Goal: Transaction & Acquisition: Book appointment/travel/reservation

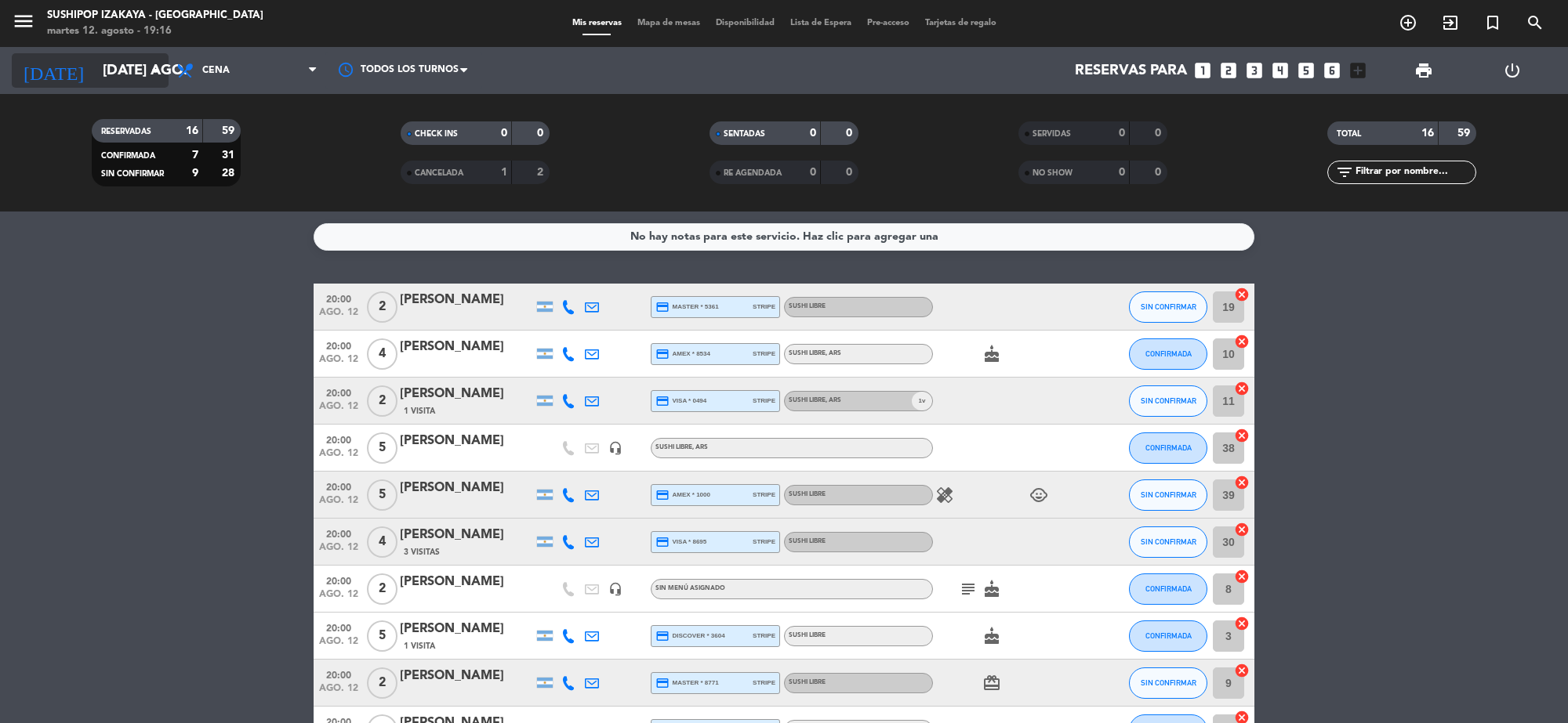
click at [119, 60] on input "[DATE] ago." at bounding box center [187, 70] width 185 height 33
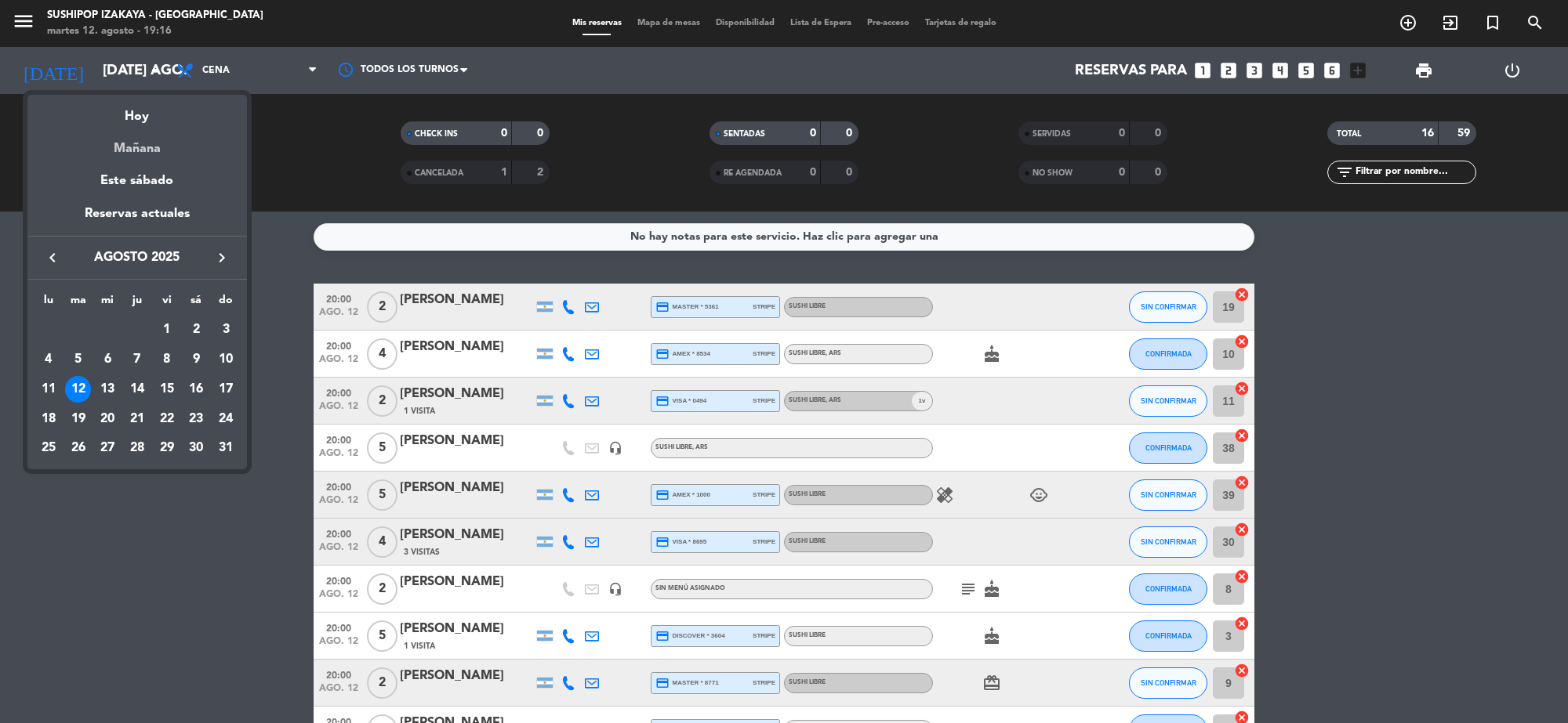
click at [177, 131] on div "Mañana" at bounding box center [137, 143] width 219 height 32
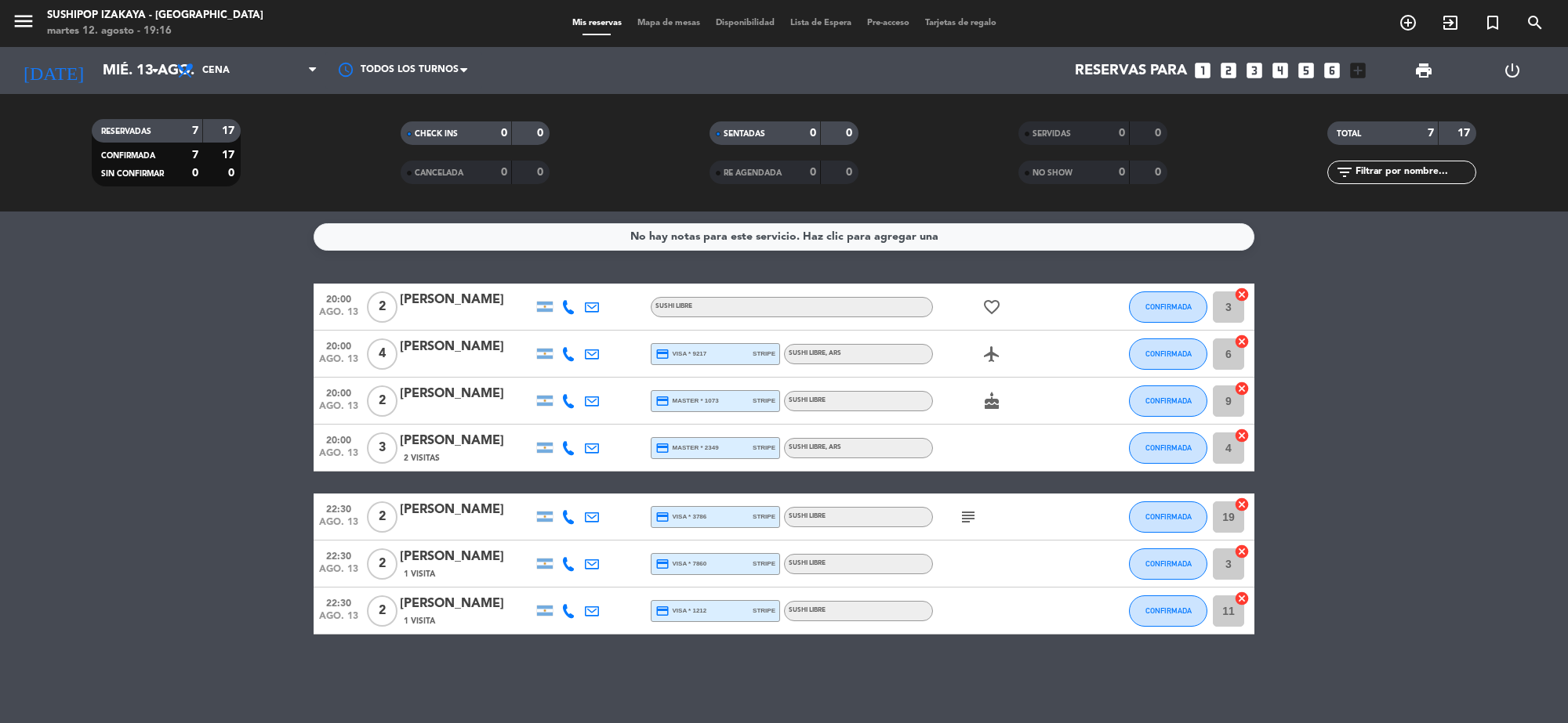
click at [143, 128] on span "RESERVADAS" at bounding box center [126, 131] width 50 height 8
click at [141, 80] on input "mié. 13 ago." at bounding box center [187, 70] width 185 height 33
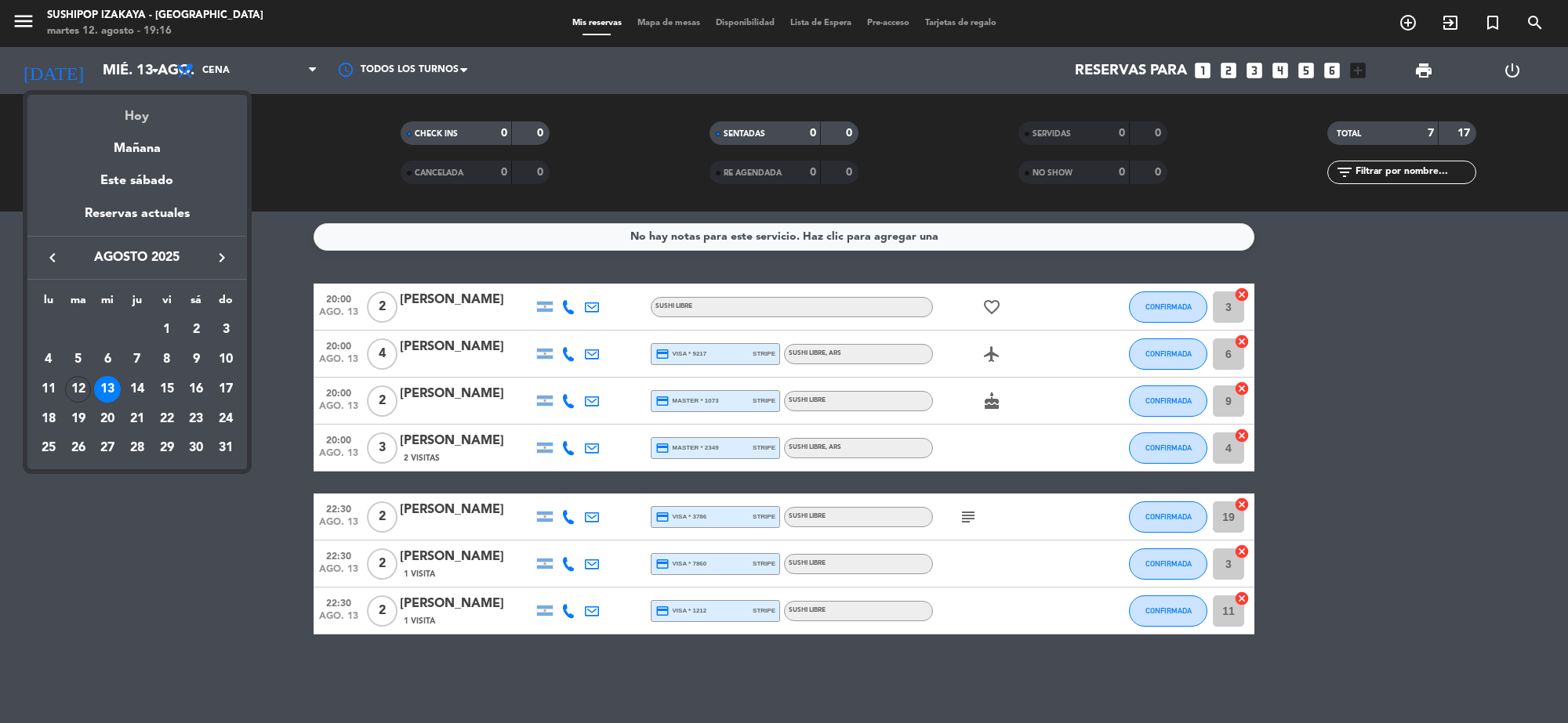
click at [127, 112] on div "Hoy" at bounding box center [137, 111] width 219 height 32
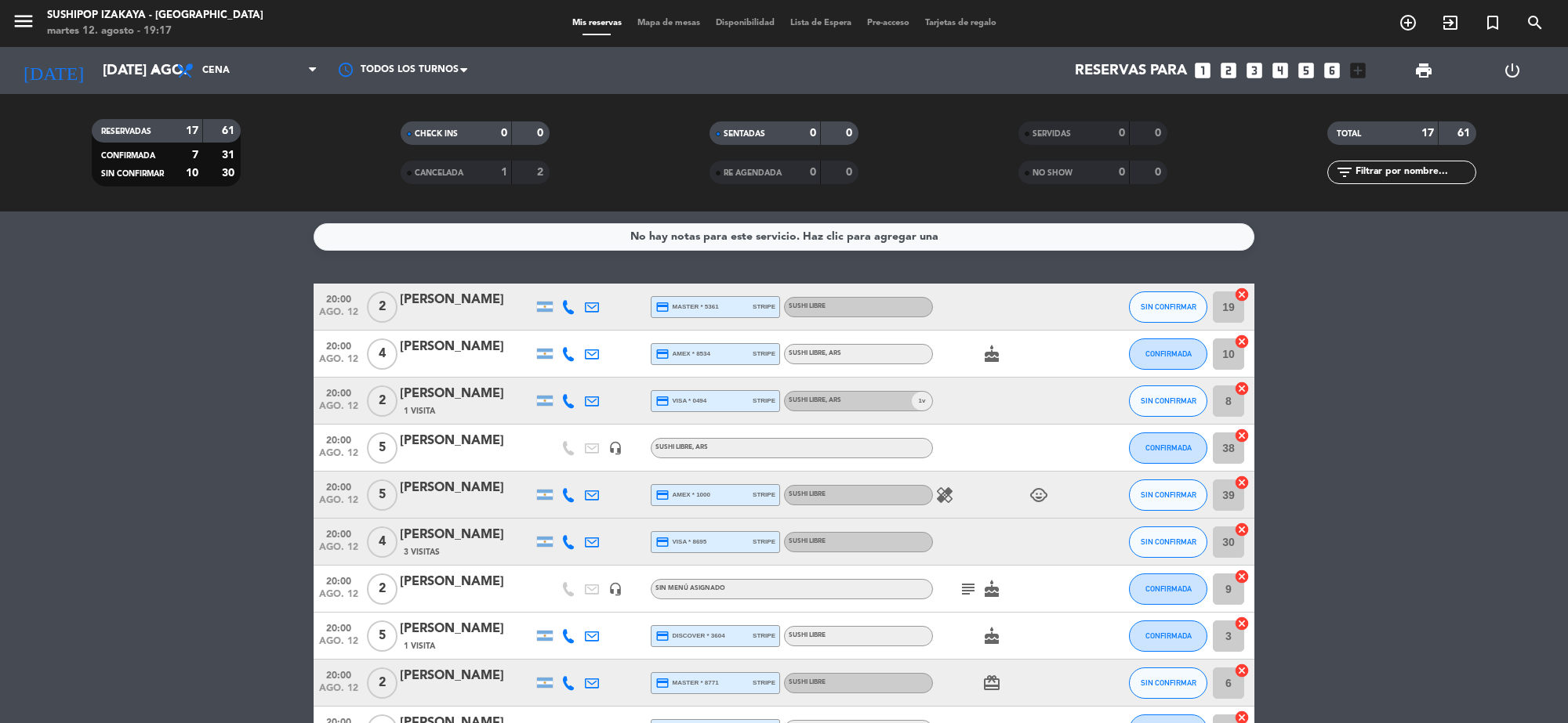
click at [450, 164] on div "CANCELADA" at bounding box center [440, 172] width 72 height 18
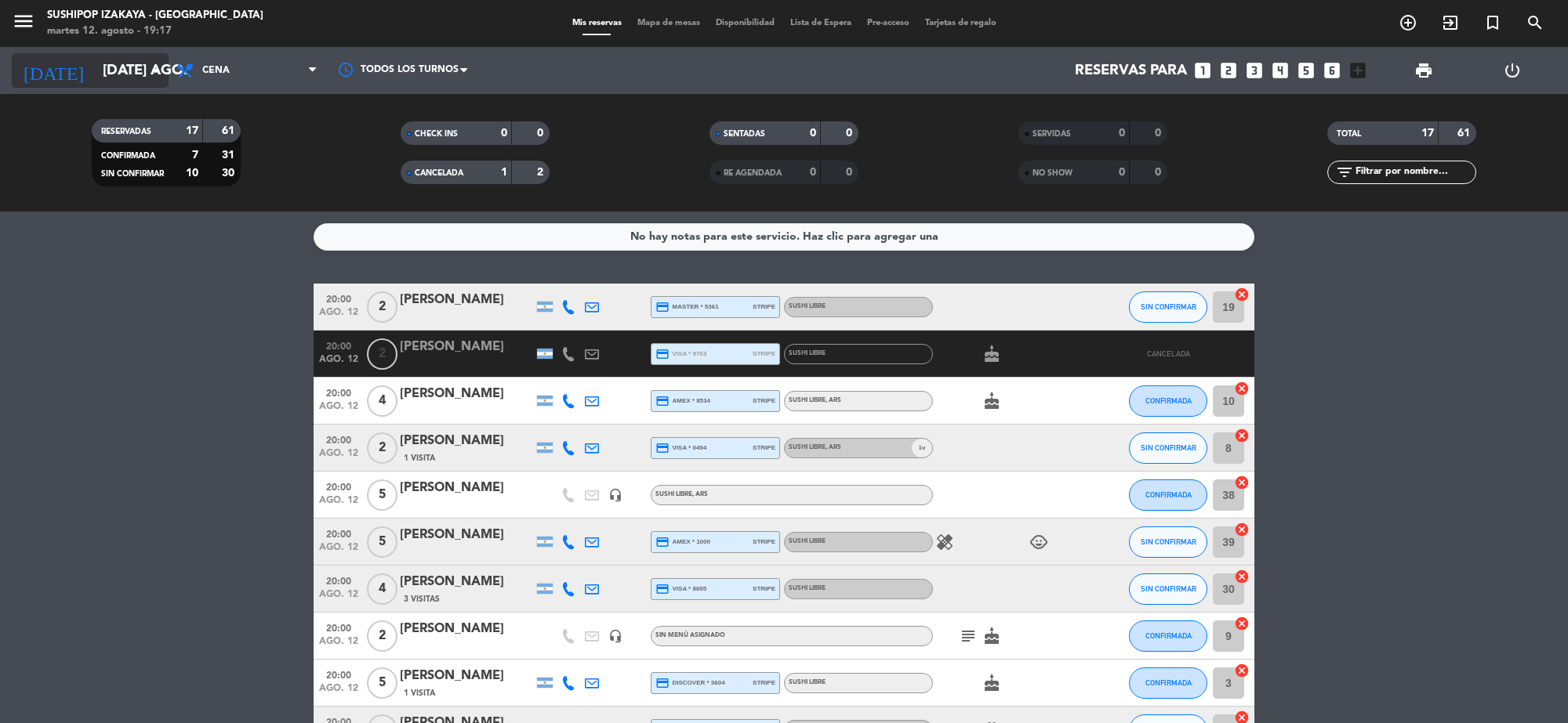
click at [95, 79] on input "[DATE] ago." at bounding box center [187, 70] width 185 height 33
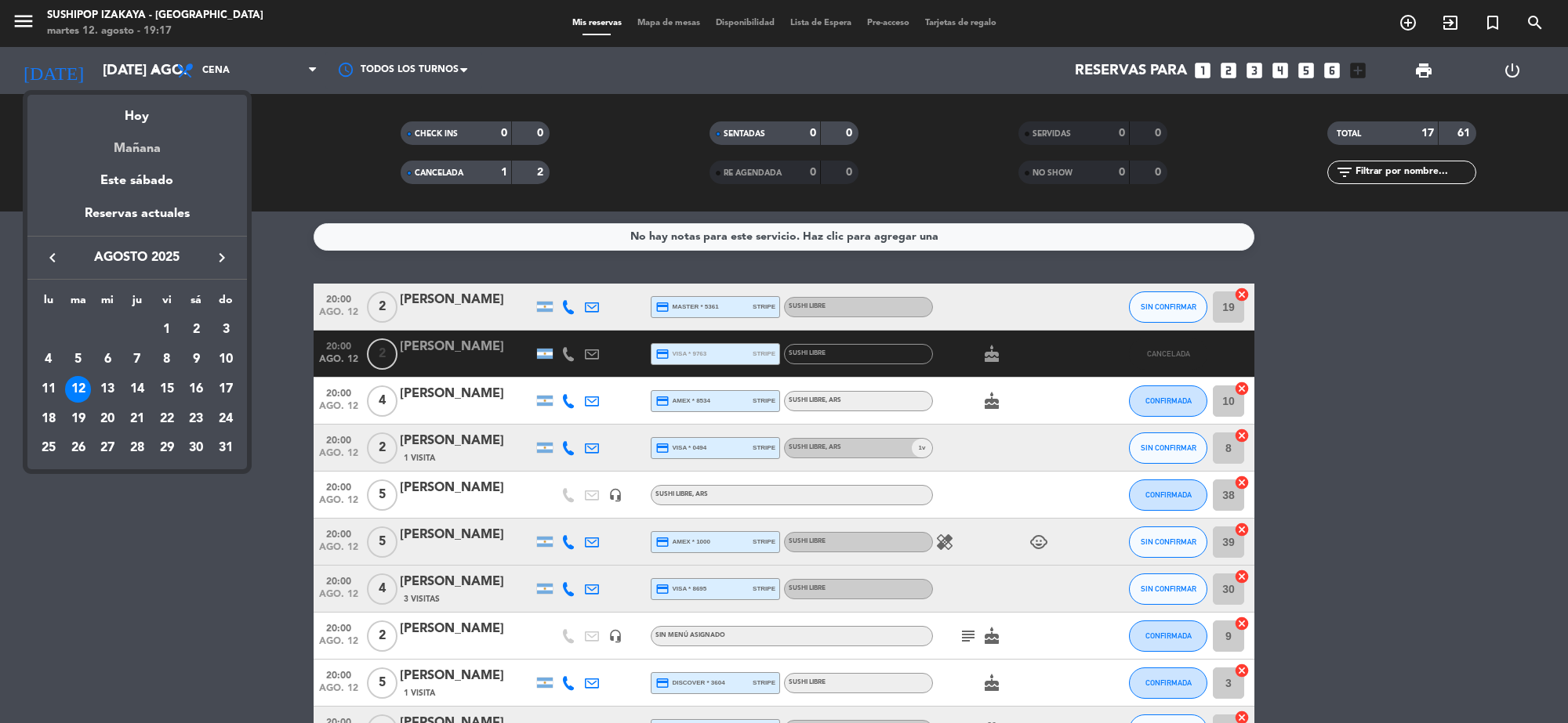
click at [123, 145] on div "Mañana" at bounding box center [137, 143] width 219 height 32
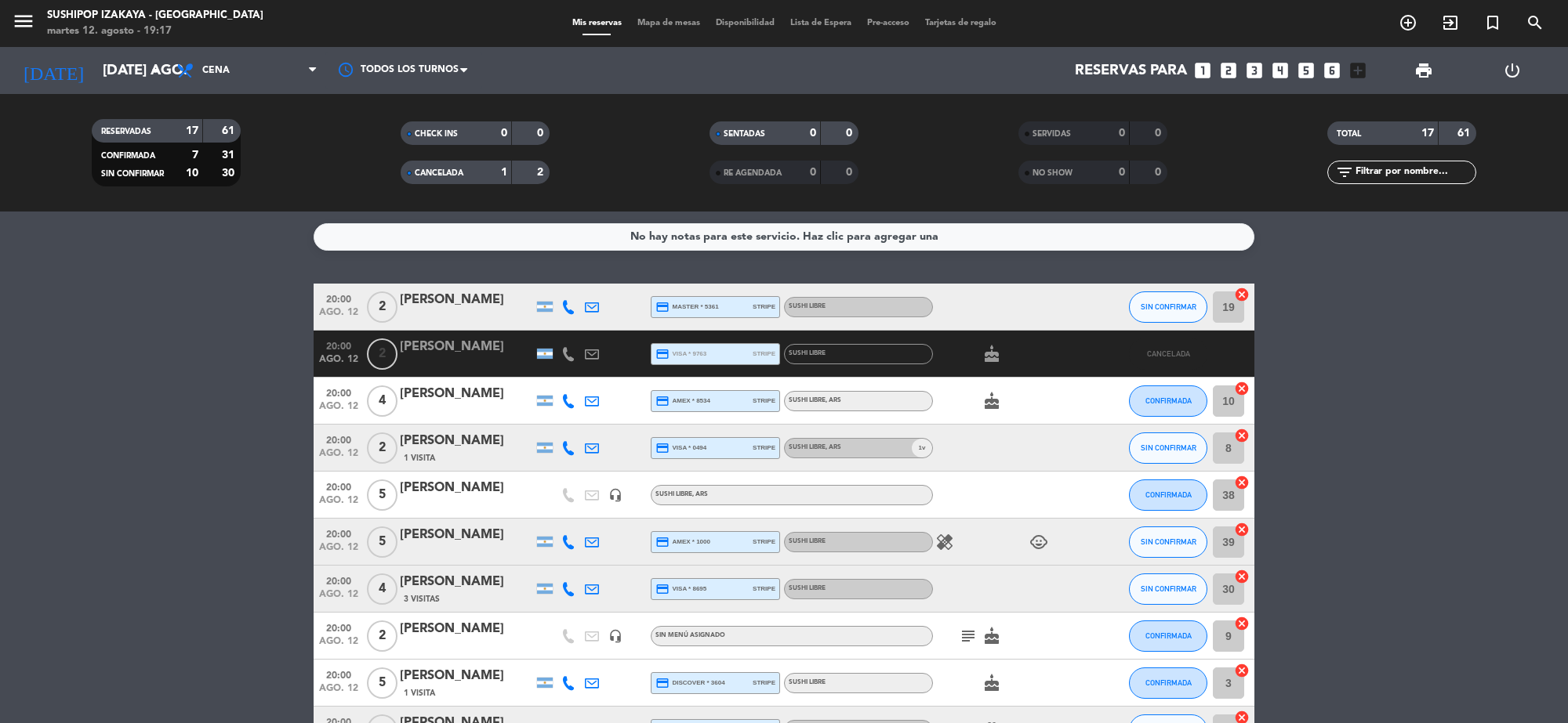
type input "mié. 13 ago."
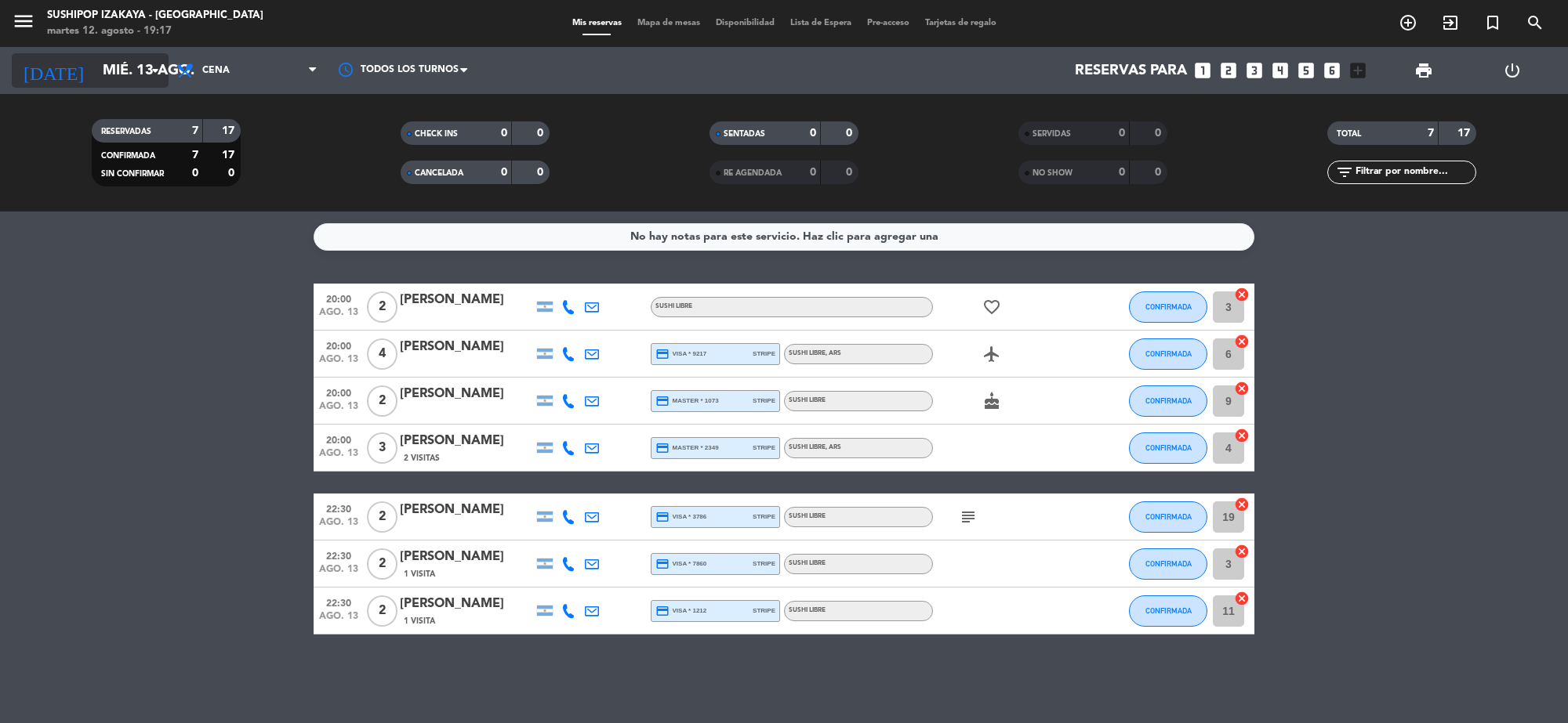
click at [111, 71] on input "mié. 13 ago." at bounding box center [187, 70] width 185 height 33
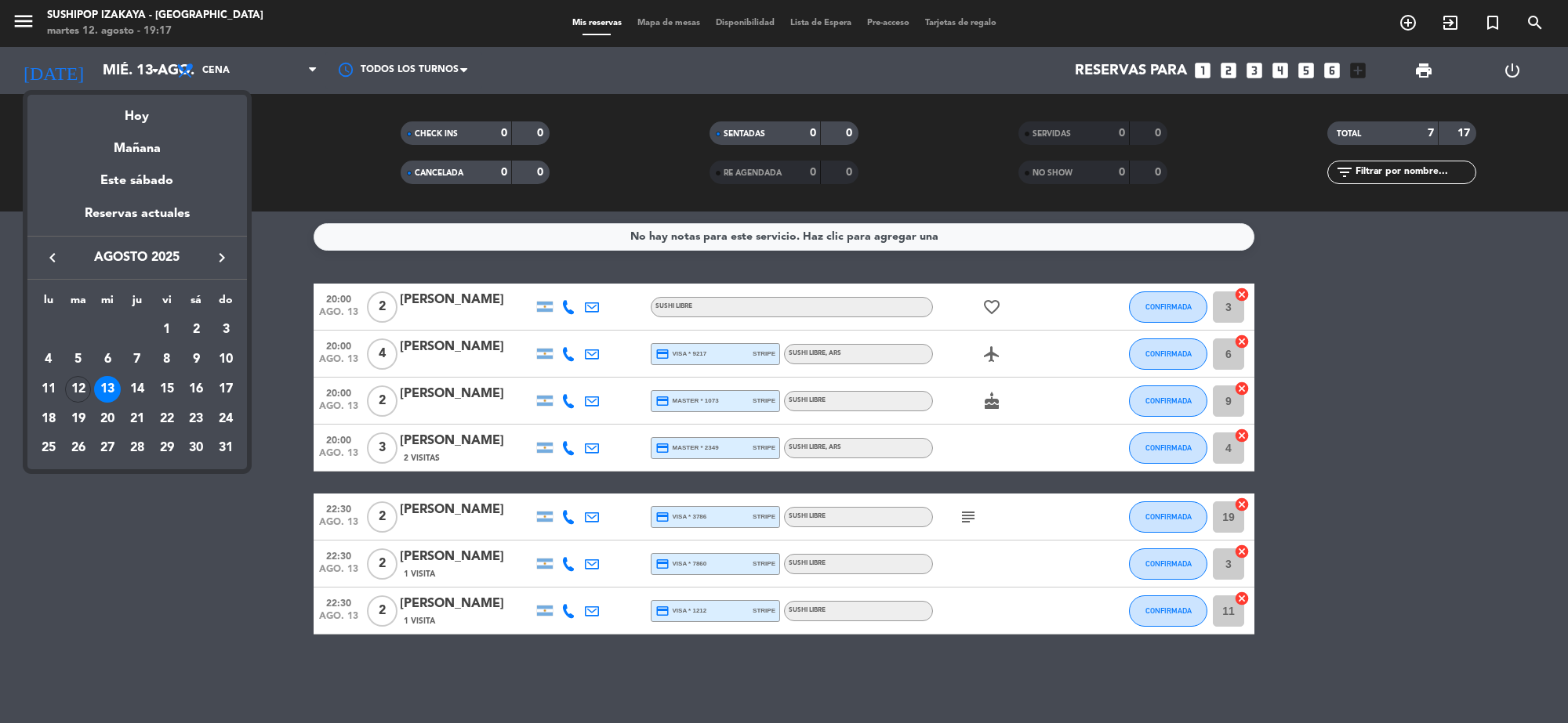
click at [1531, 13] on div at bounding box center [784, 362] width 1568 height 723
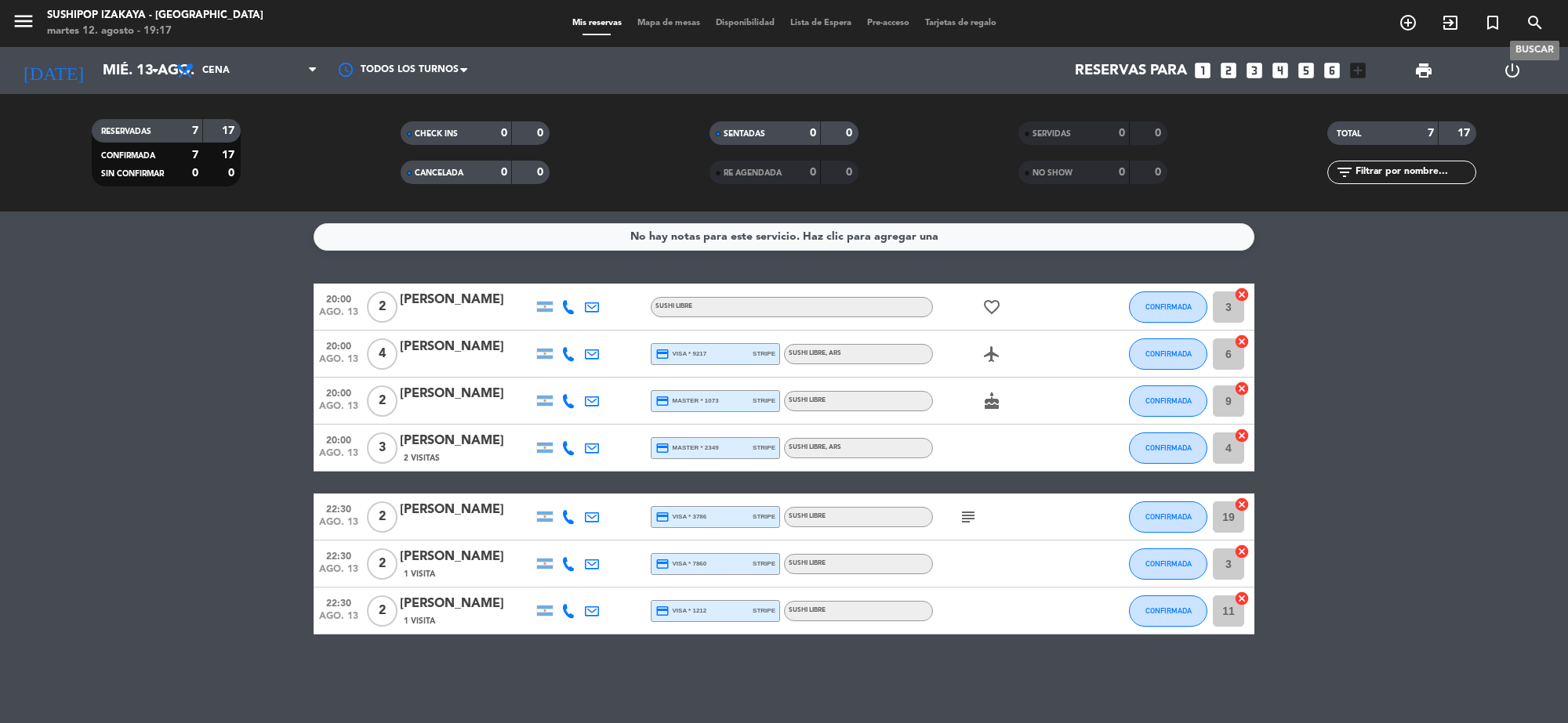
click at [1533, 23] on icon "search" at bounding box center [1534, 22] width 19 height 19
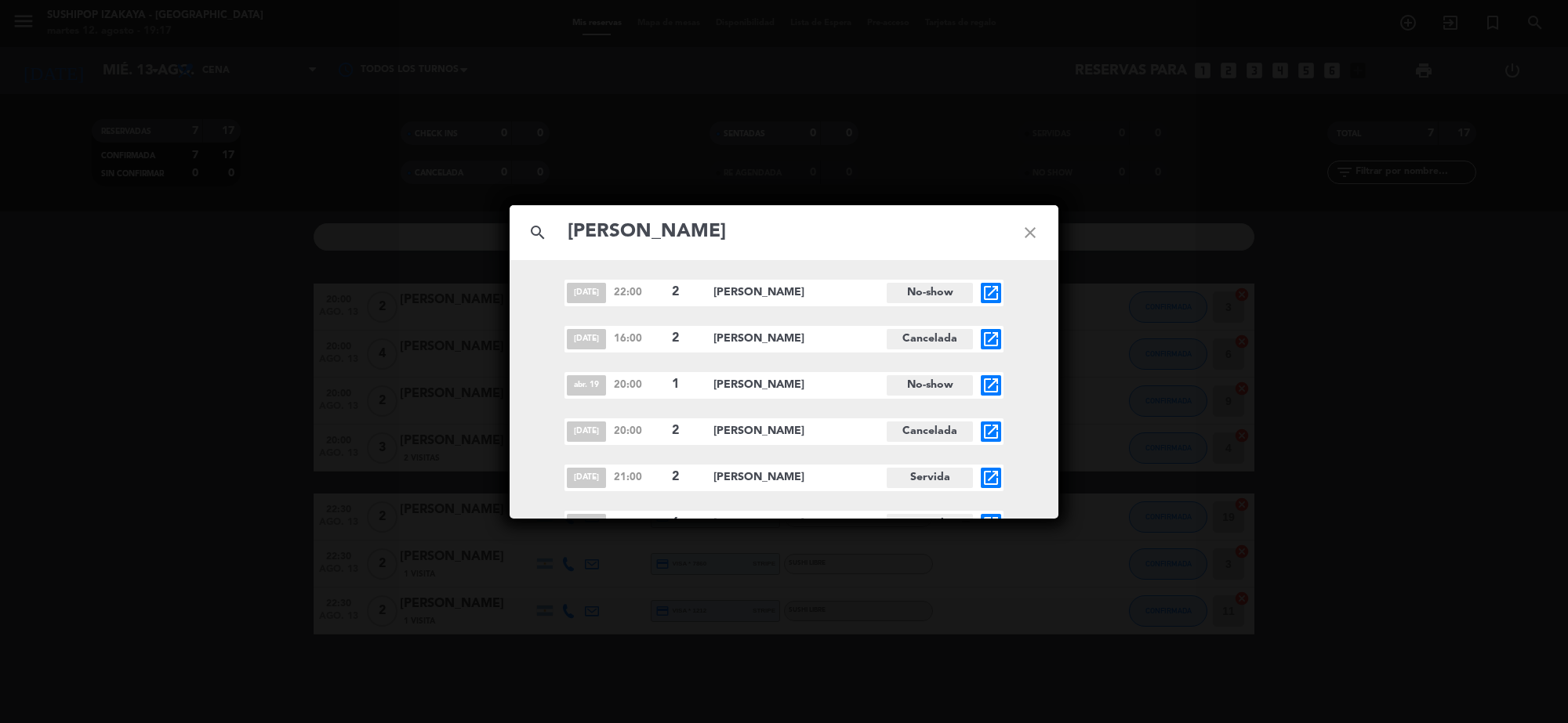
click at [588, 234] on input "[PERSON_NAME]" at bounding box center [784, 233] width 436 height 32
type input "[PERSON_NAME]"
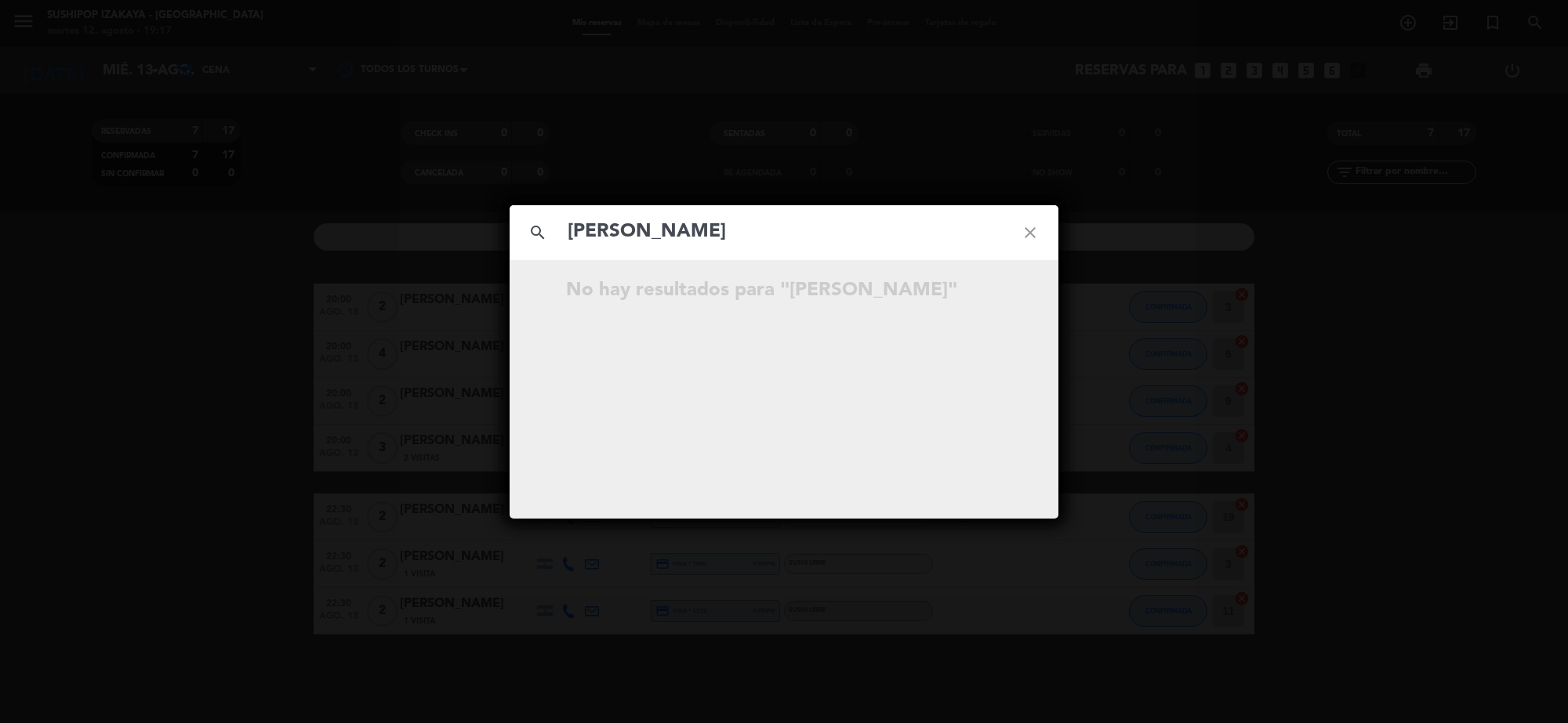
click at [752, 240] on input "[PERSON_NAME]" at bounding box center [784, 233] width 436 height 32
click at [1029, 233] on icon "close" at bounding box center [1031, 233] width 57 height 57
click at [1027, 236] on icon "close" at bounding box center [1031, 233] width 57 height 57
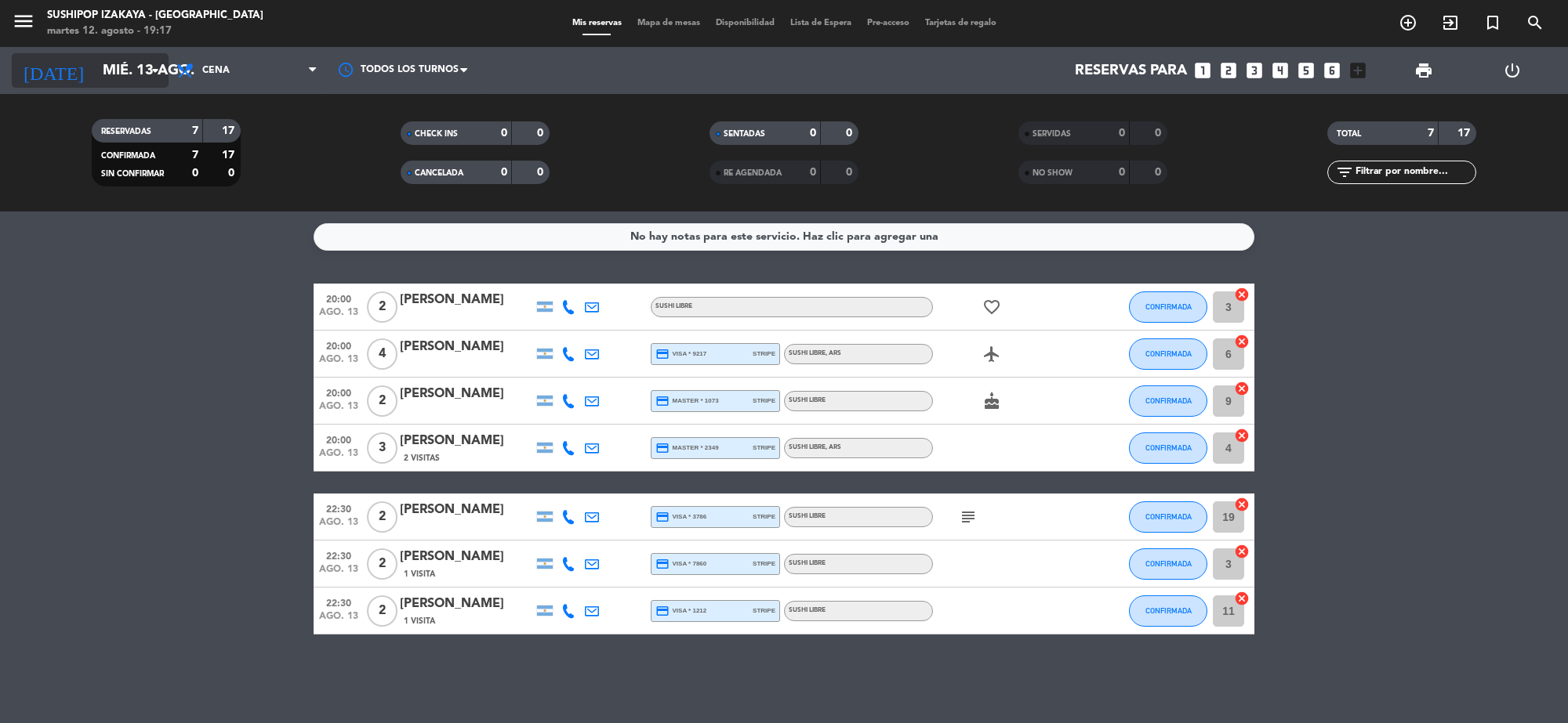
click at [106, 54] on input "mié. 13 ago." at bounding box center [187, 70] width 185 height 33
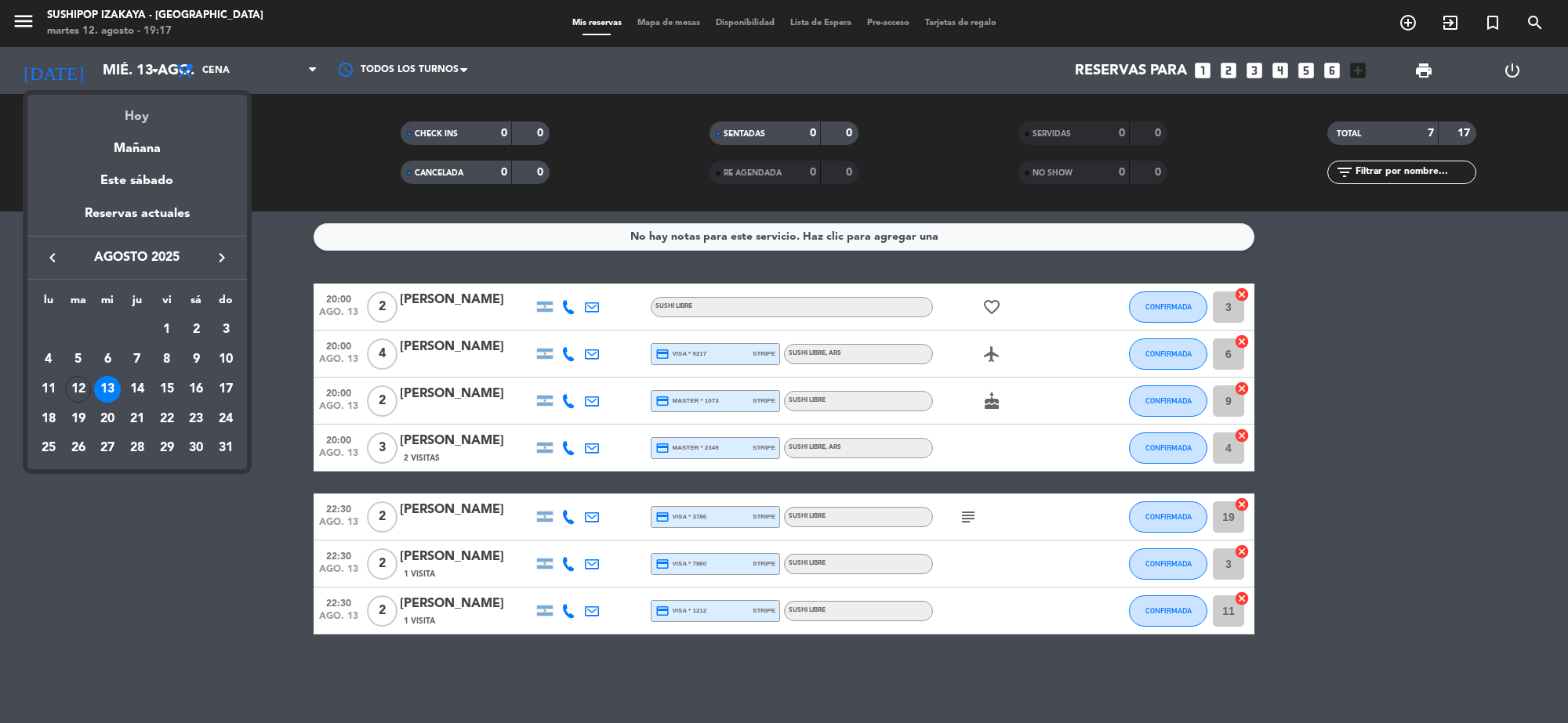
click at [108, 107] on div "Hoy" at bounding box center [137, 111] width 219 height 32
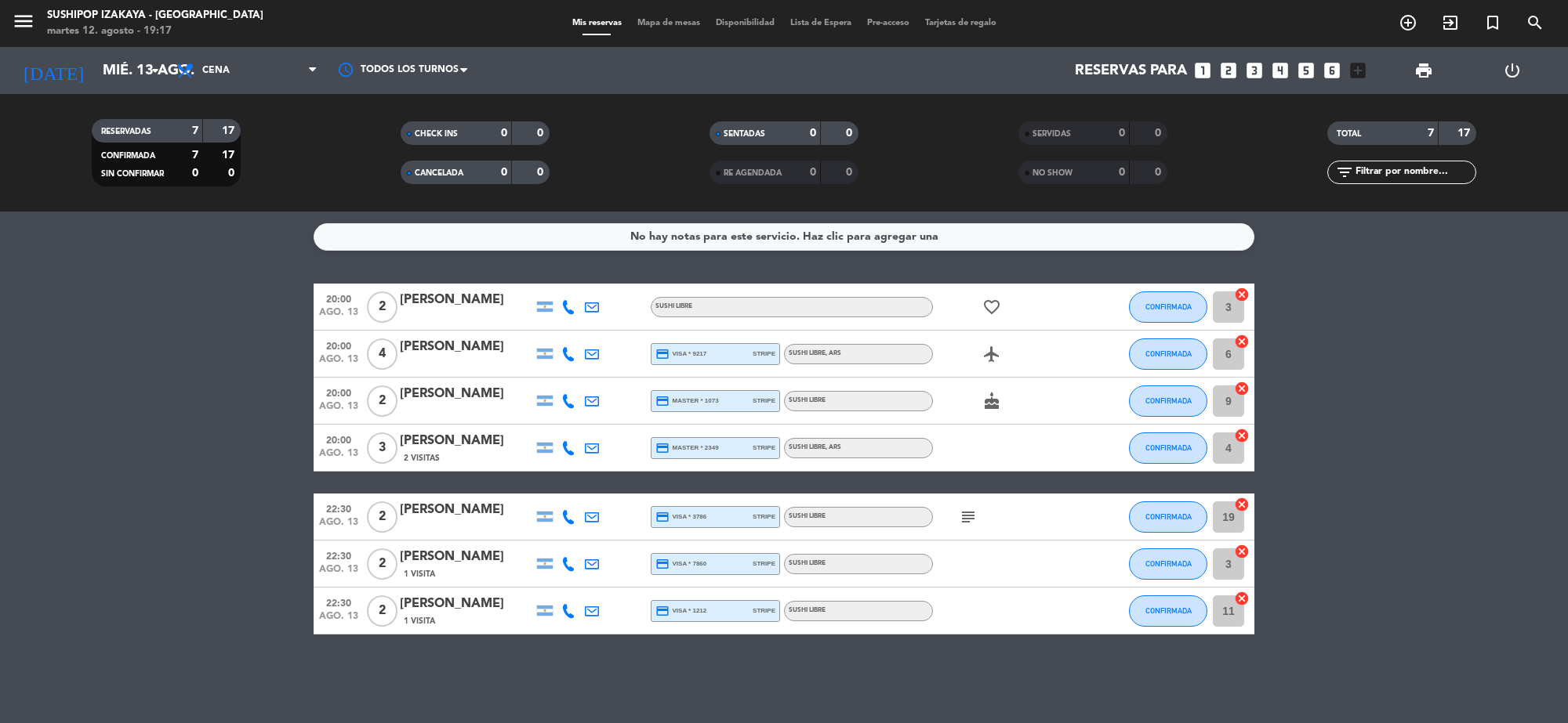
type input "[DATE] ago."
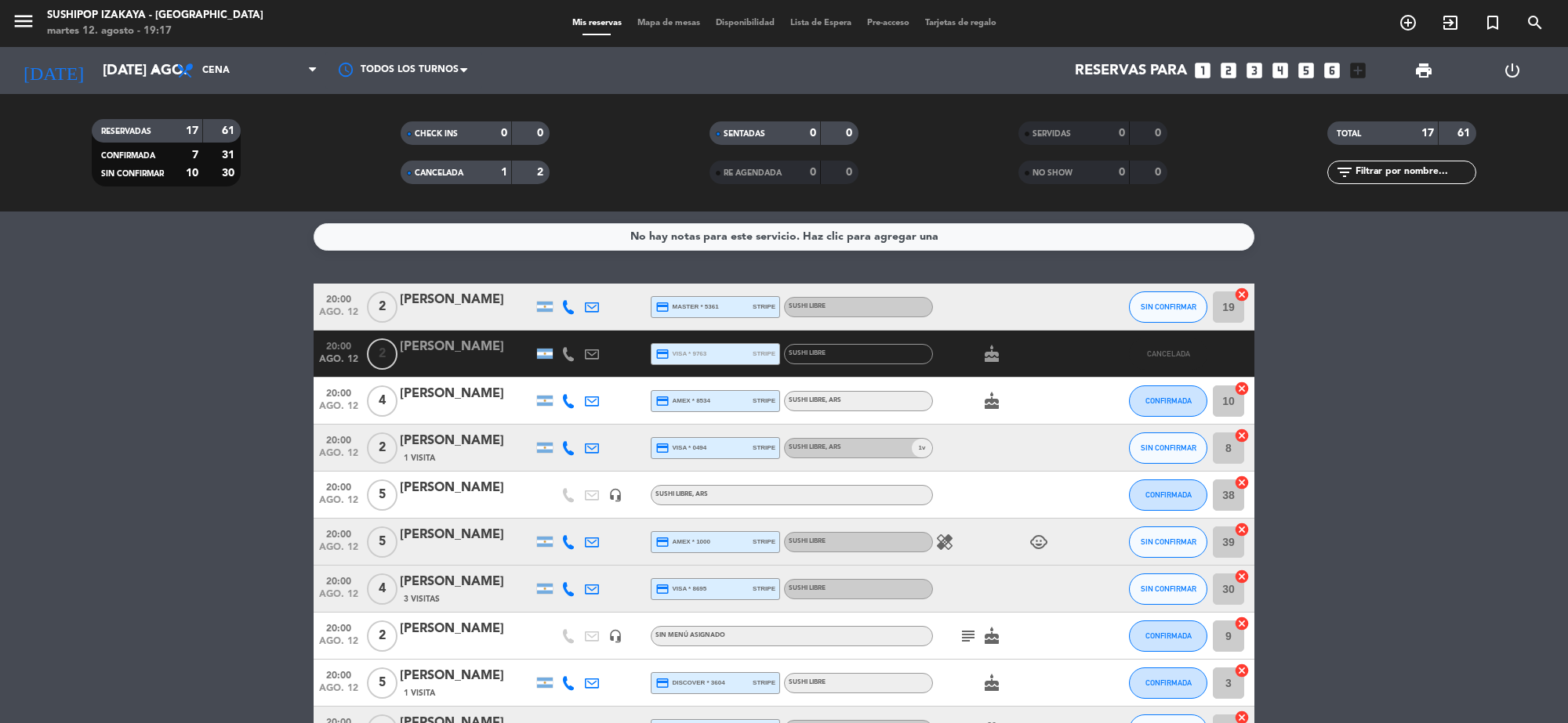
click at [444, 172] on span "CANCELADA" at bounding box center [439, 173] width 49 height 8
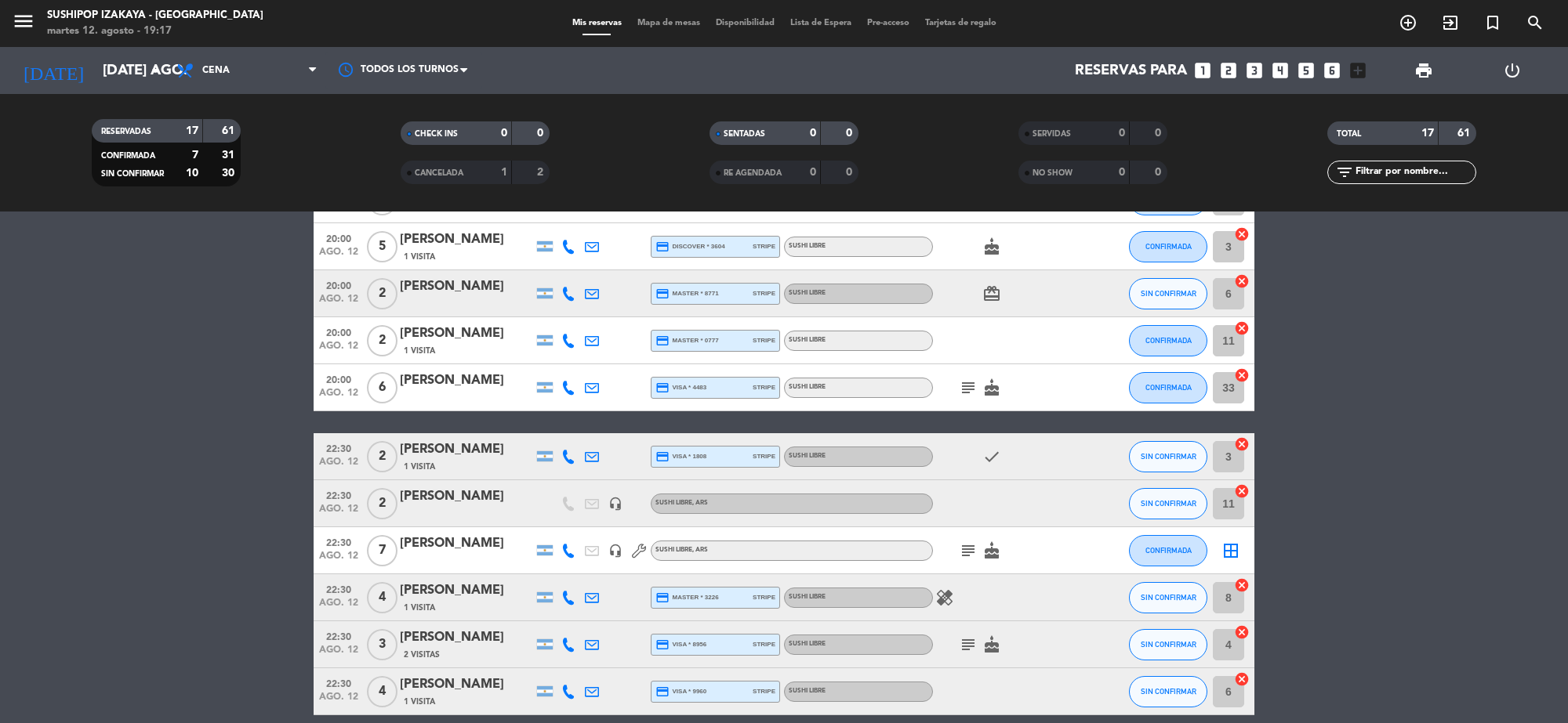
scroll to position [392, 0]
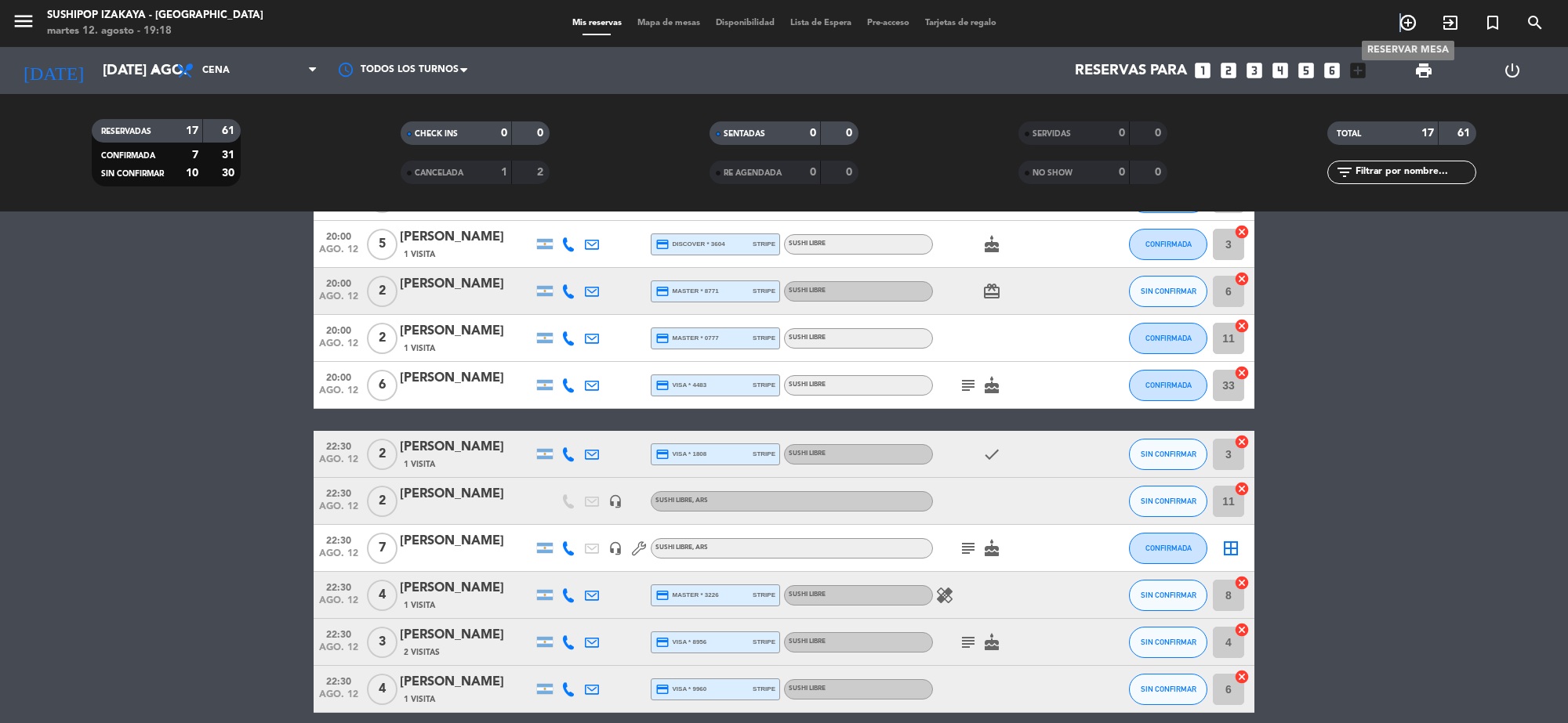
click at [1400, 16] on icon "add_circle_outline" at bounding box center [1407, 22] width 19 height 19
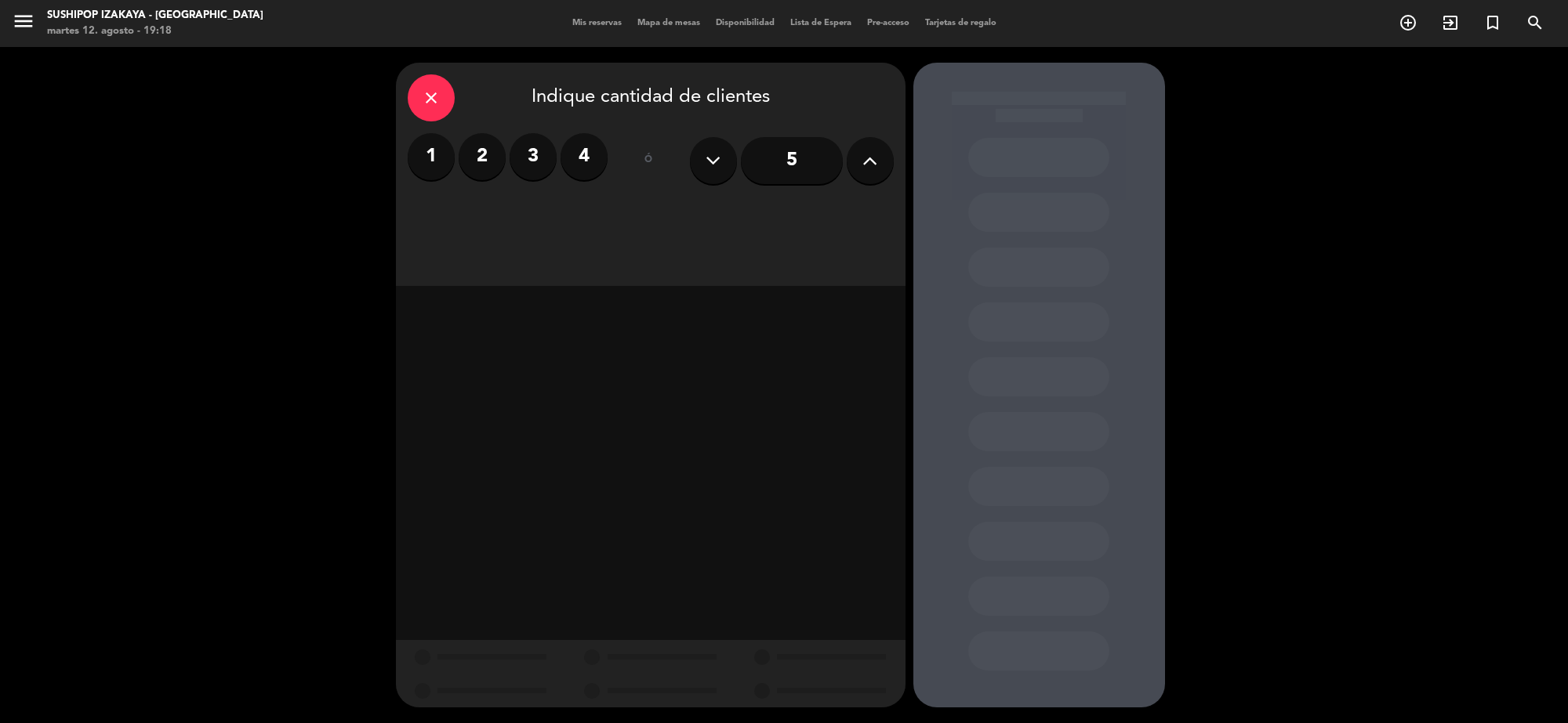
click at [458, 180] on div "1 2 3 4" at bounding box center [507, 161] width 200 height 55
click at [479, 150] on label "2" at bounding box center [482, 156] width 47 height 47
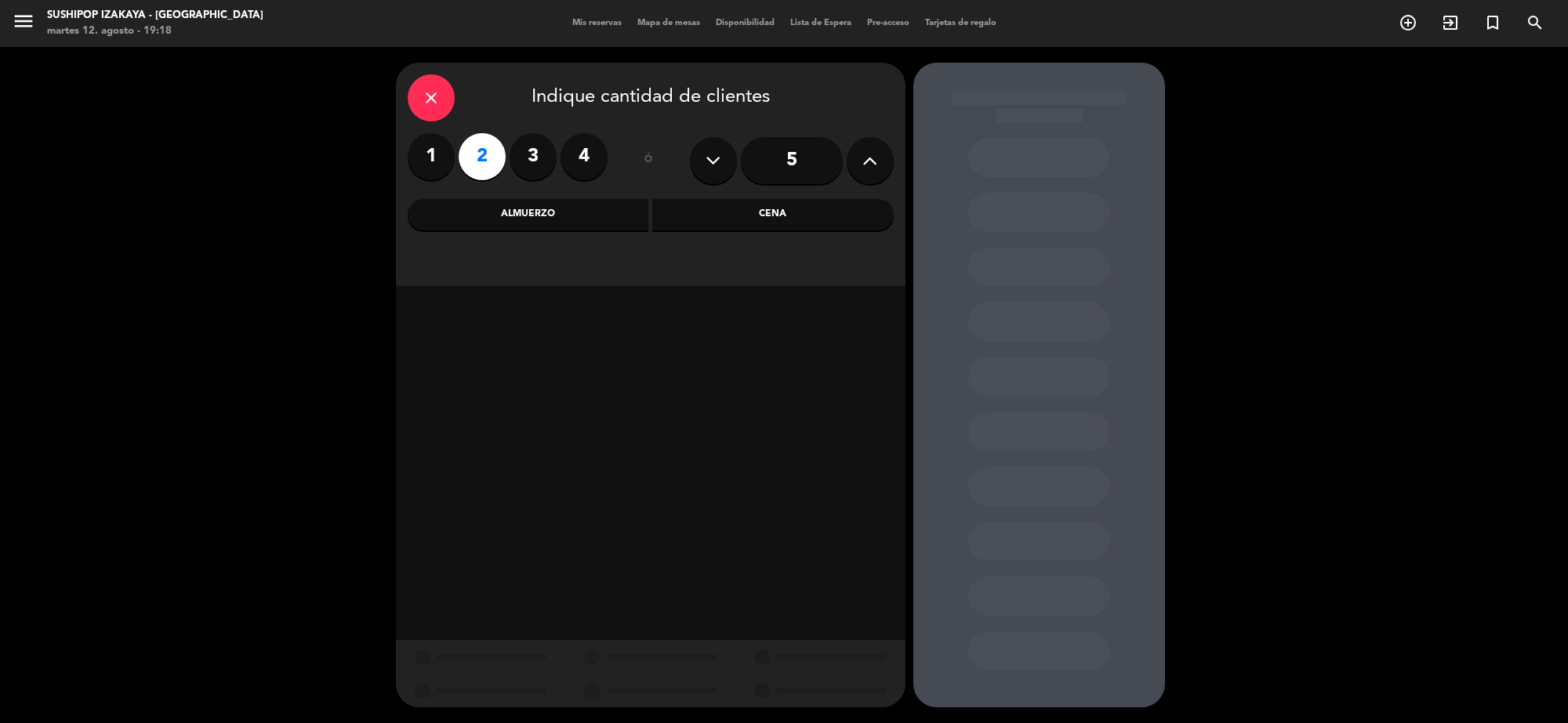
click at [743, 211] on div "Cena" at bounding box center [773, 214] width 242 height 31
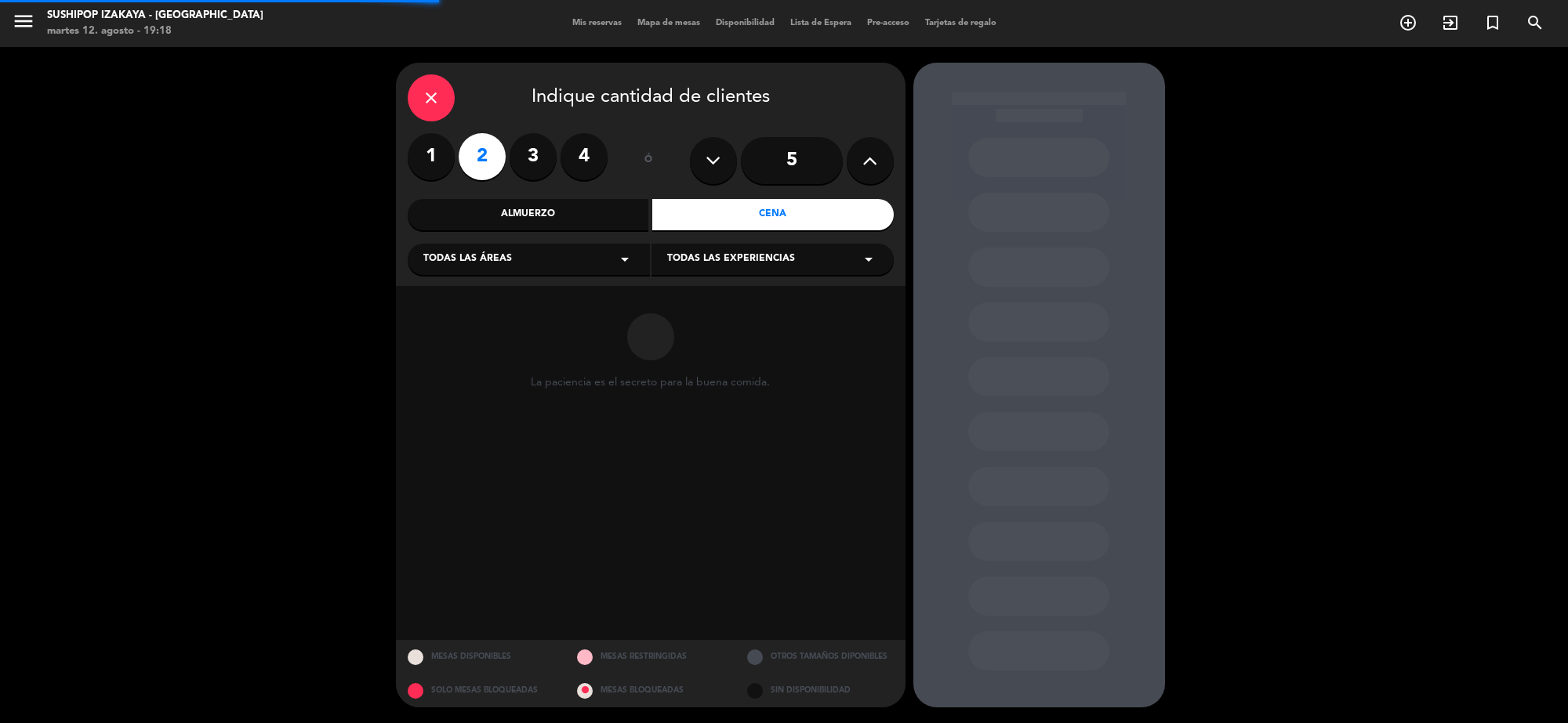
click at [746, 249] on div "Todas las experiencias arrow_drop_down" at bounding box center [772, 258] width 243 height 31
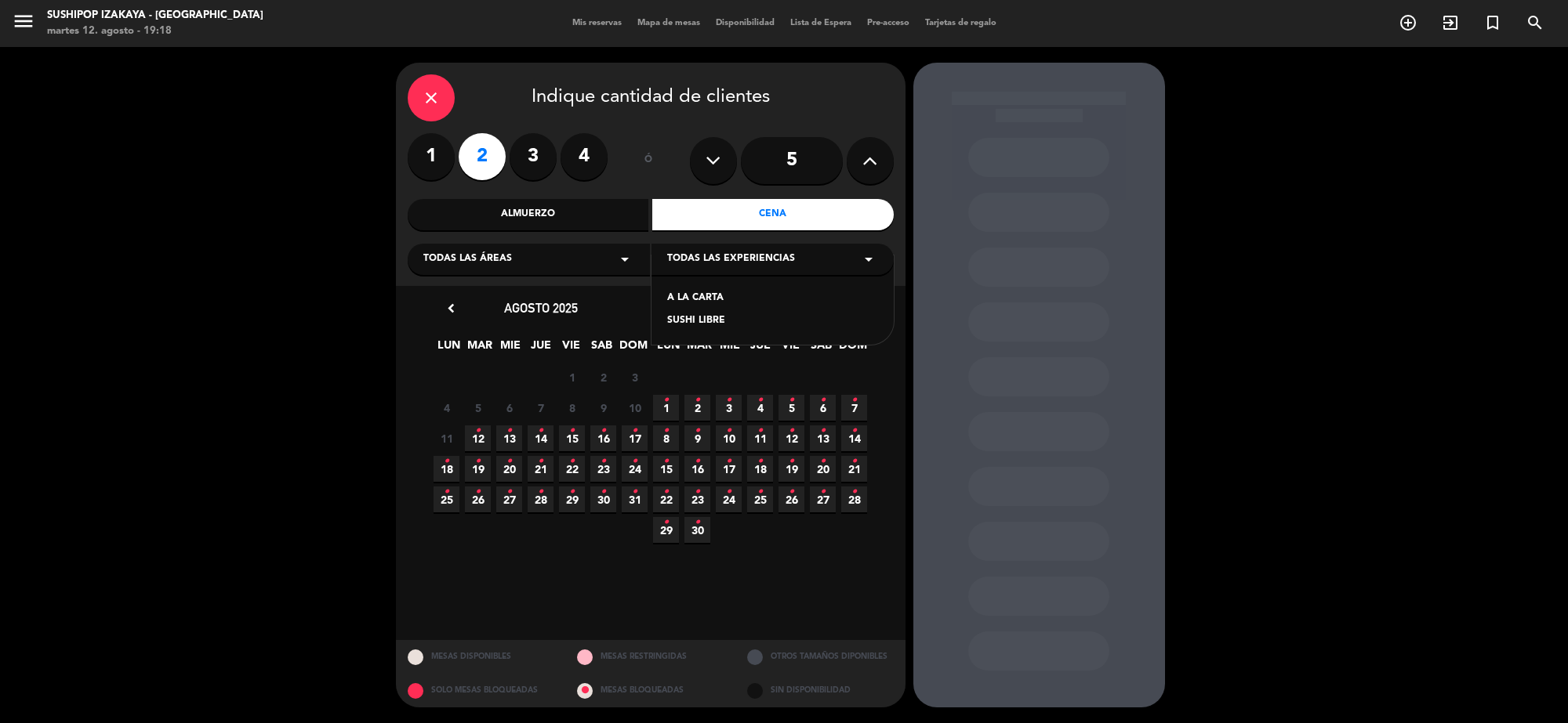
click at [703, 319] on div "SUSHI LIBRE" at bounding box center [772, 322] width 211 height 16
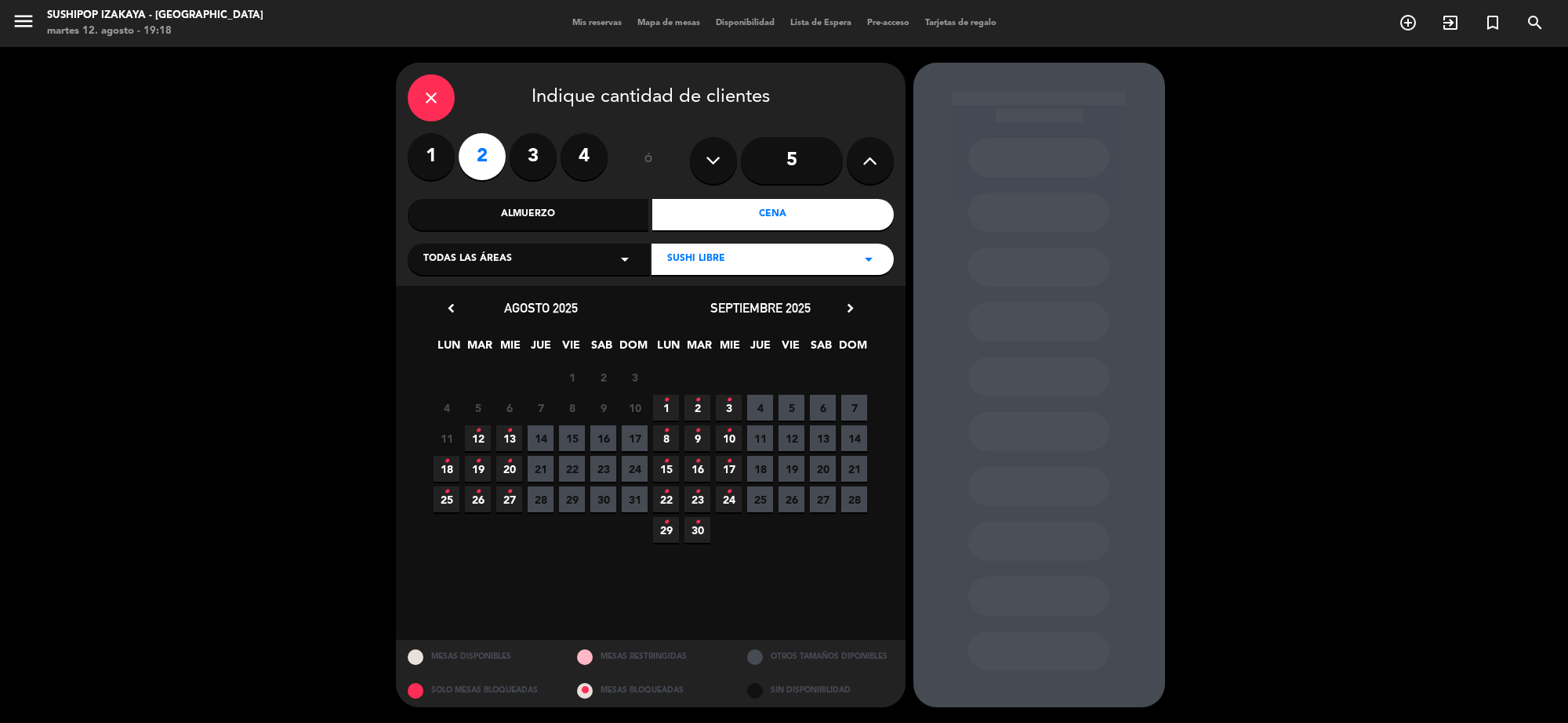
click at [472, 435] on span "12 •" at bounding box center [477, 438] width 26 height 26
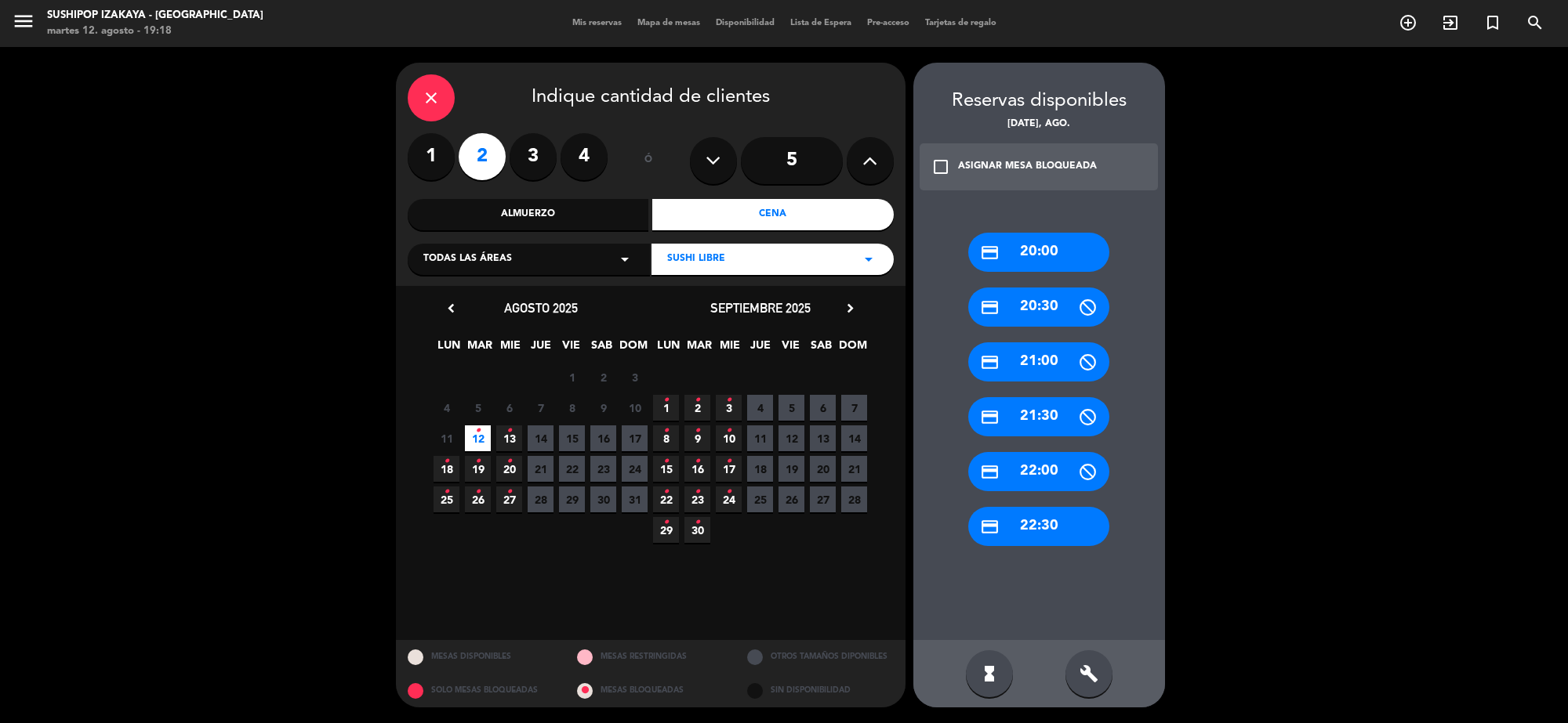
click at [1095, 536] on div "credit_card 22:30" at bounding box center [1039, 527] width 141 height 39
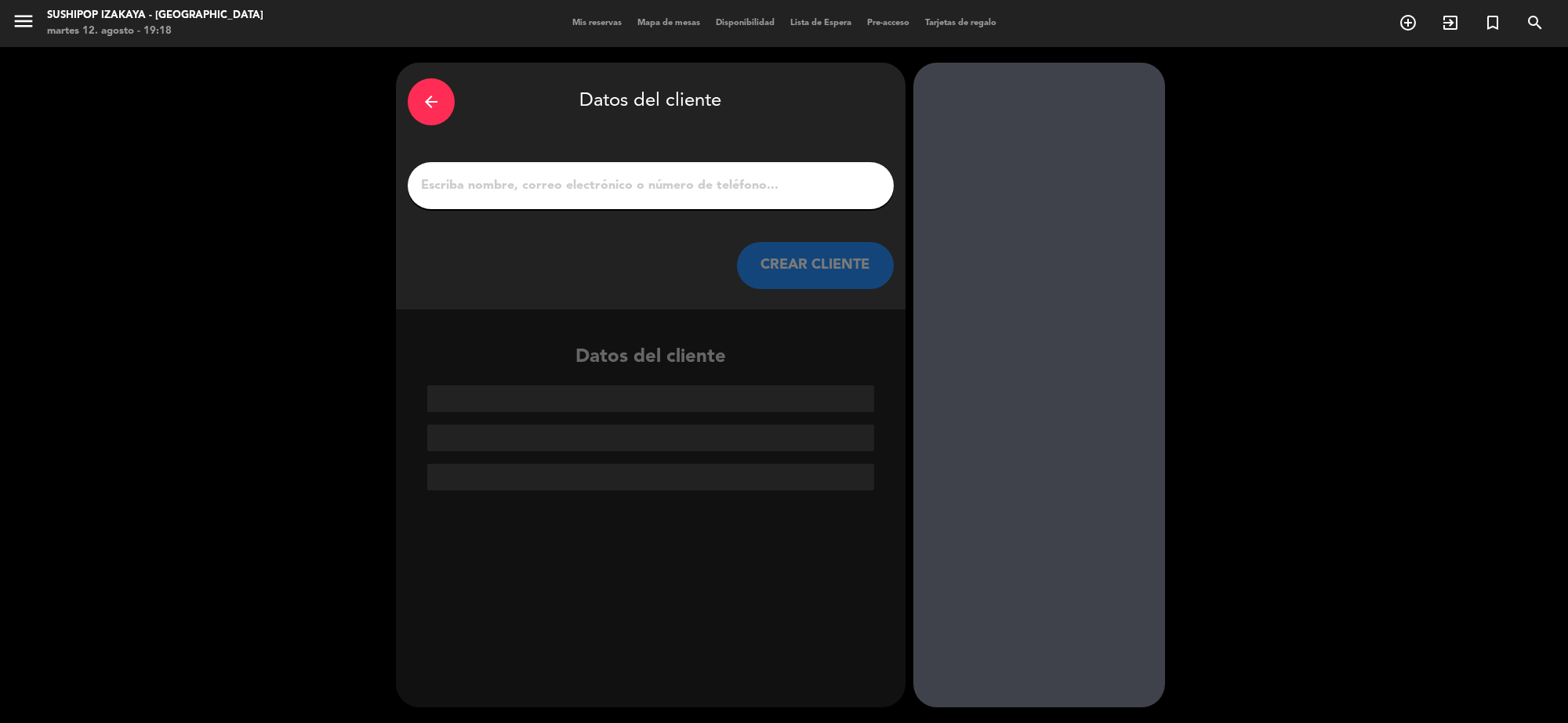
click at [593, 166] on div at bounding box center [650, 186] width 486 height 47
click at [625, 196] on input "1" at bounding box center [650, 186] width 463 height 22
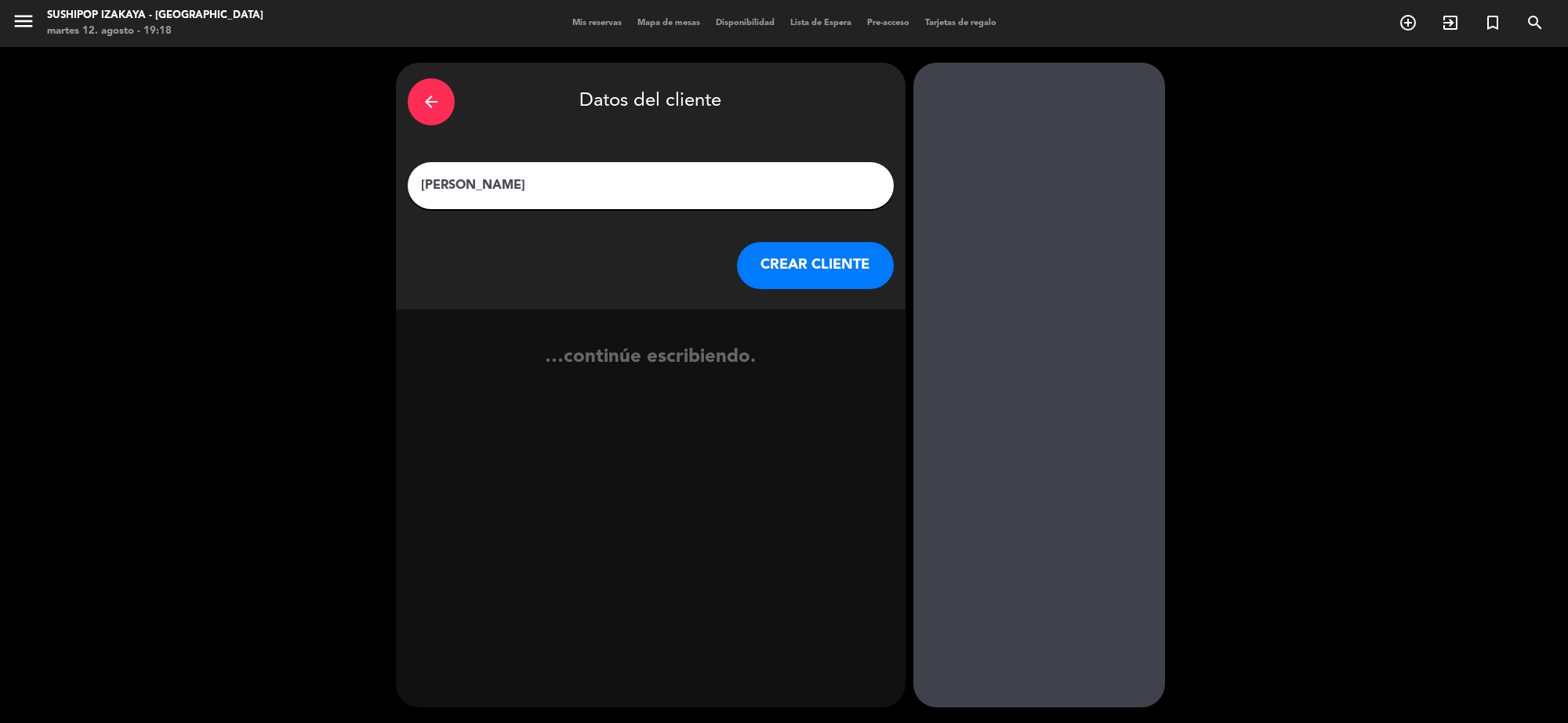
type input "[PERSON_NAME]"
click at [774, 286] on button "CREAR CLIENTE" at bounding box center [815, 266] width 156 height 47
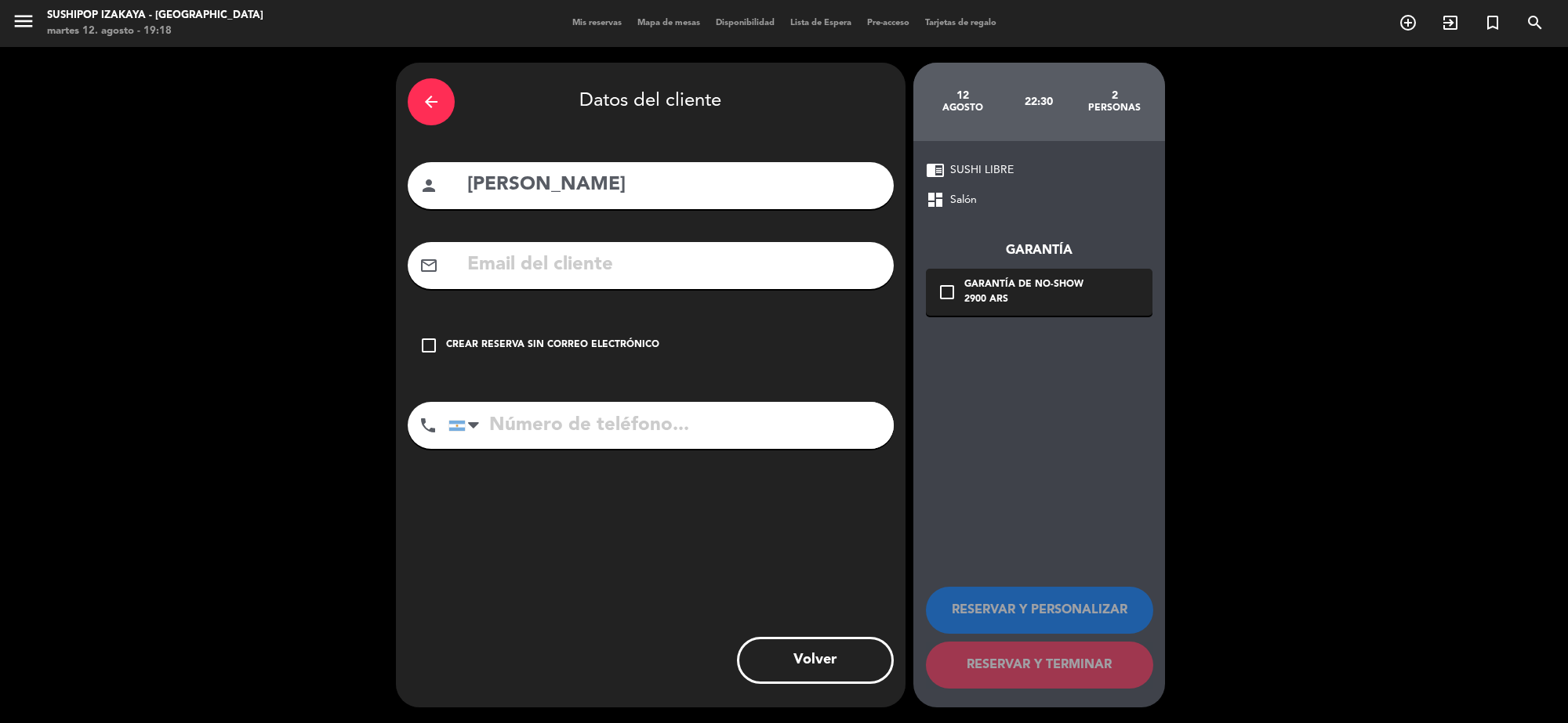
click at [545, 334] on div "check_box_outline_blank Crear reserva sin correo electrónico" at bounding box center [650, 346] width 486 height 47
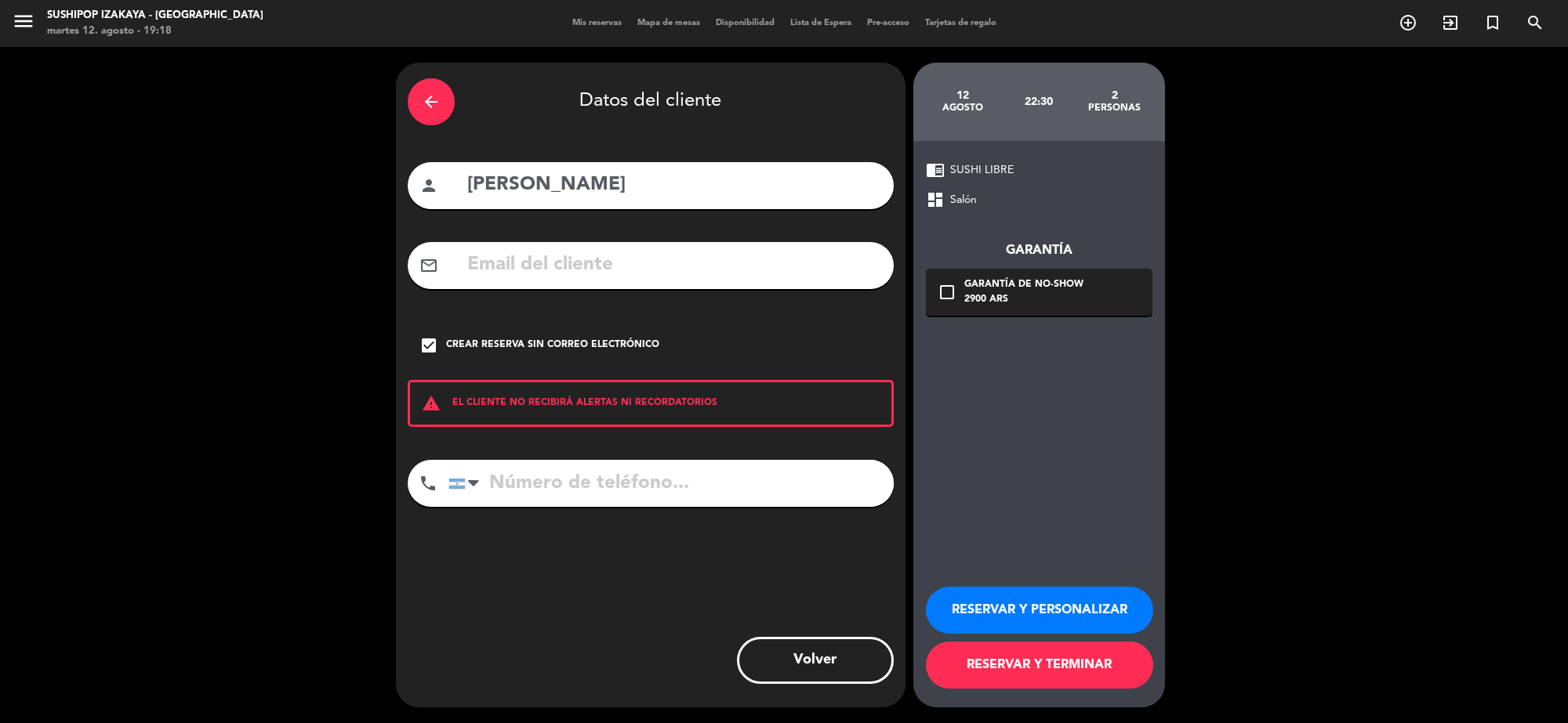
click at [955, 671] on button "RESERVAR Y TERMINAR" at bounding box center [1039, 665] width 227 height 47
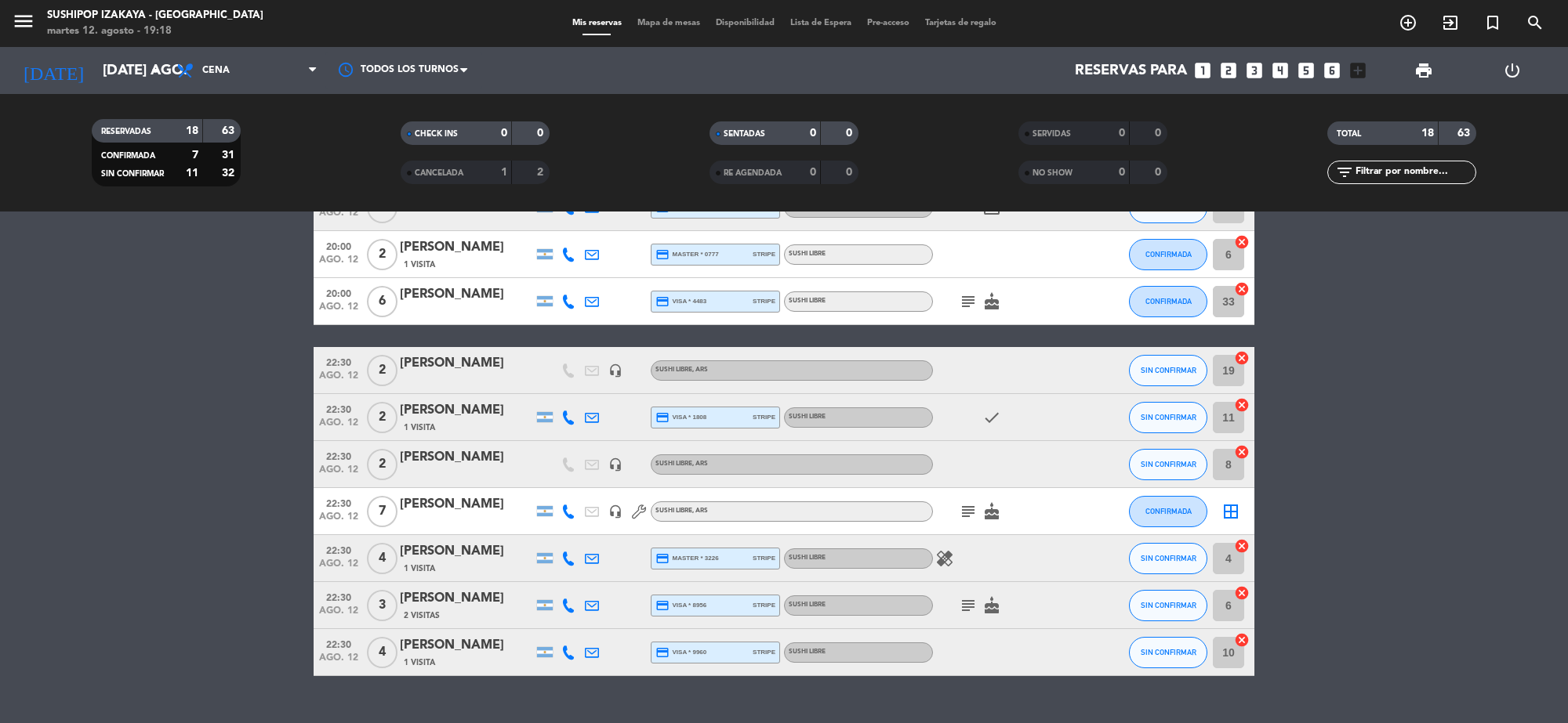
scroll to position [506, 0]
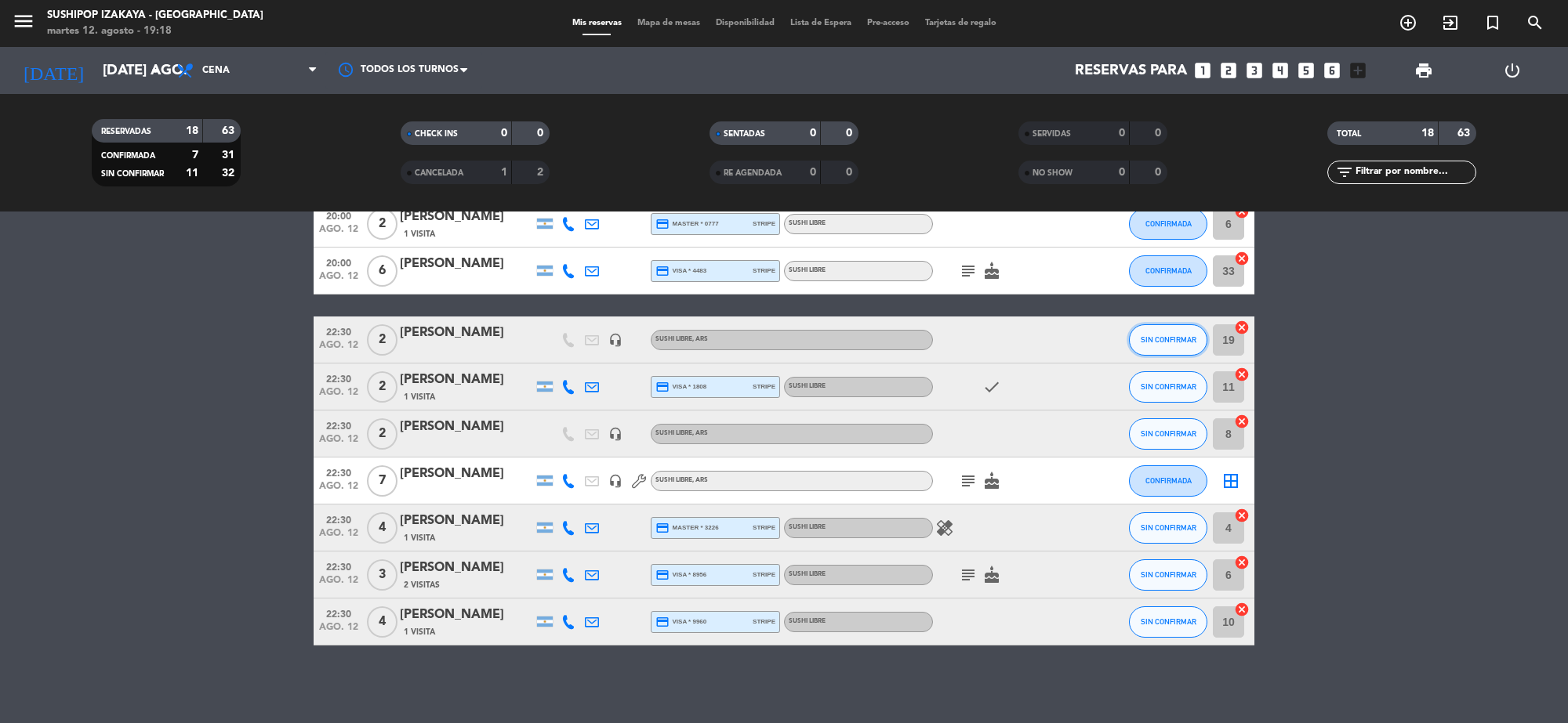
click at [1152, 330] on button "SIN CONFIRMAR" at bounding box center [1168, 339] width 78 height 31
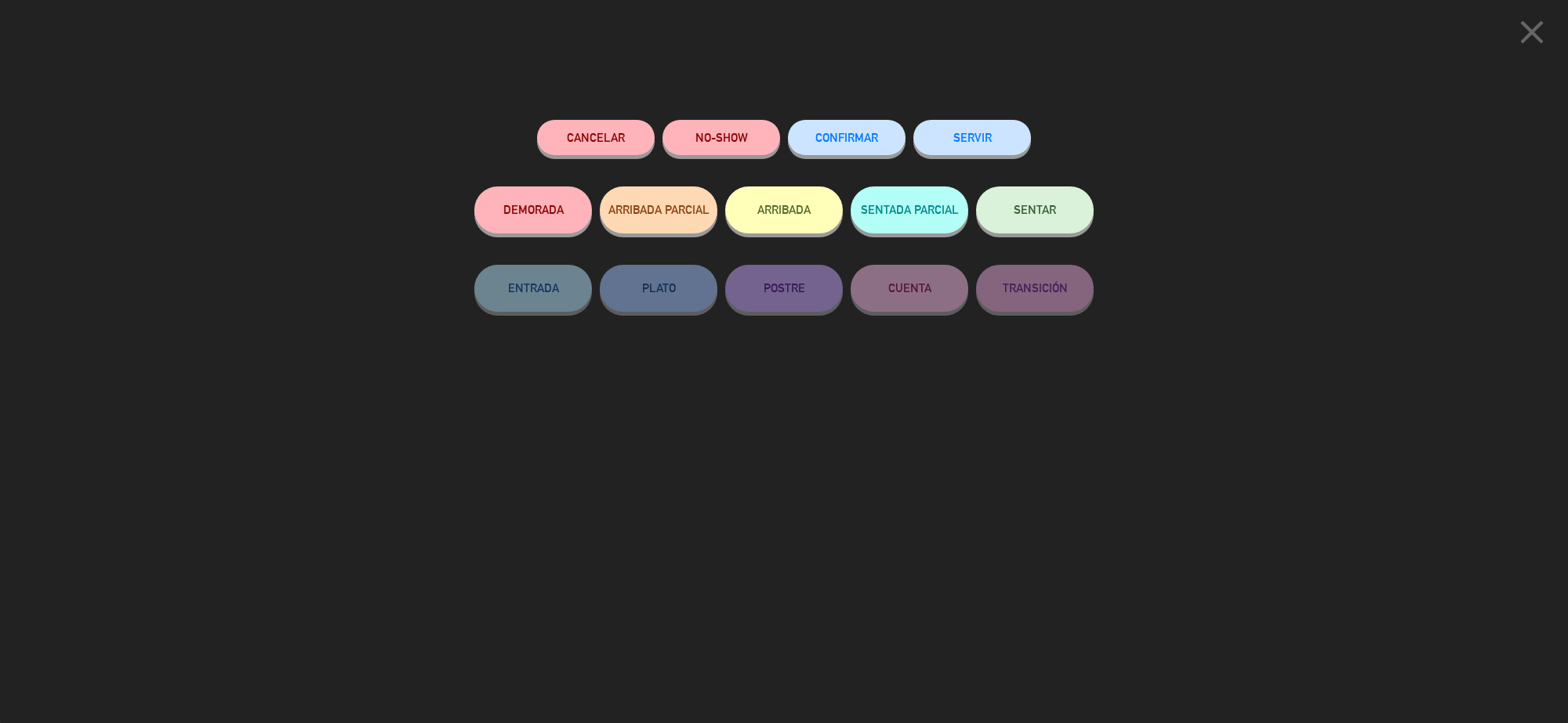
click at [817, 131] on span "CONFIRMAR" at bounding box center [847, 137] width 63 height 13
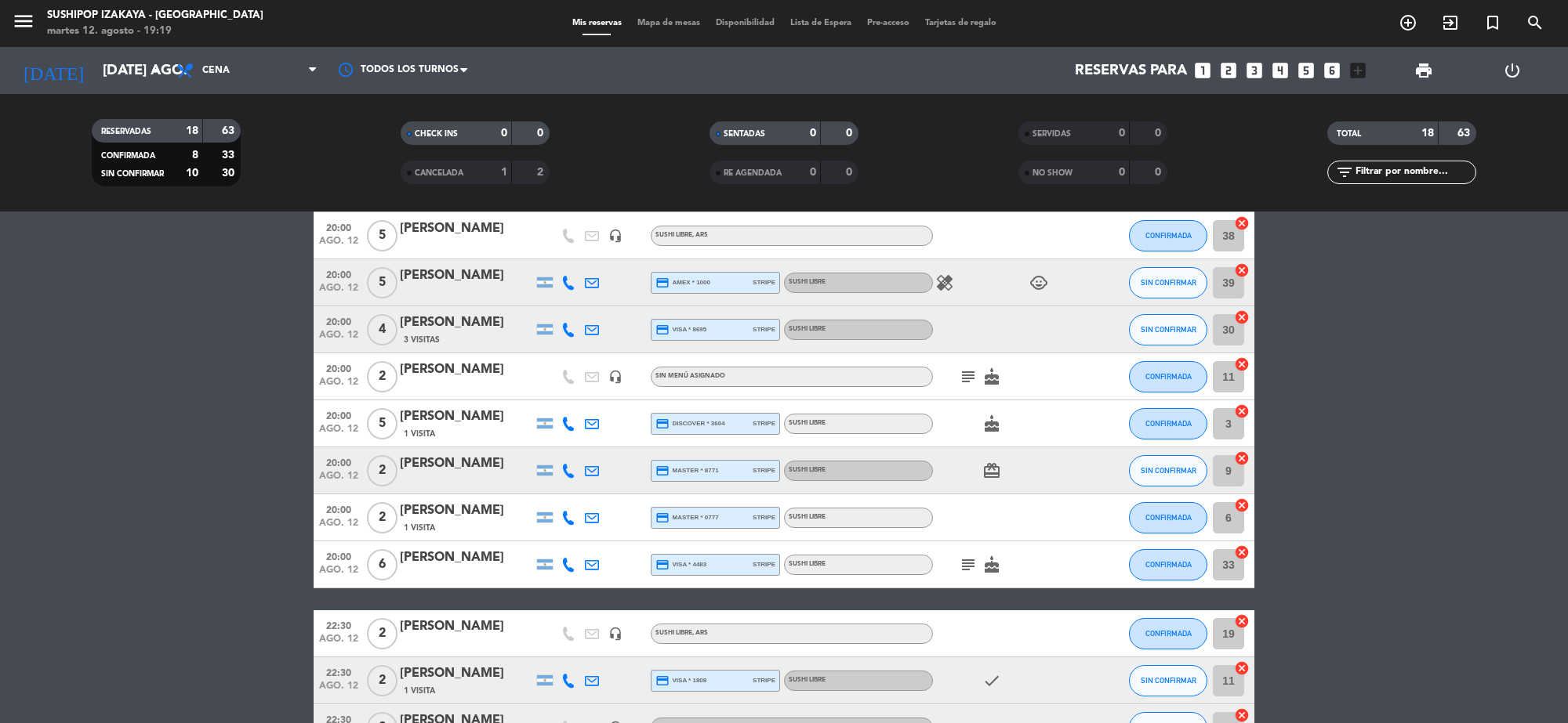
scroll to position [310, 0]
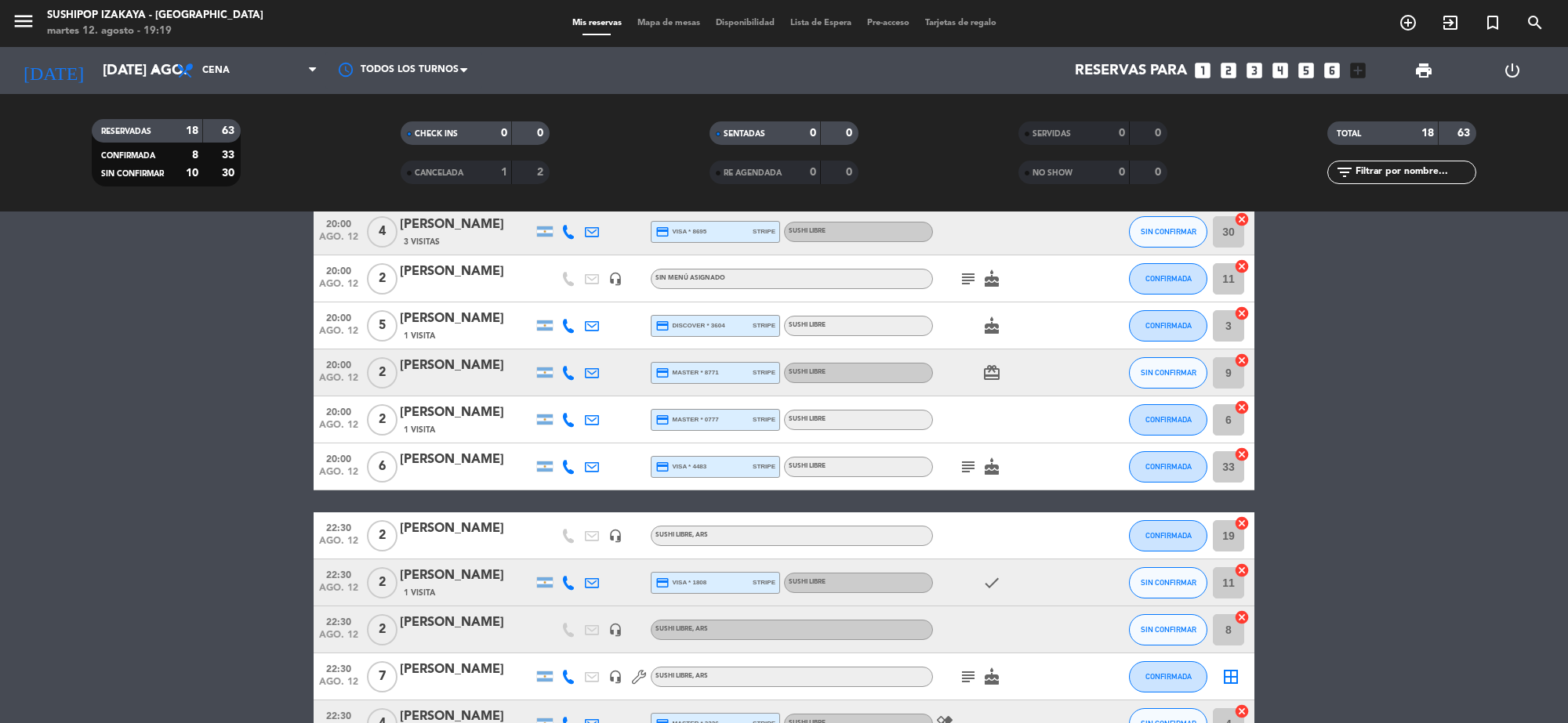
click at [506, 550] on div at bounding box center [466, 546] width 133 height 12
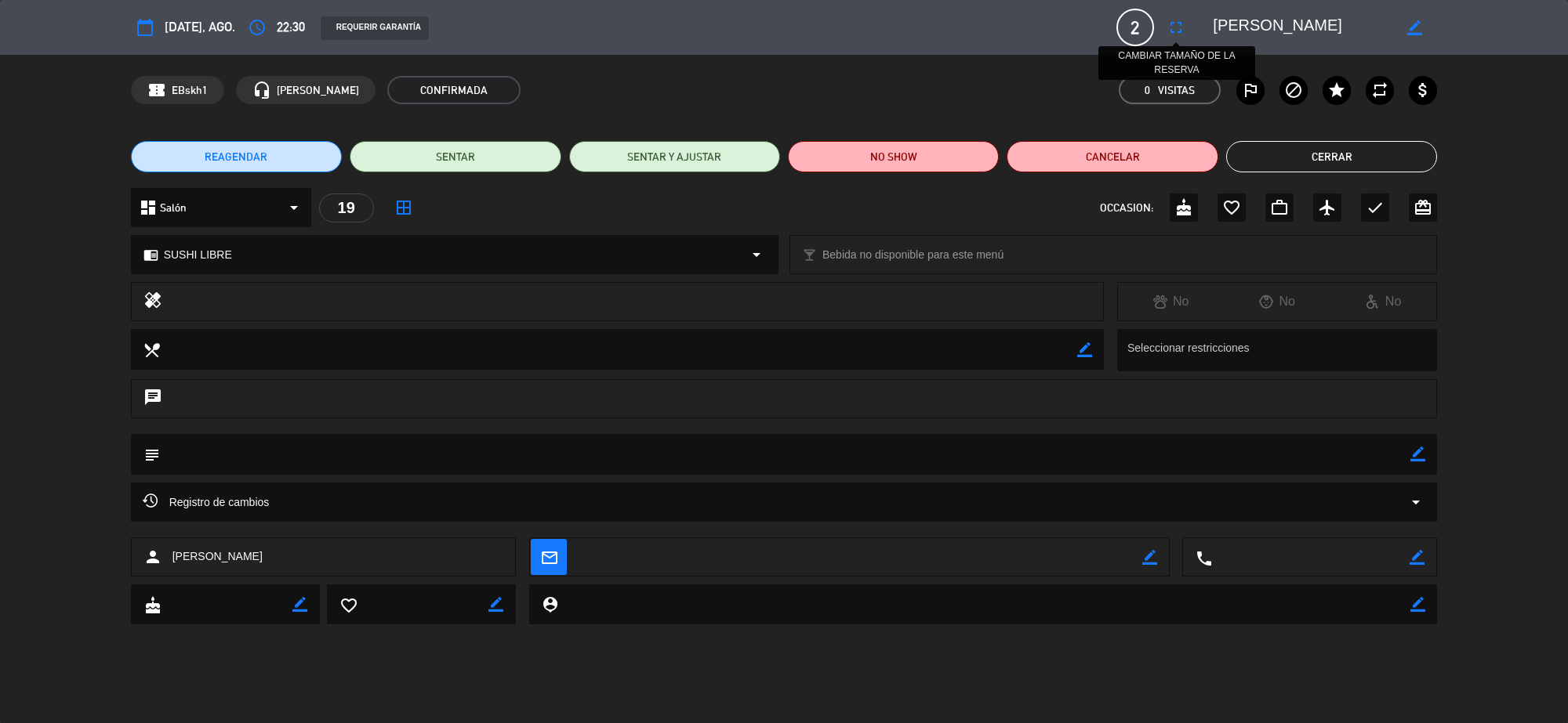
click at [1186, 32] on button "fullscreen" at bounding box center [1176, 28] width 28 height 28
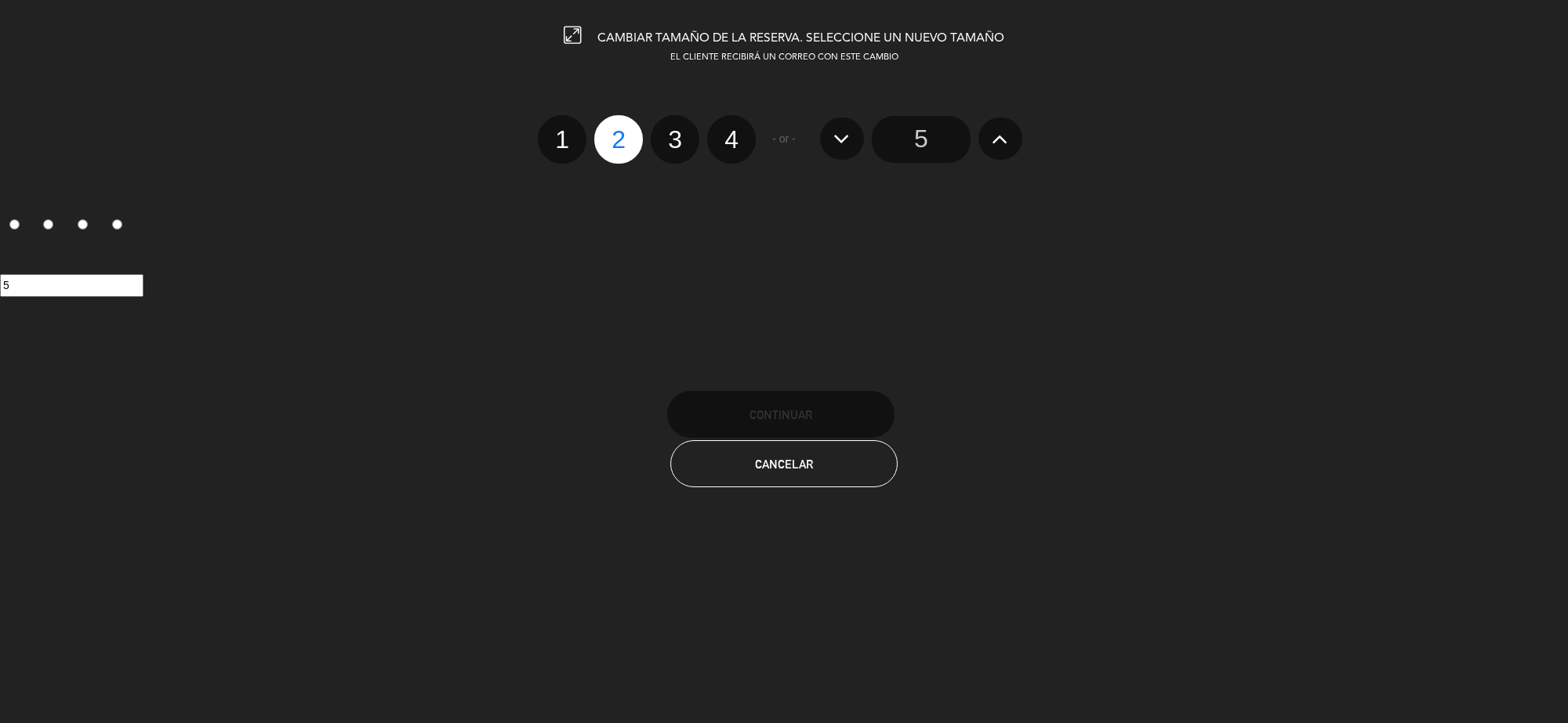
click at [742, 147] on label "4" at bounding box center [731, 139] width 49 height 49
click at [735, 131] on input "4" at bounding box center [728, 125] width 10 height 10
radio input "true"
radio input "false"
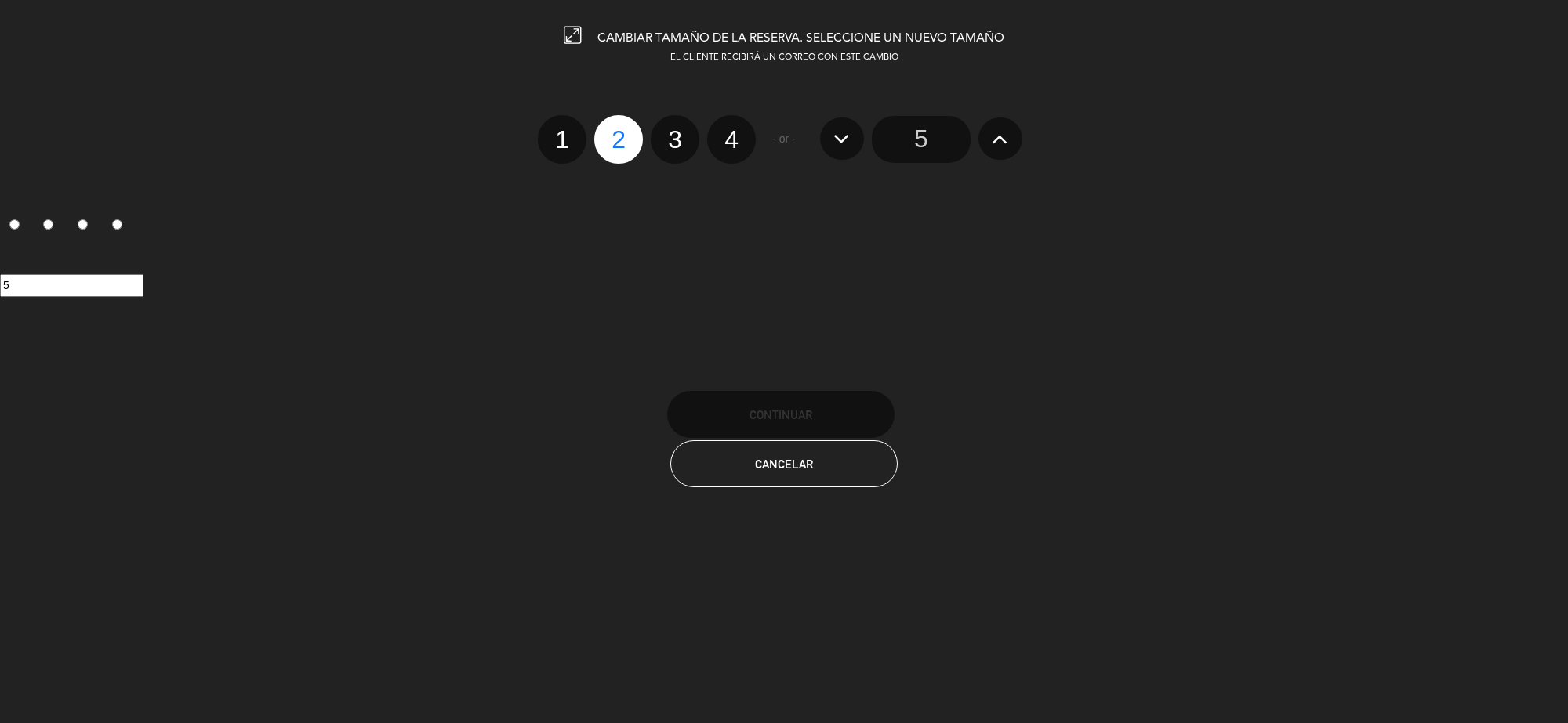
radio input "false"
radio input "true"
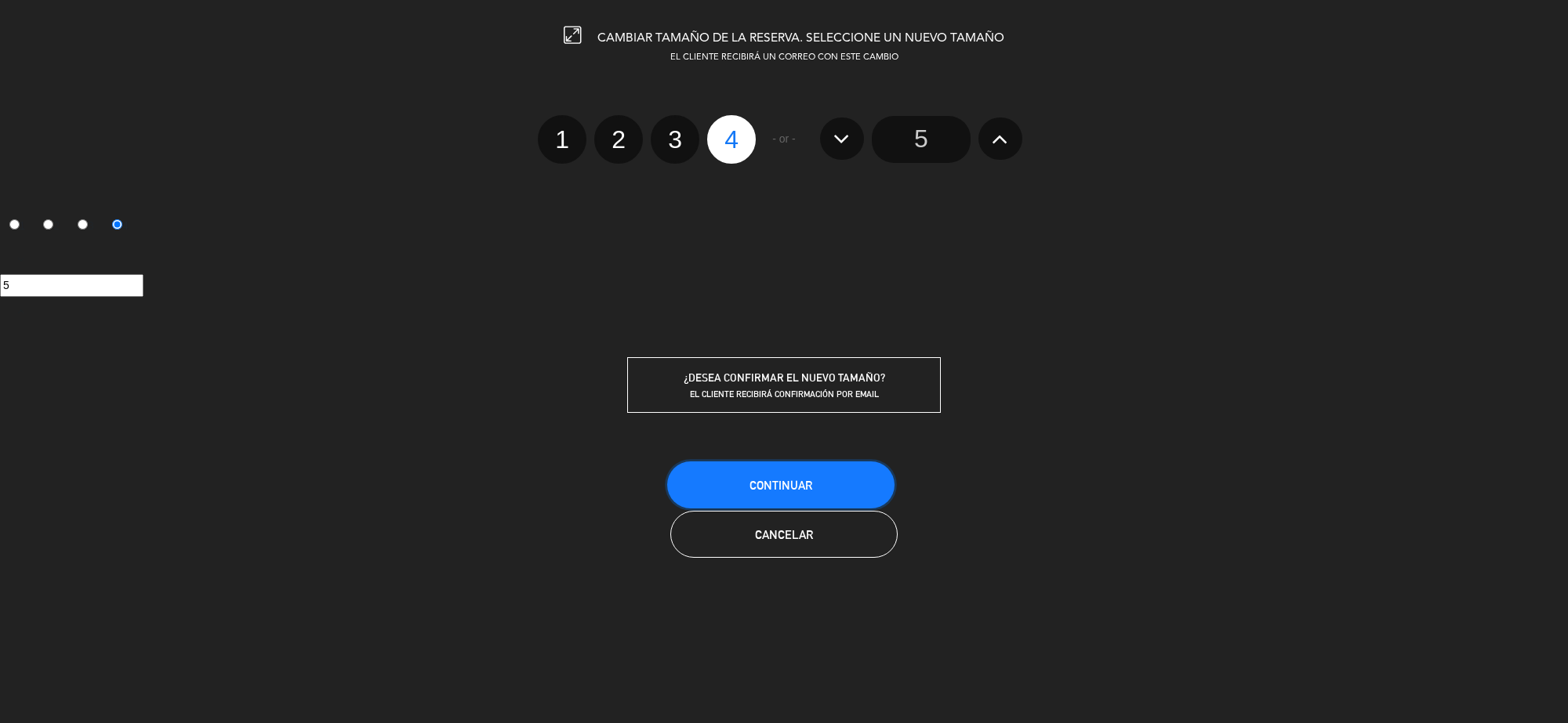
click at [827, 471] on button "Continuar" at bounding box center [781, 485] width 227 height 47
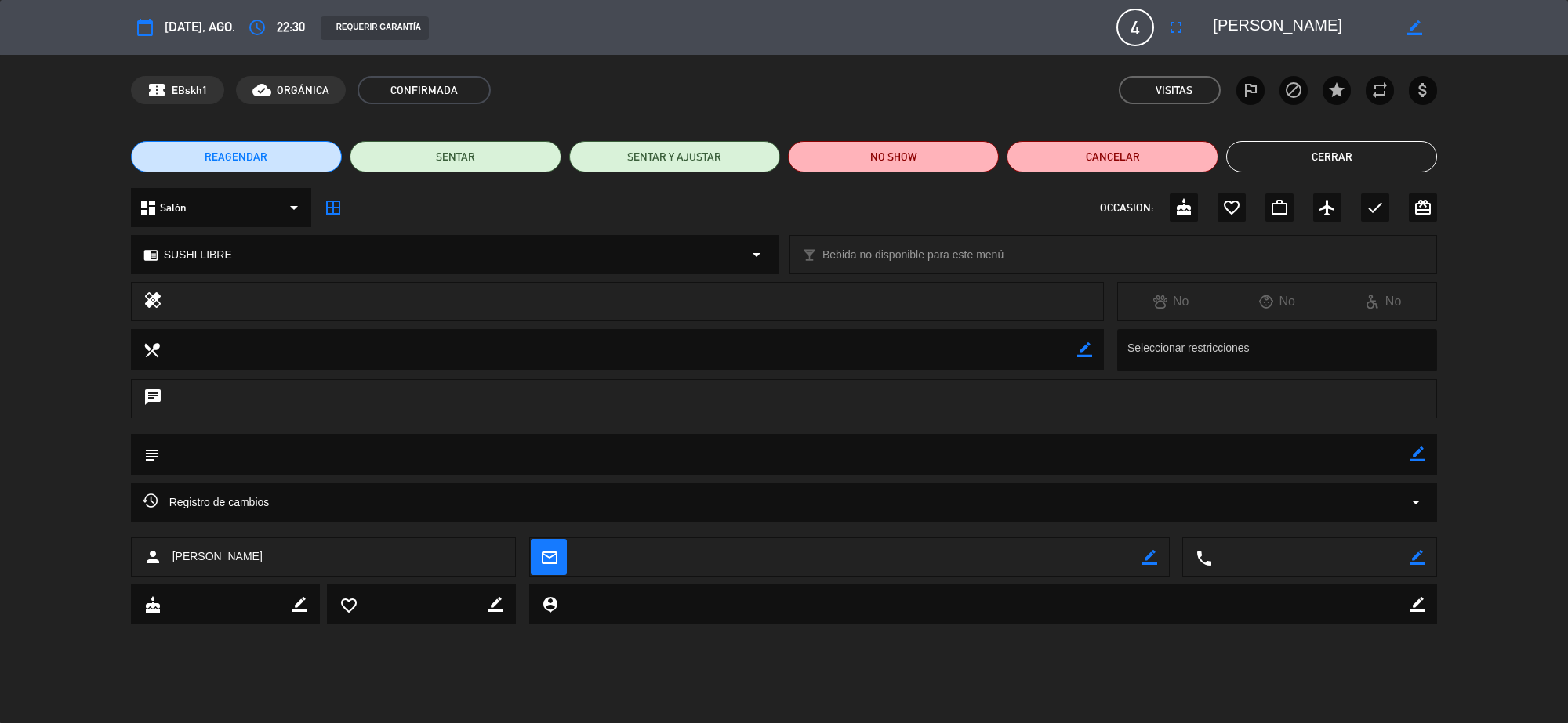
drag, startPoint x: 1309, startPoint y: 156, endPoint x: 1300, endPoint y: 154, distance: 9.2
click at [1301, 154] on button "Cerrar" at bounding box center [1331, 156] width 211 height 31
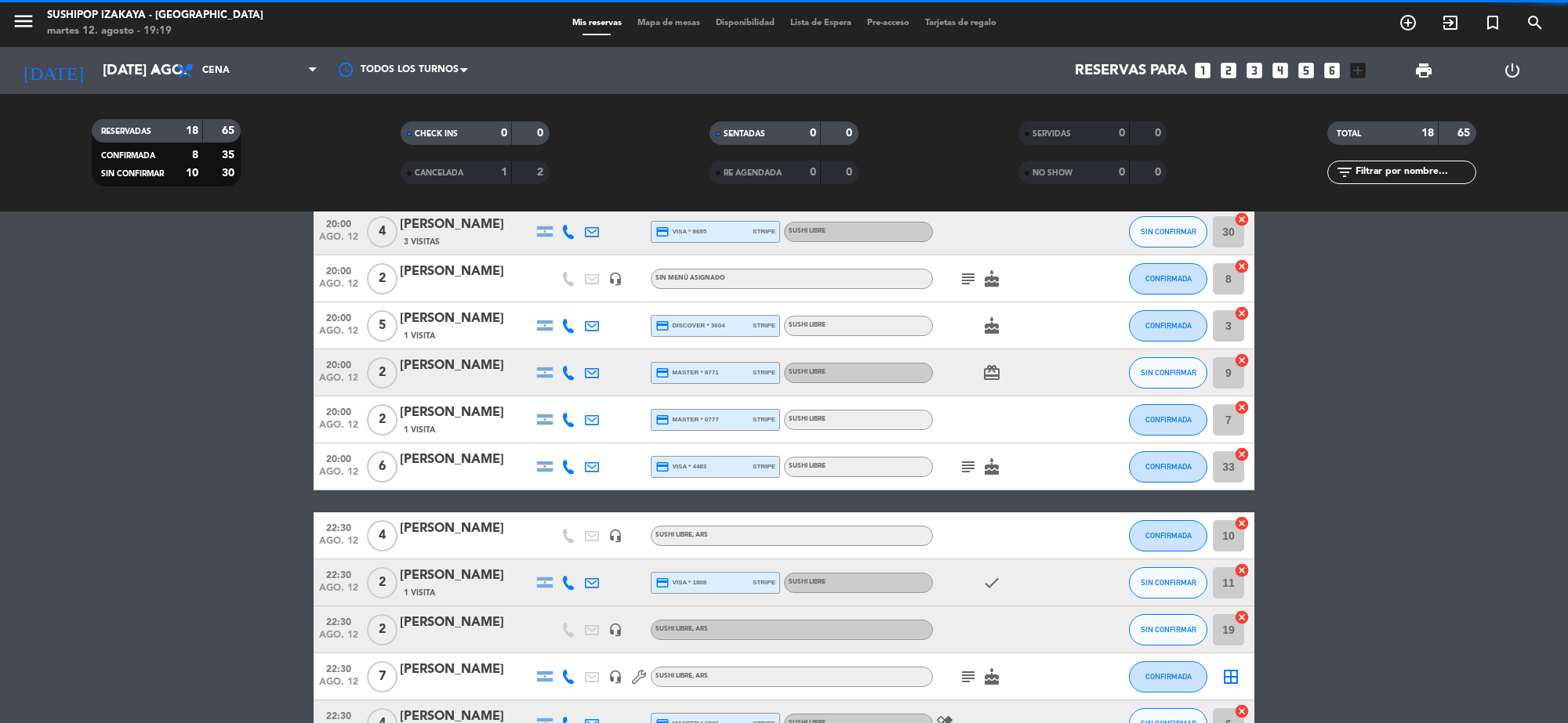
scroll to position [506, 0]
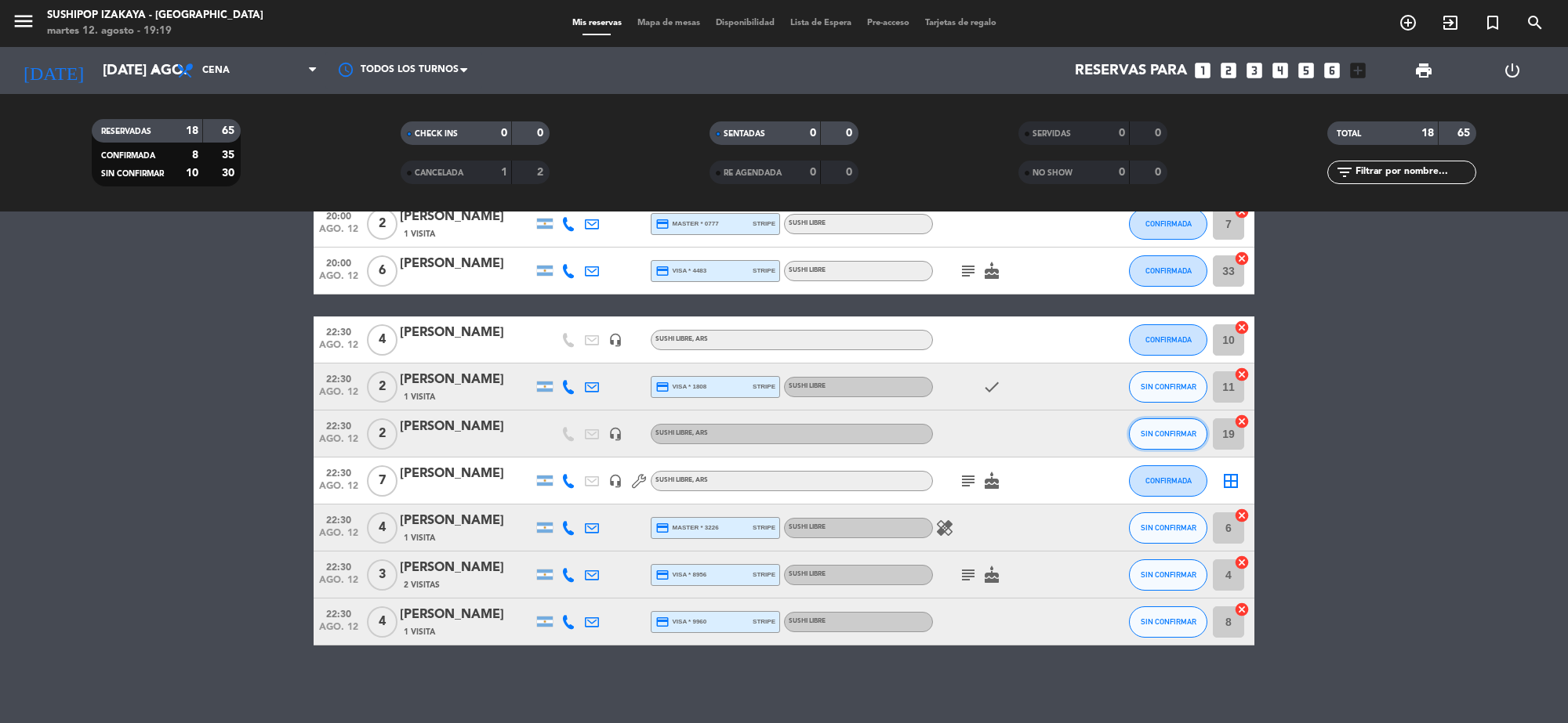
click at [1161, 430] on span "SIN CONFIRMAR" at bounding box center [1168, 434] width 56 height 9
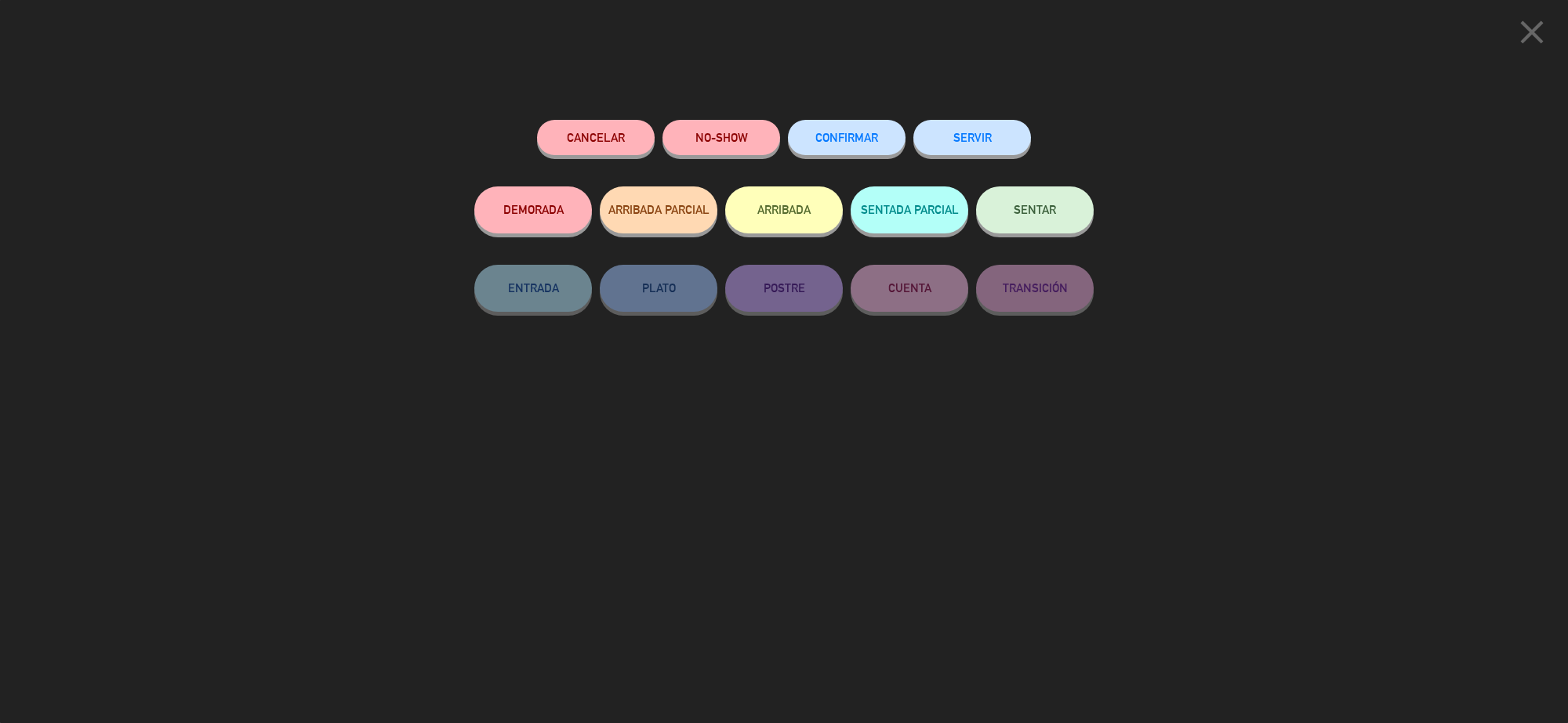
click at [869, 130] on button "CONFIRMAR" at bounding box center [847, 138] width 117 height 36
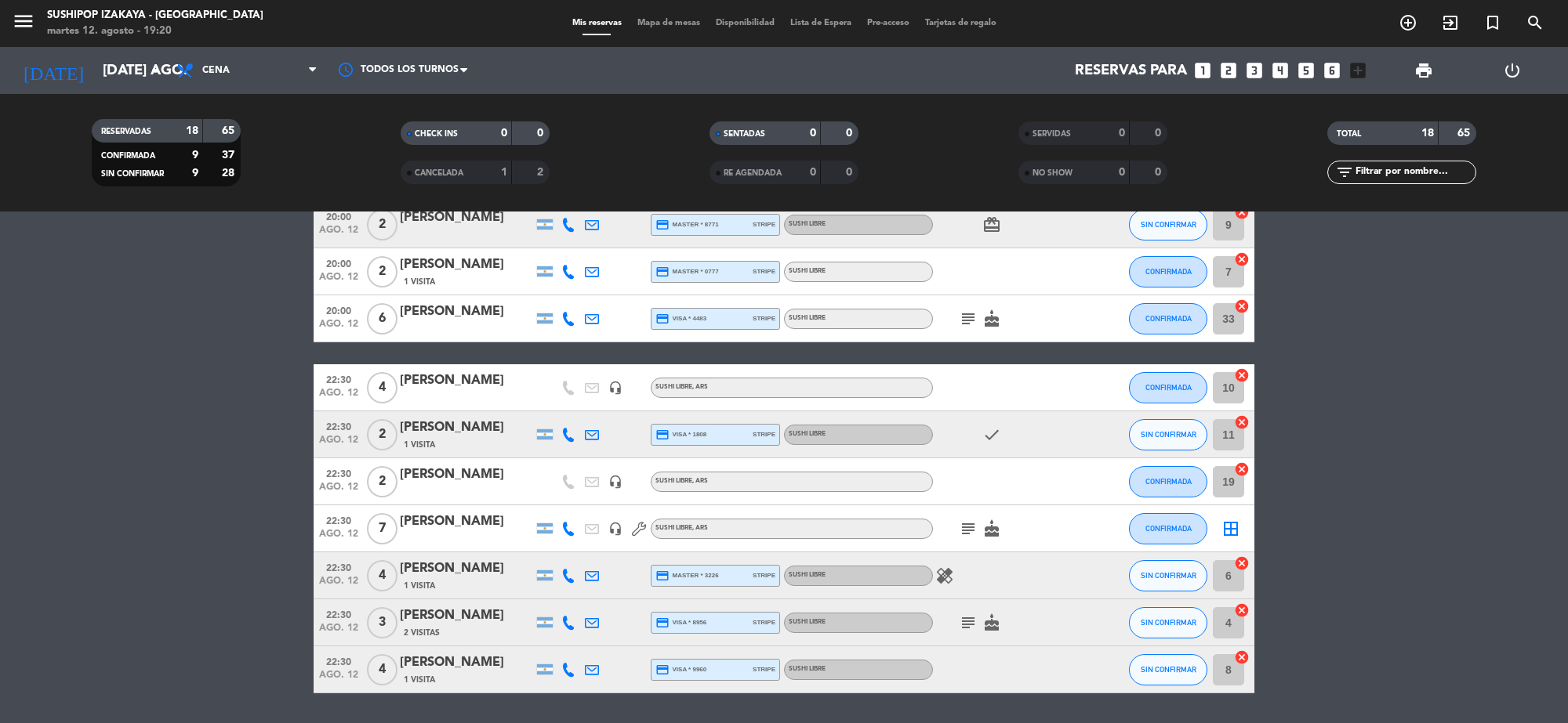
scroll to position [489, 0]
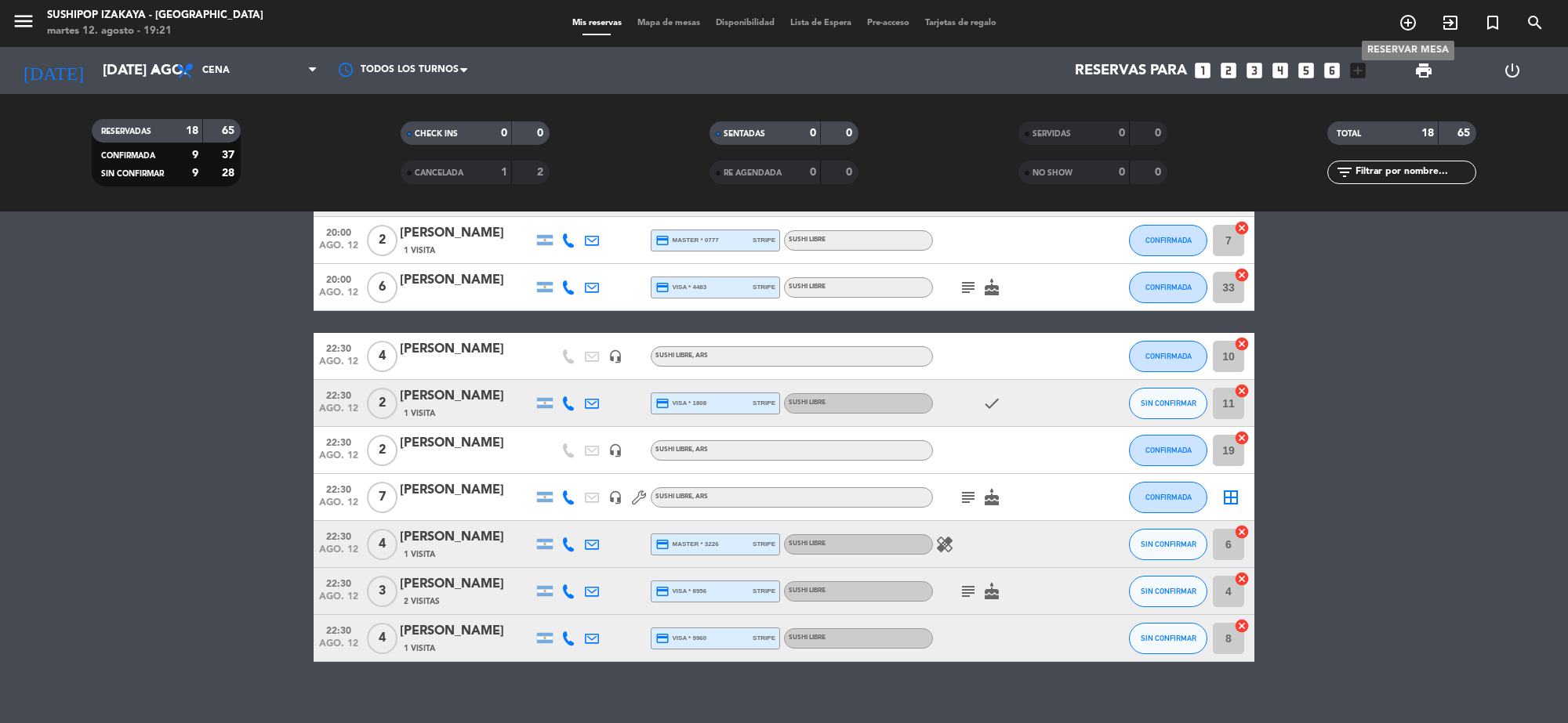
click at [1413, 10] on span "add_circle_outline" at bounding box center [1408, 23] width 43 height 27
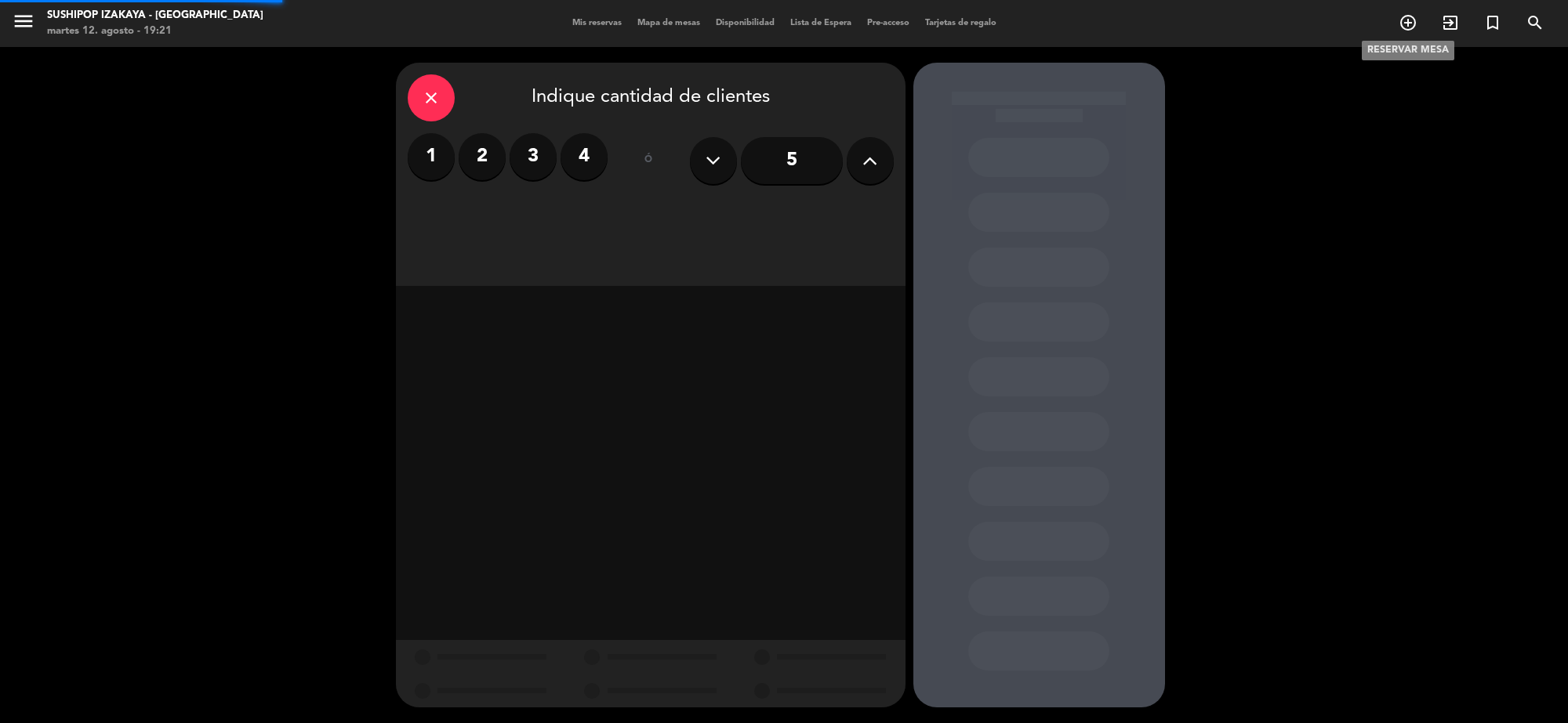
click at [1415, 28] on icon "add_circle_outline" at bounding box center [1407, 22] width 19 height 19
click at [796, 136] on div "5" at bounding box center [791, 161] width 203 height 55
click at [789, 167] on input "5" at bounding box center [792, 160] width 102 height 47
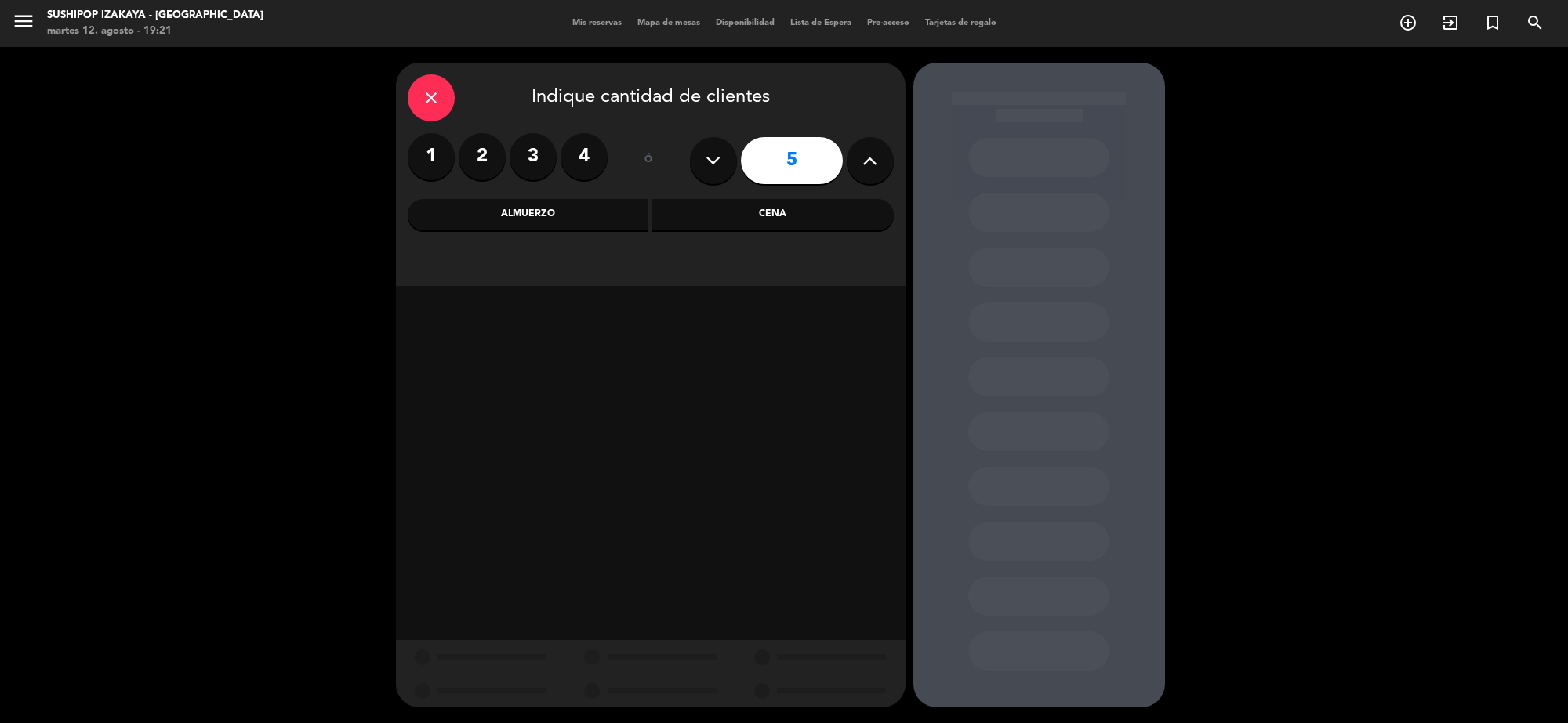
click at [801, 223] on div "Cena" at bounding box center [773, 214] width 242 height 31
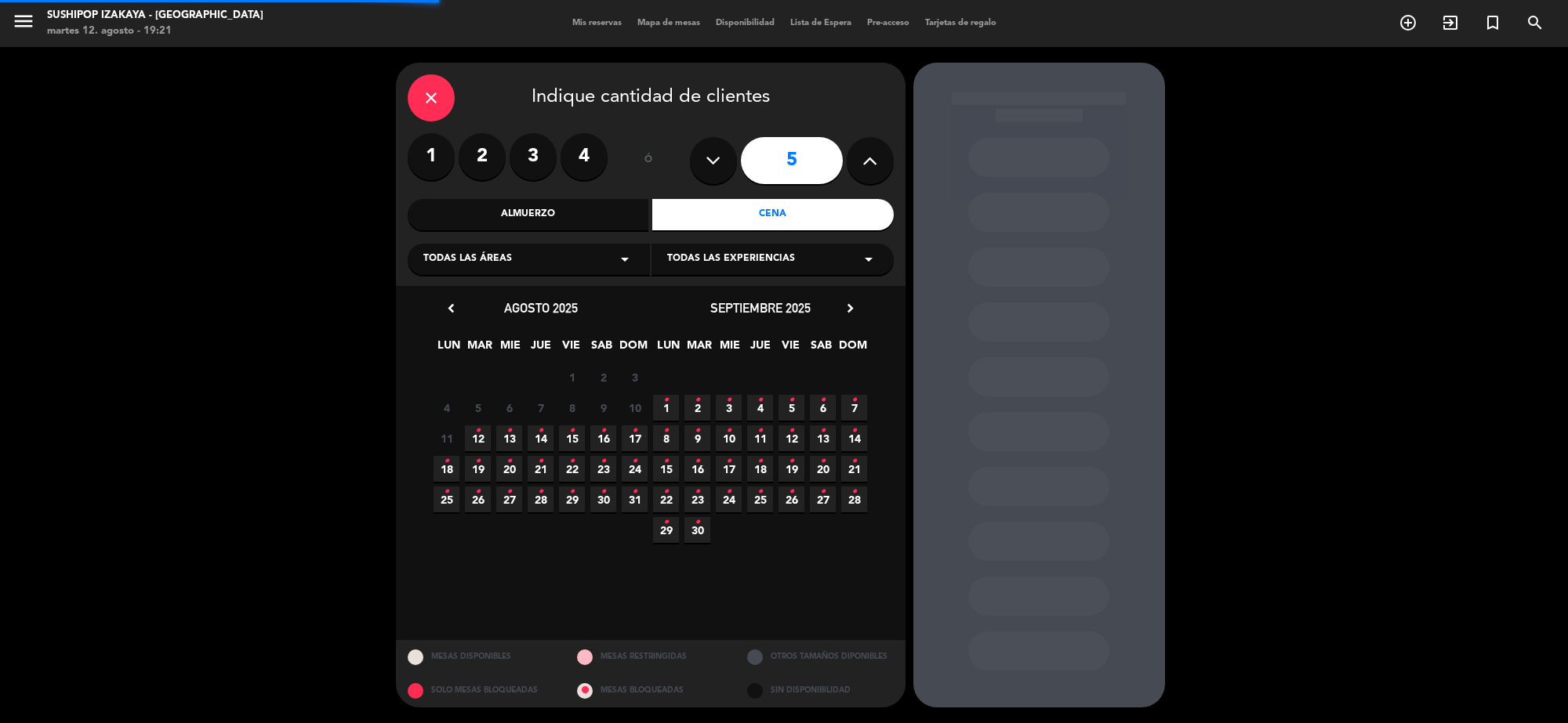
click at [751, 257] on span "Todas las experiencias" at bounding box center [731, 259] width 128 height 16
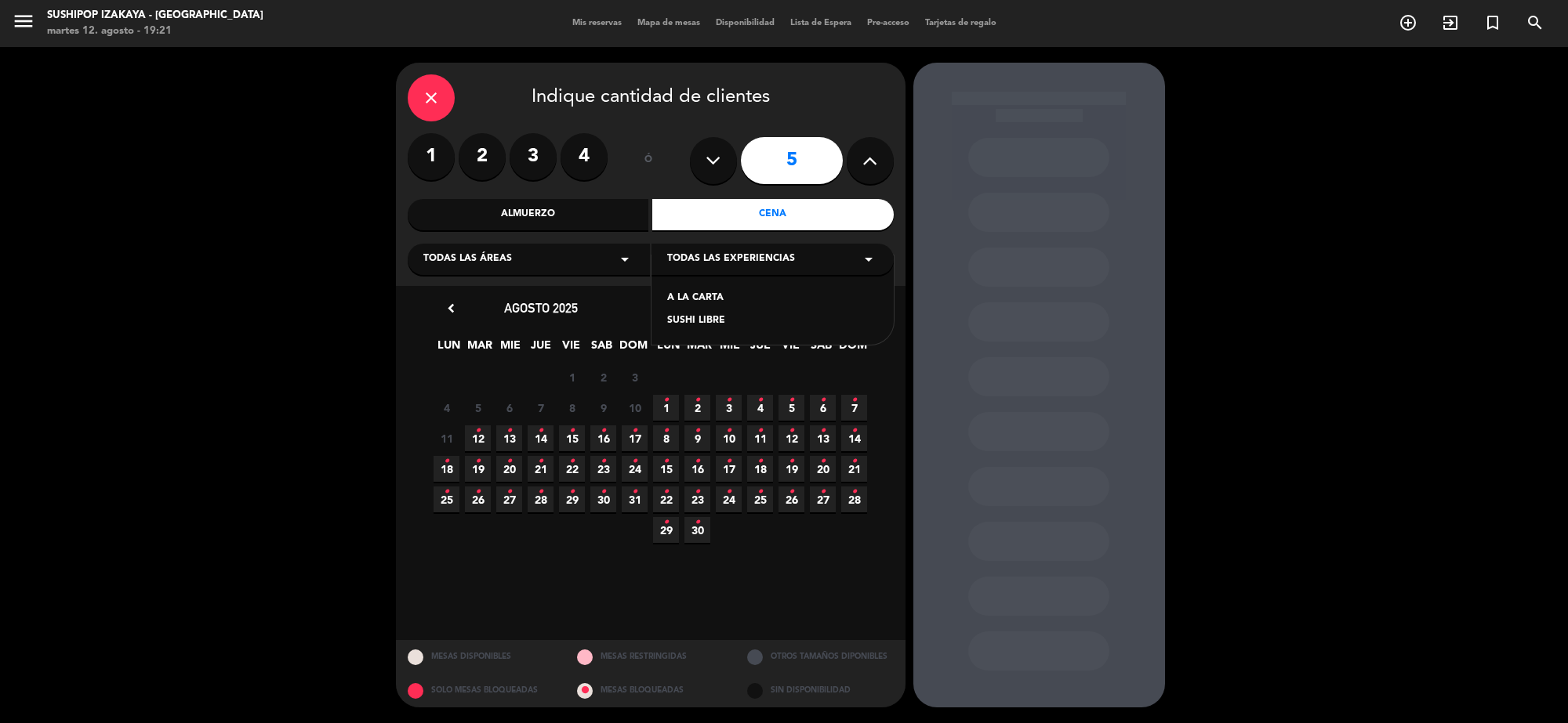
click at [714, 312] on div "A LA CARTA SUSHI LIBRE" at bounding box center [772, 300] width 243 height 90
click at [706, 318] on div "SUSHI LIBRE" at bounding box center [772, 322] width 211 height 16
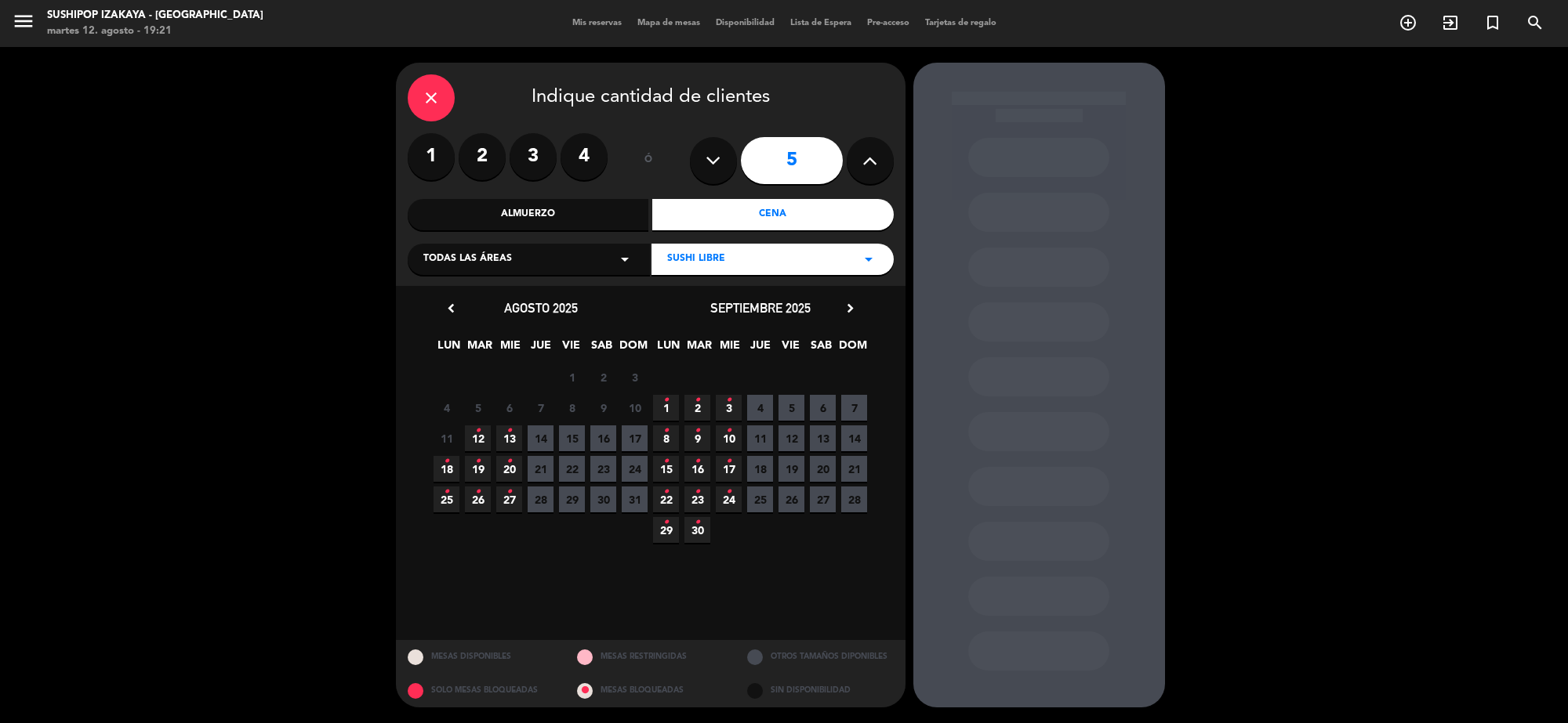
click at [468, 443] on span "12 •" at bounding box center [477, 438] width 26 height 26
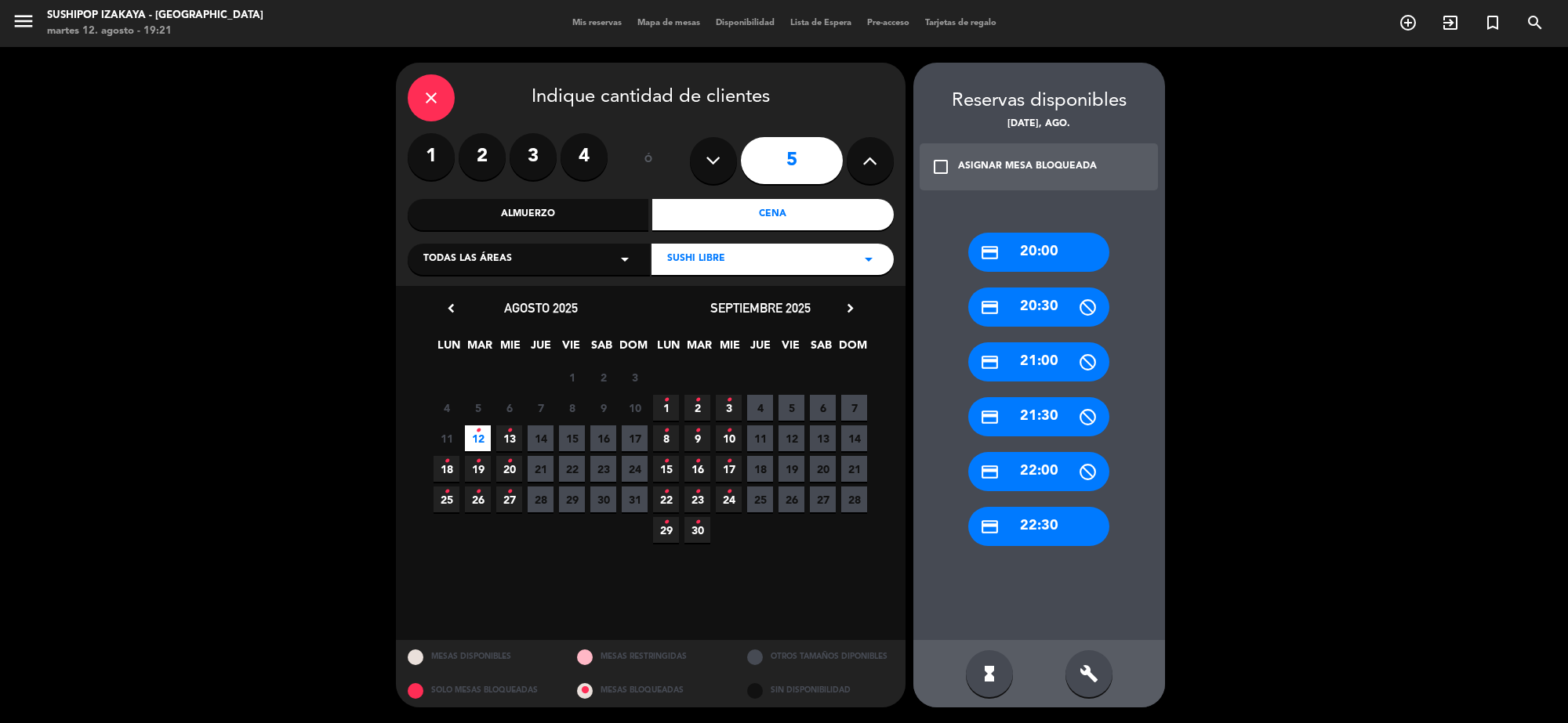
click at [1029, 511] on div "credit_card 22:30" at bounding box center [1039, 527] width 141 height 39
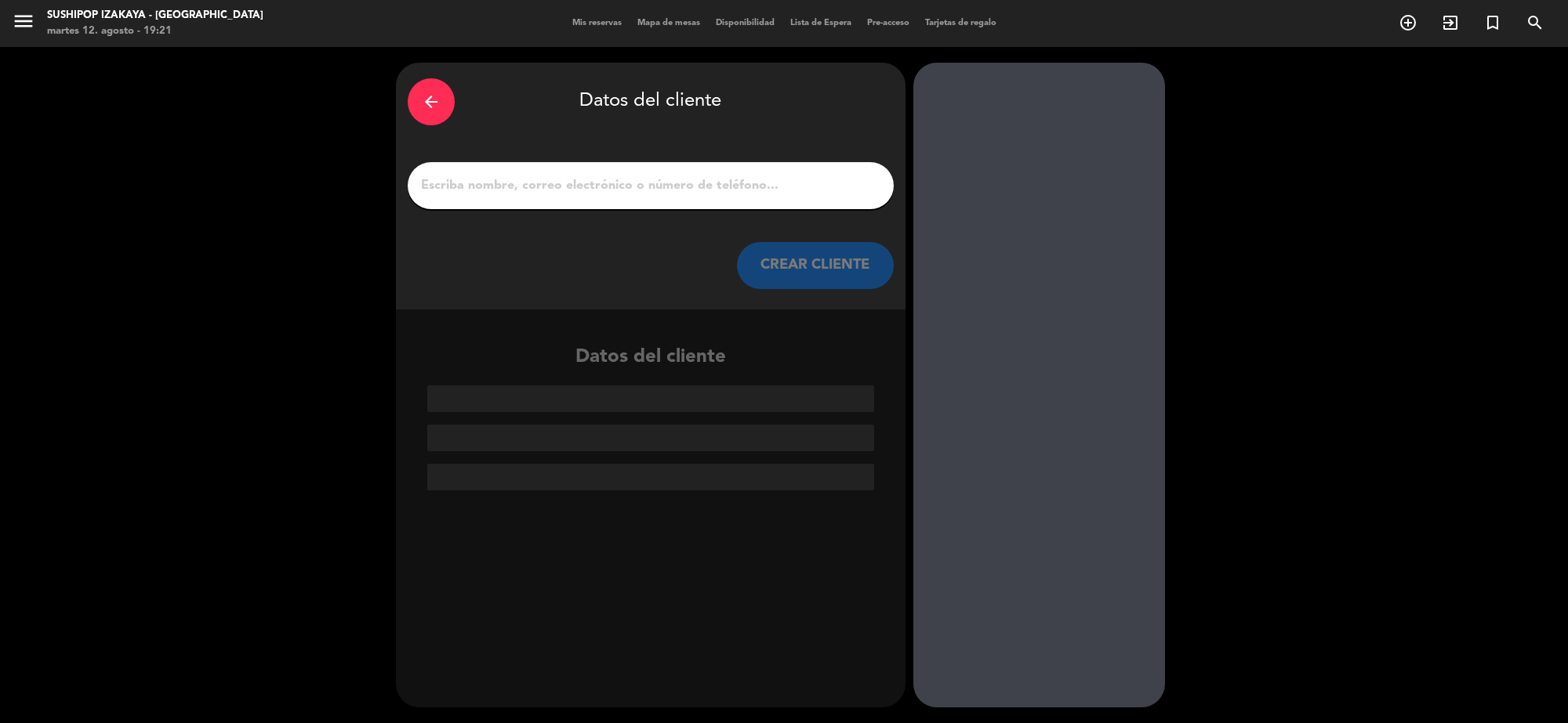
click at [729, 177] on input "1" at bounding box center [650, 186] width 463 height 22
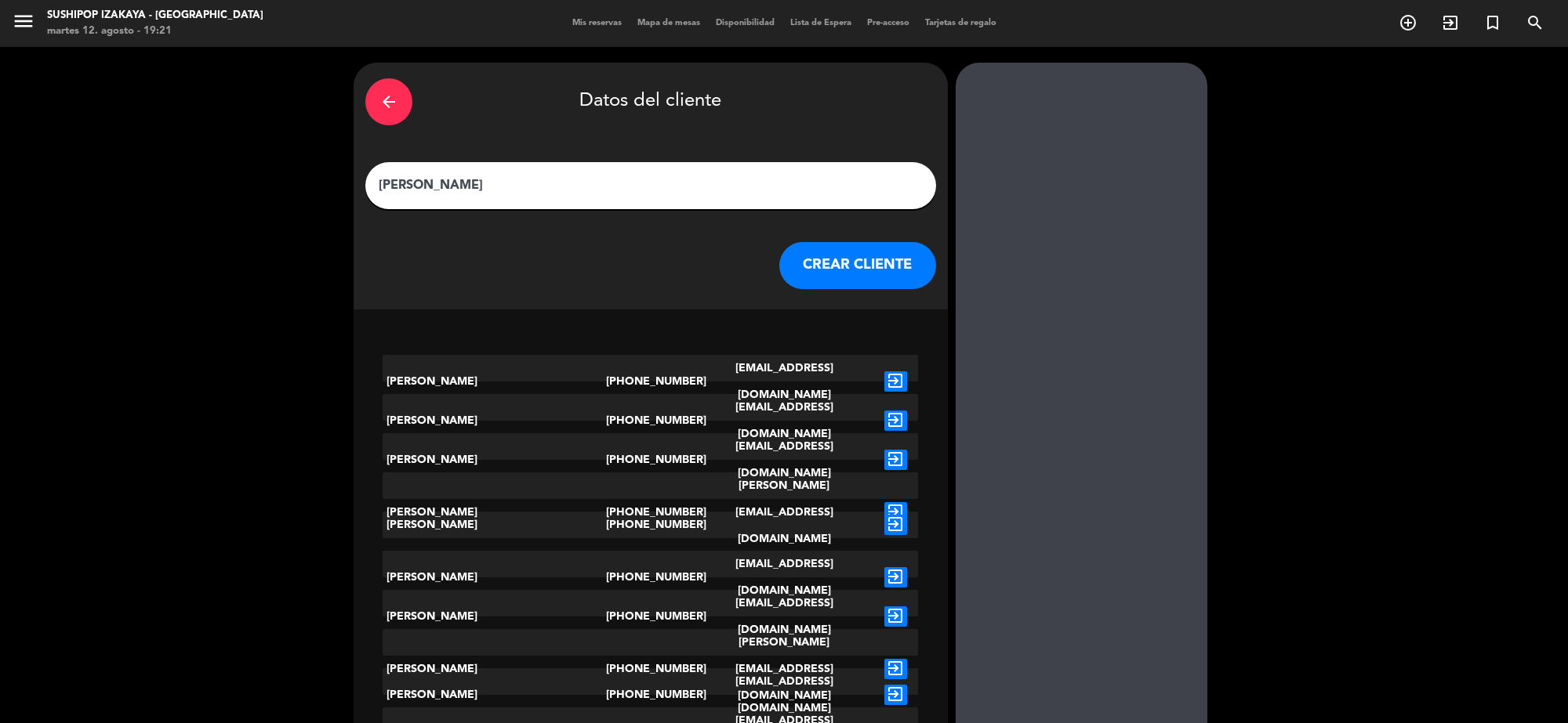
type input "[PERSON_NAME]"
click at [863, 280] on button "CREAR CLIENTE" at bounding box center [857, 266] width 156 height 47
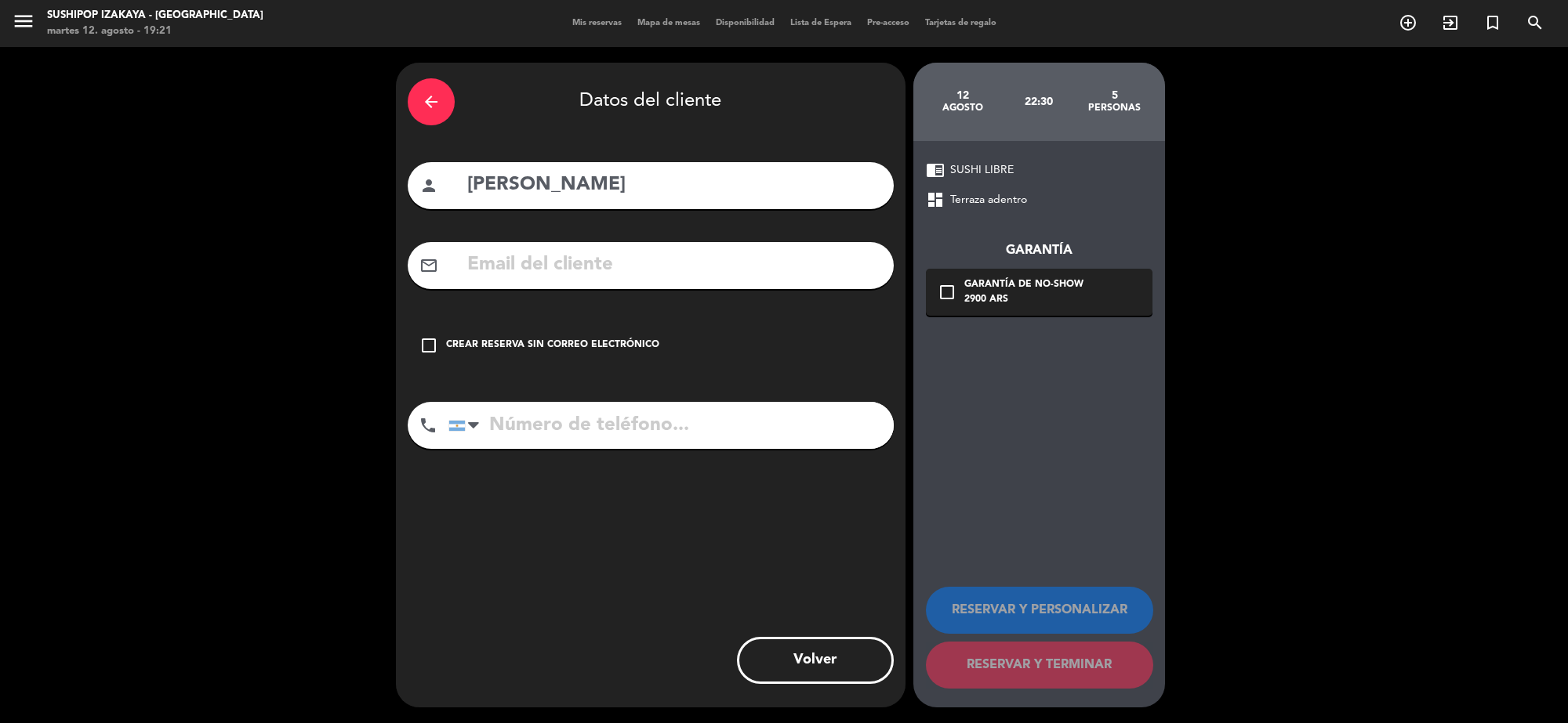
click at [491, 319] on div "arrow_back Datos del cliente person dario mail_outline check_box_outline_blank …" at bounding box center [651, 385] width 510 height 645
click at [511, 350] on div "Crear reserva sin correo electrónico" at bounding box center [553, 346] width 213 height 16
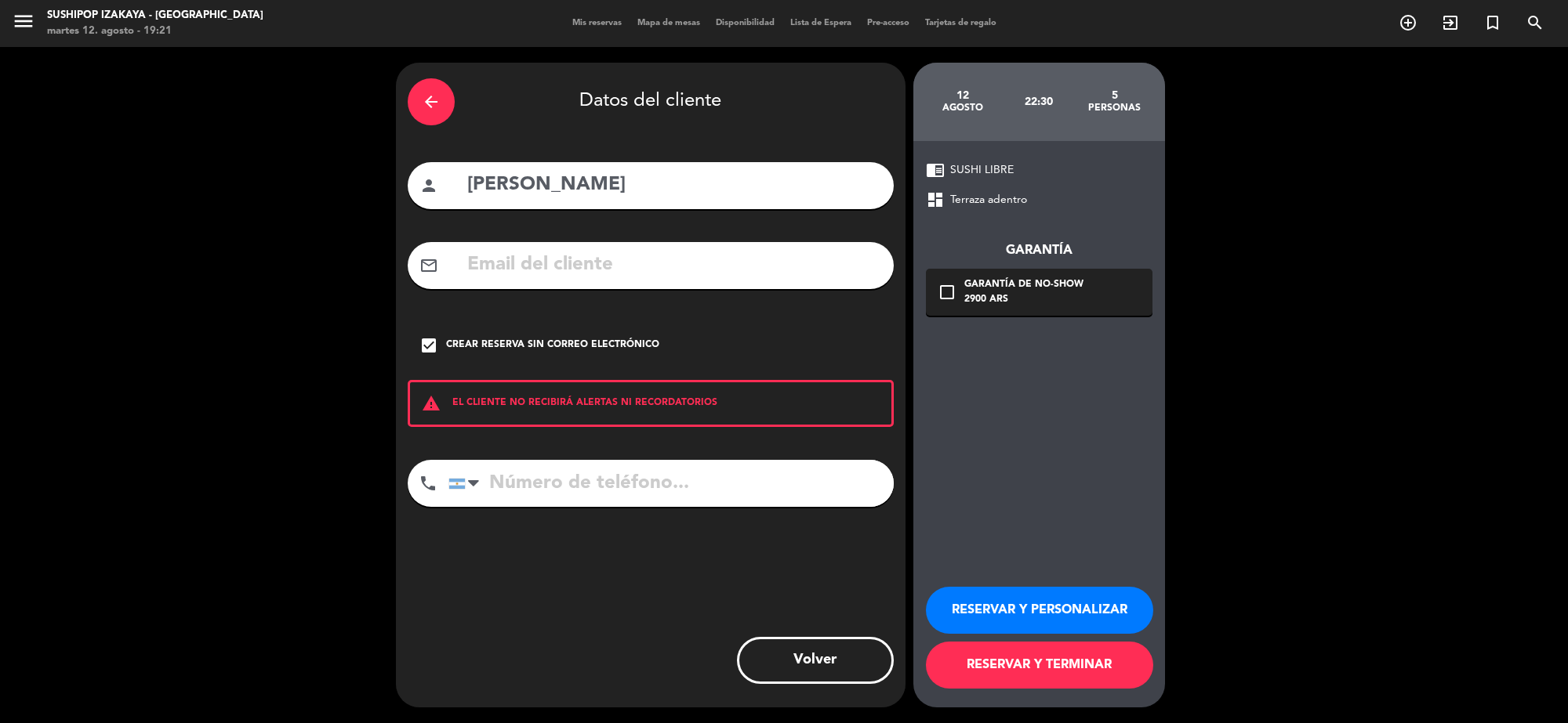
click at [1123, 688] on button "RESERVAR Y TERMINAR" at bounding box center [1039, 665] width 227 height 47
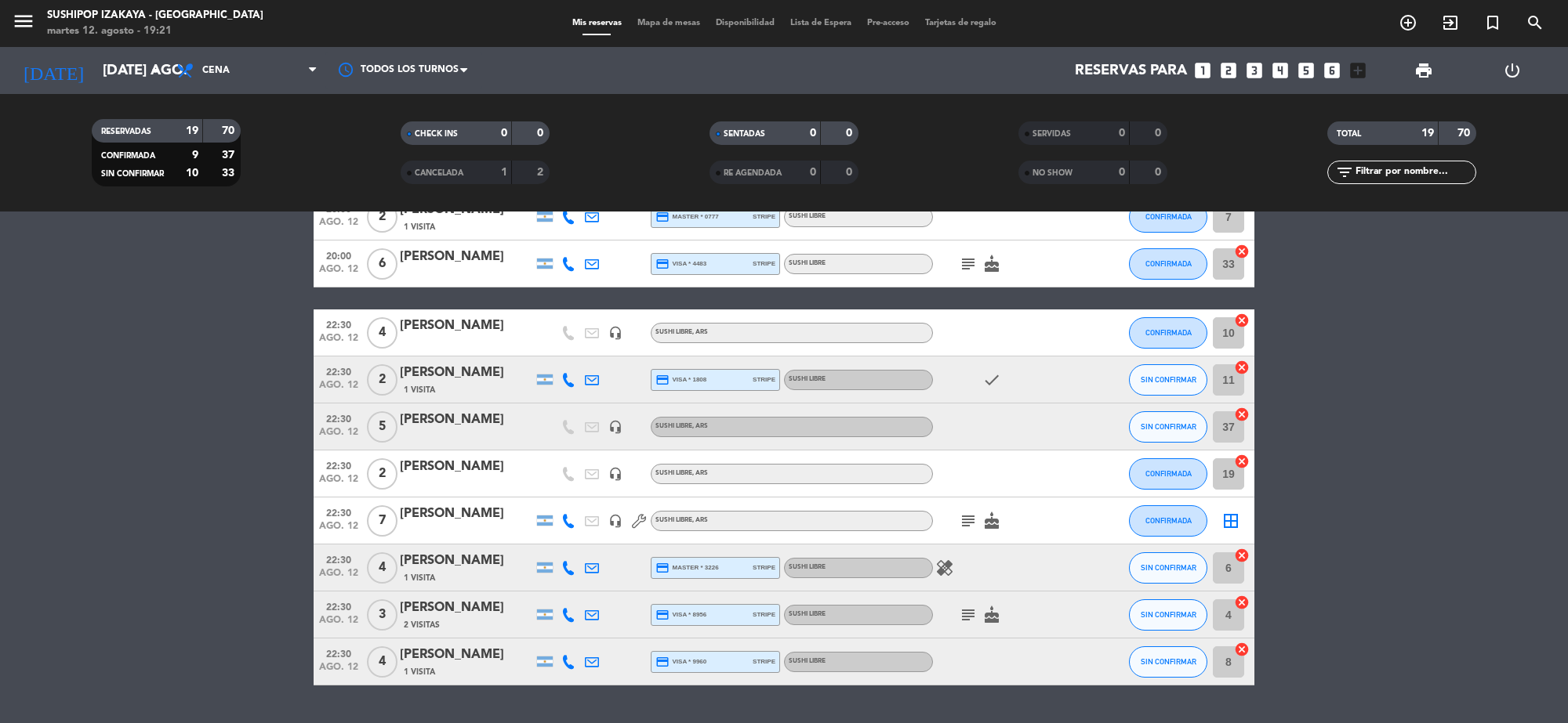
scroll to position [553, 0]
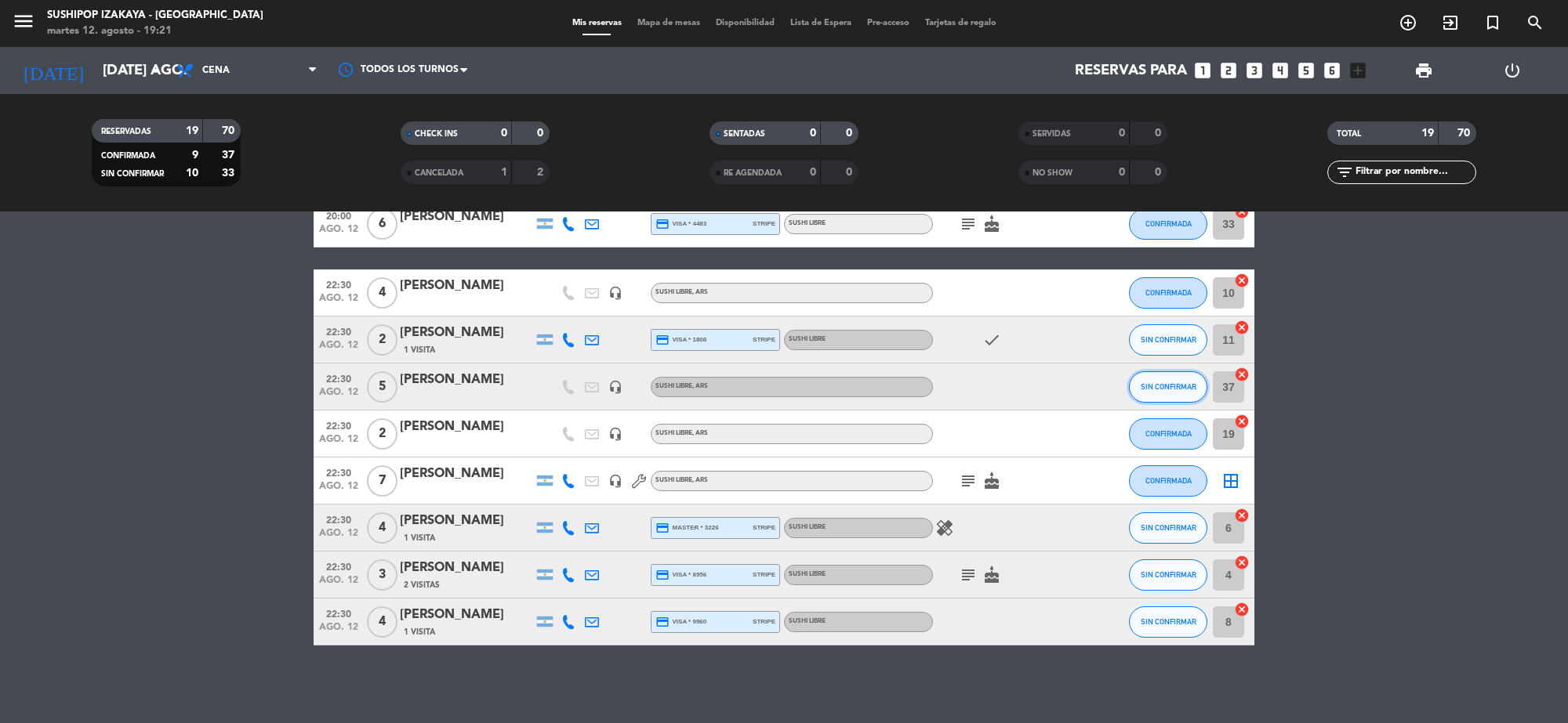
click at [1161, 390] on span "SIN CONFIRMAR" at bounding box center [1168, 387] width 56 height 9
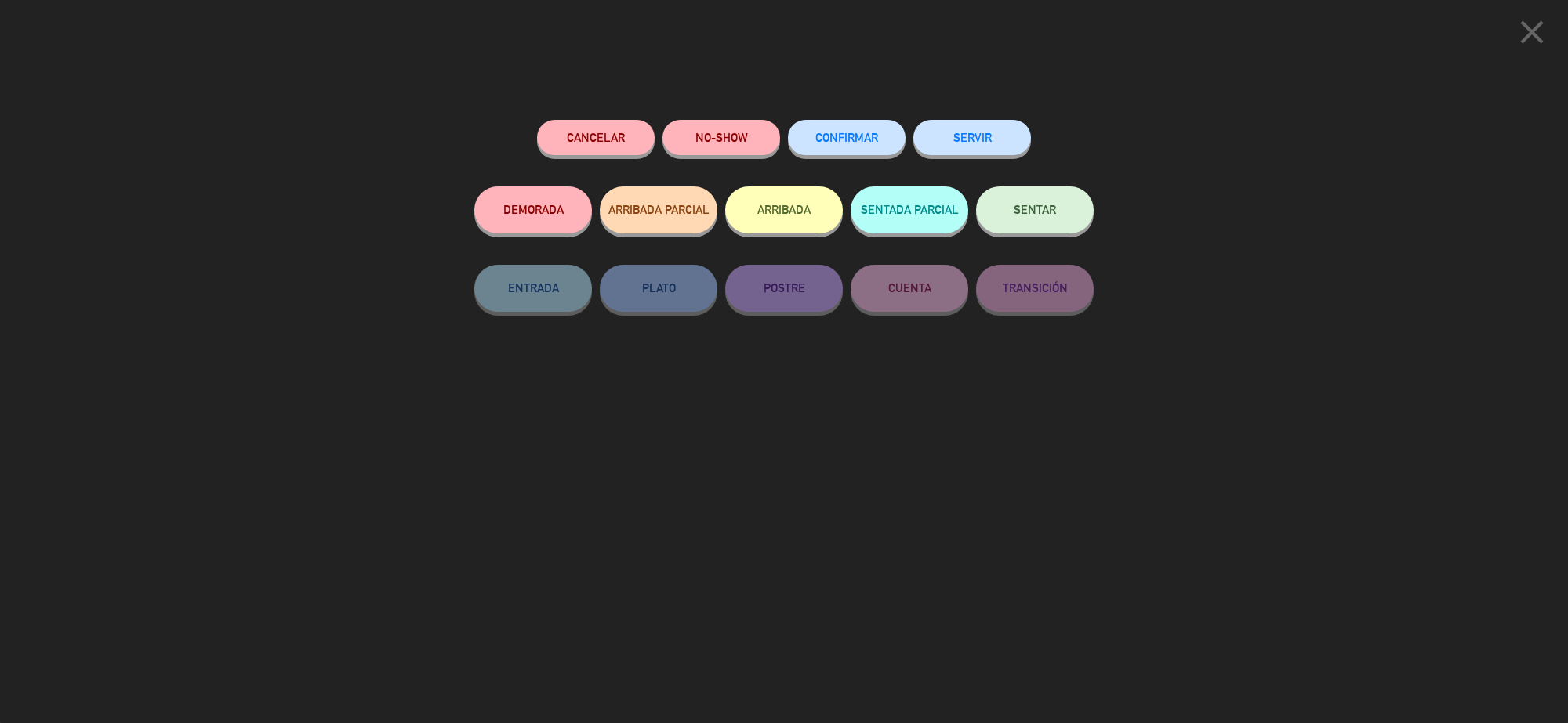
click at [858, 155] on button "CONFIRMAR" at bounding box center [847, 138] width 117 height 36
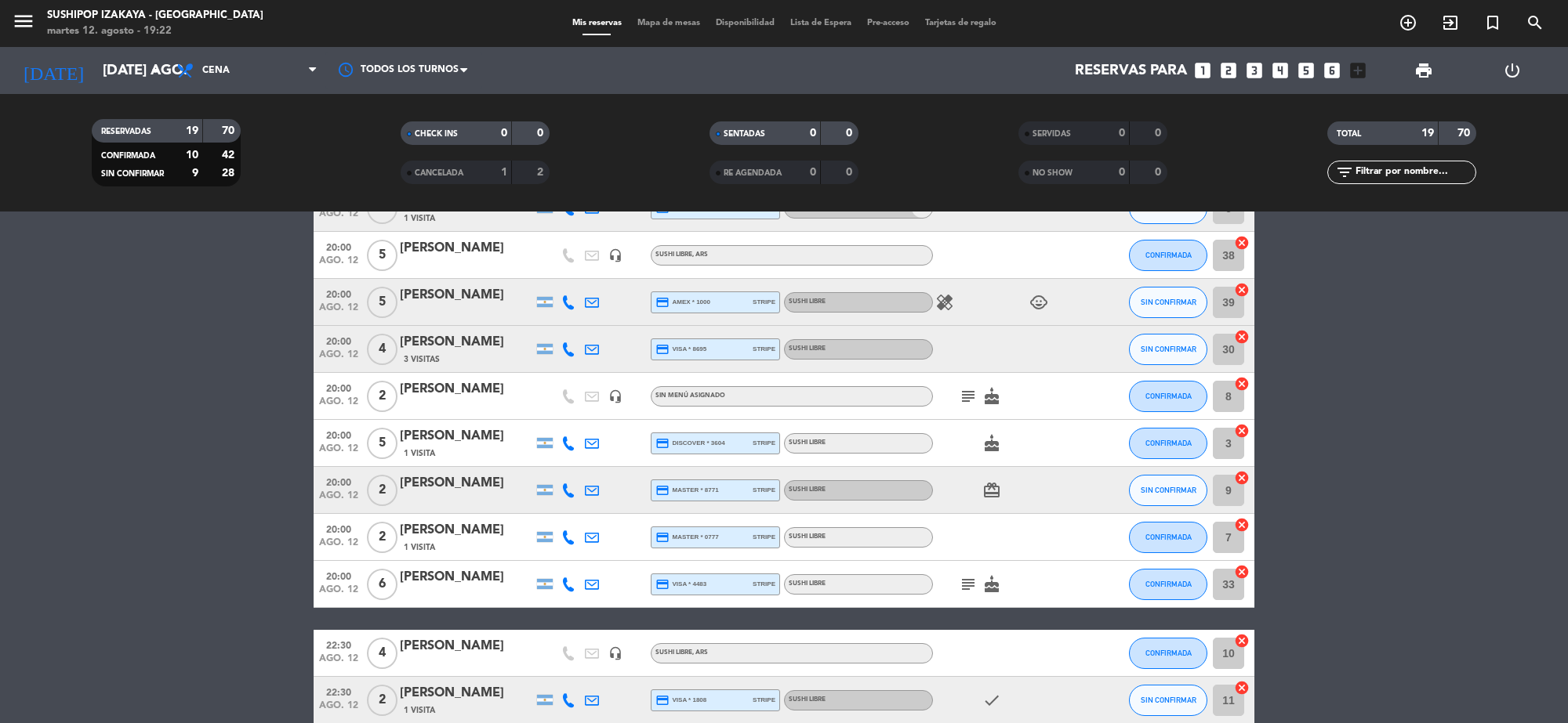
scroll to position [196, 0]
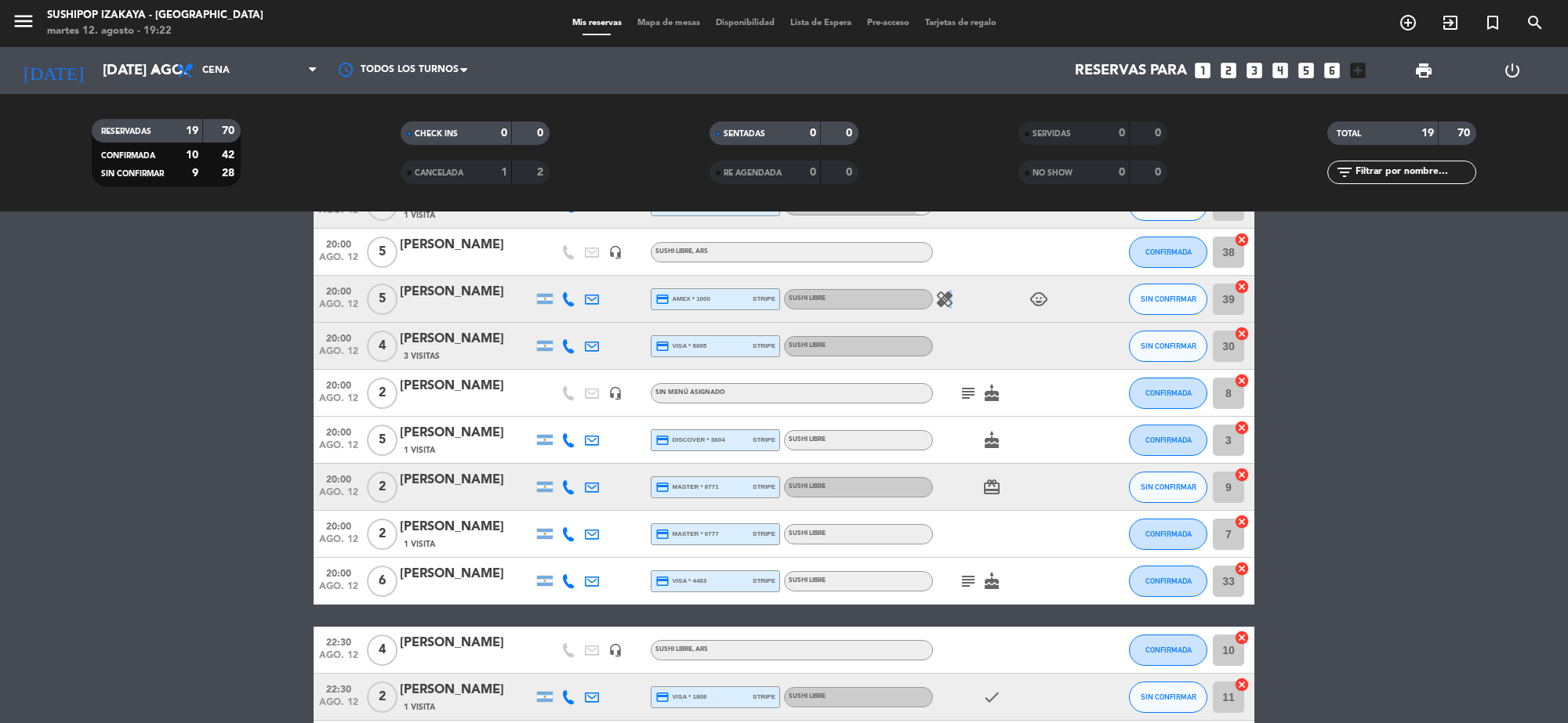
click at [943, 302] on icon "healing" at bounding box center [944, 298] width 19 height 19
click at [566, 303] on icon at bounding box center [569, 299] width 14 height 14
click at [1173, 297] on span "SIN CONFIRMAR" at bounding box center [1168, 299] width 56 height 9
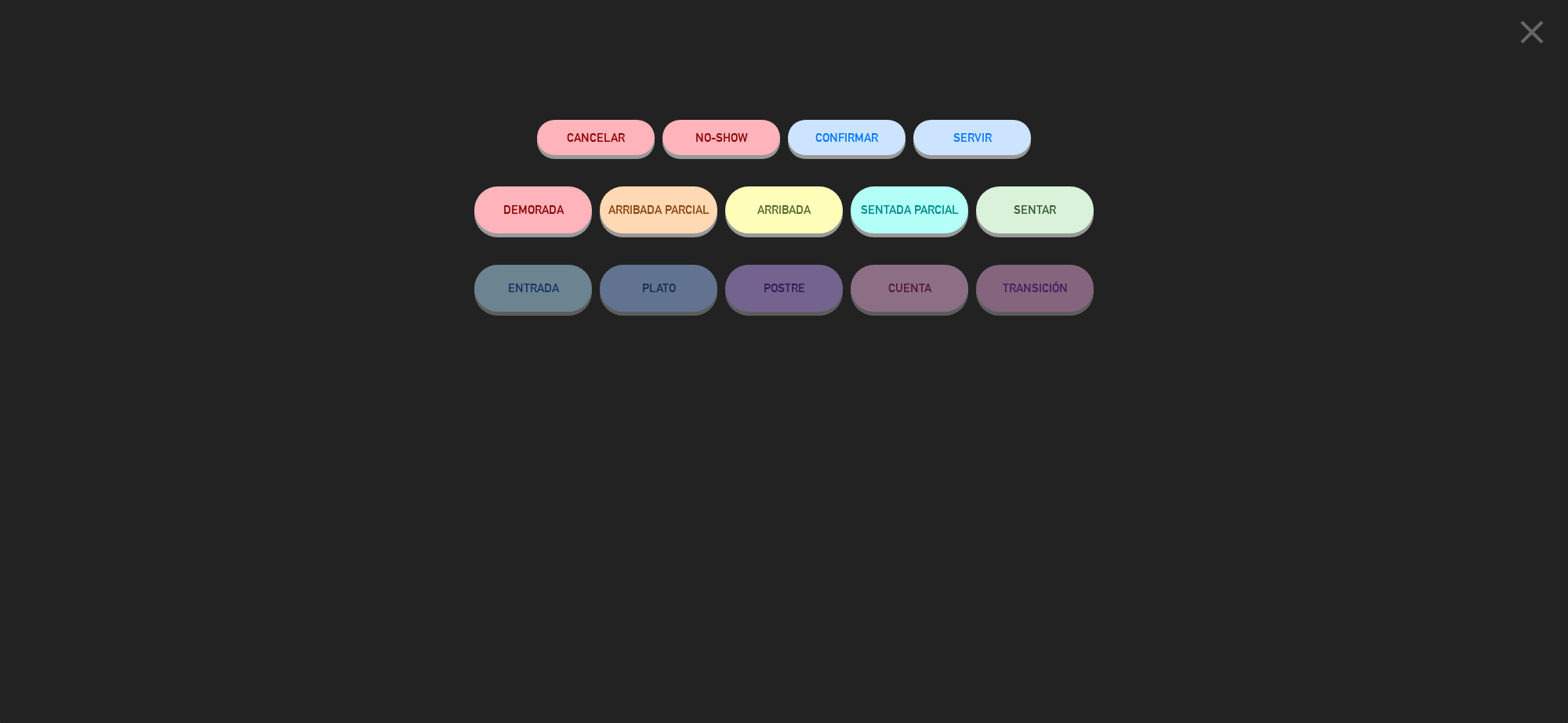
click at [848, 150] on button "CONFIRMAR" at bounding box center [847, 138] width 117 height 36
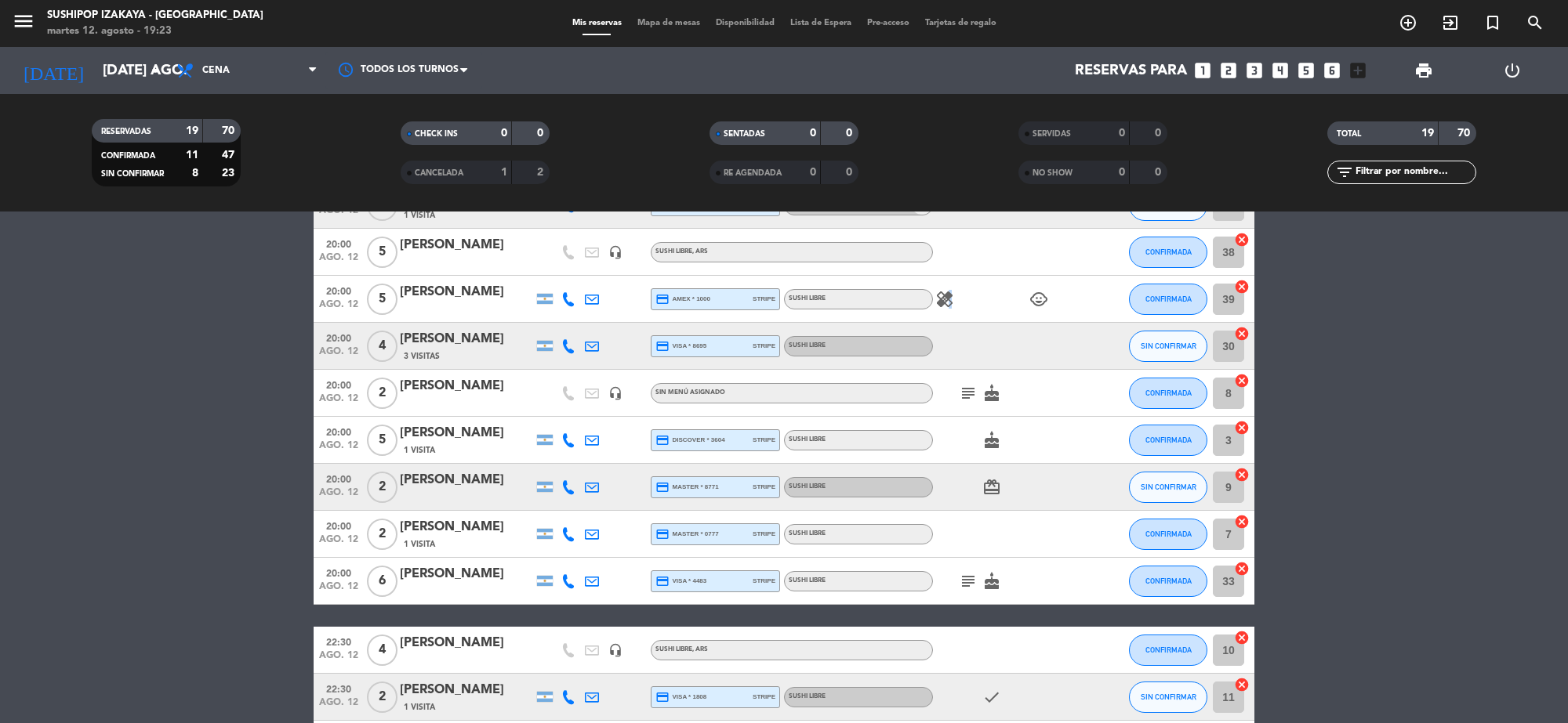
click at [949, 308] on div "healing child_care" at bounding box center [1003, 299] width 141 height 46
click at [939, 299] on icon "healing" at bounding box center [944, 298] width 19 height 19
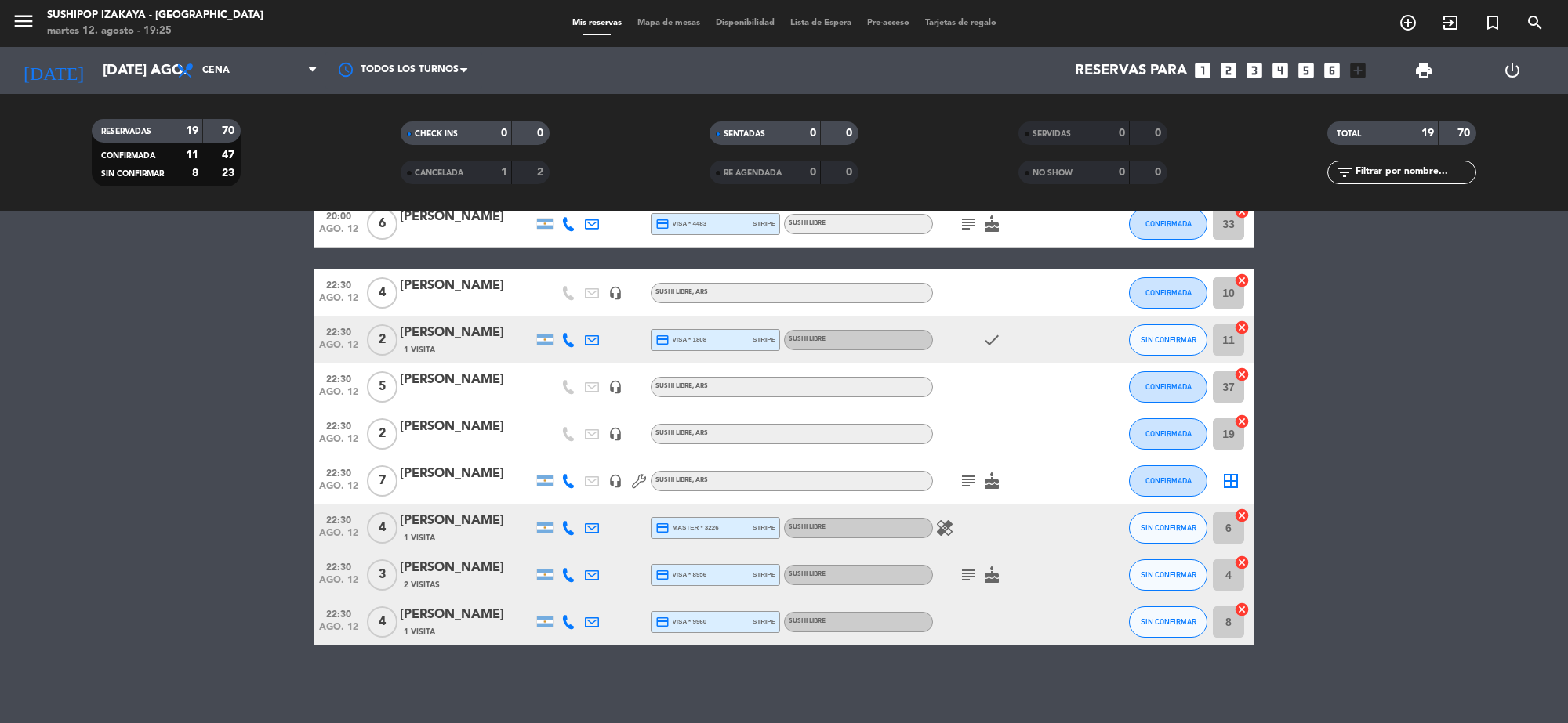
scroll to position [0, 0]
